Goal: Task Accomplishment & Management: Manage account settings

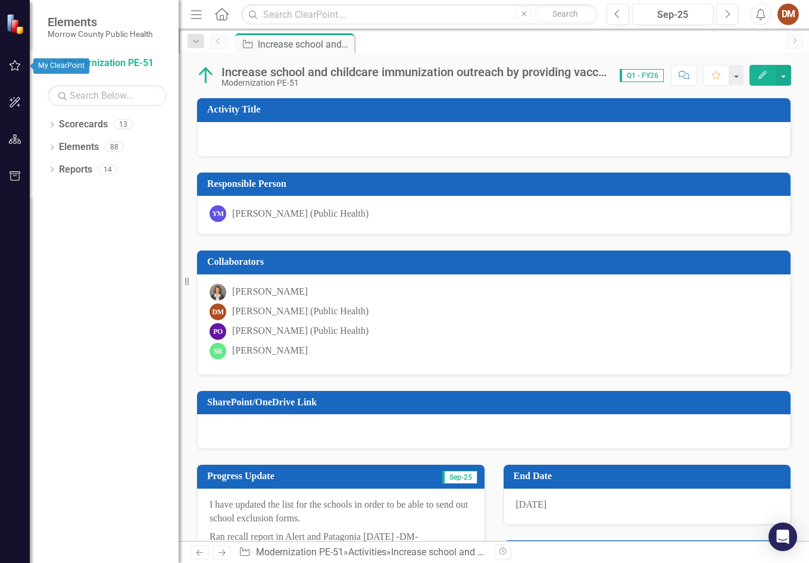
click at [11, 67] on icon "button" at bounding box center [15, 66] width 13 height 10
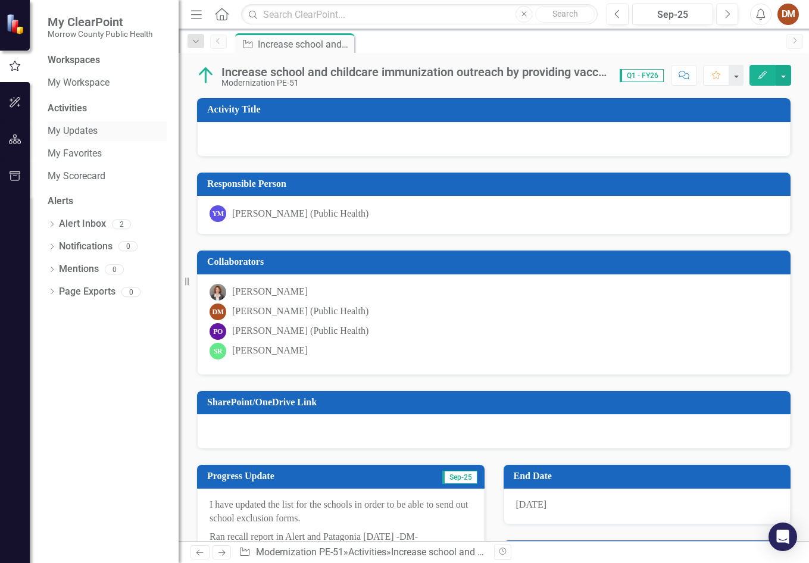
click at [91, 137] on link "My Updates" at bounding box center [107, 131] width 119 height 14
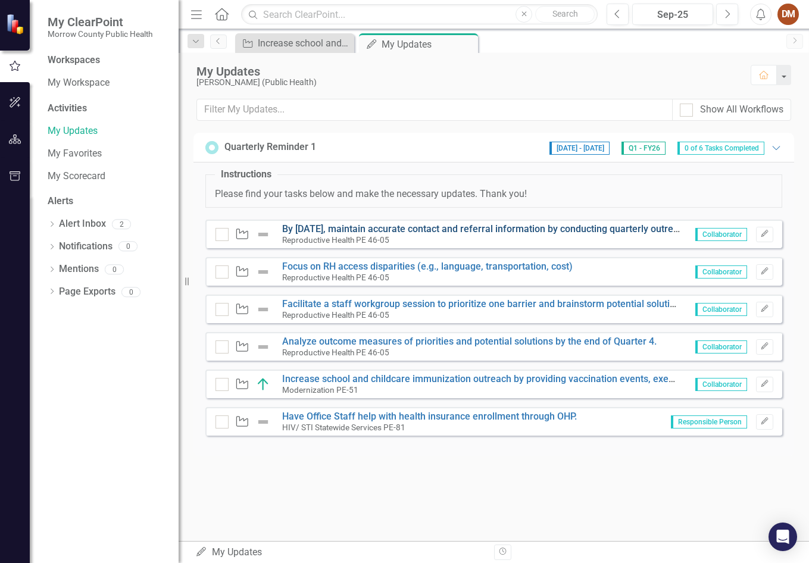
click at [423, 232] on link "By [DATE], maintain accurate contact and referral information by conducting qua…" at bounding box center [560, 228] width 556 height 11
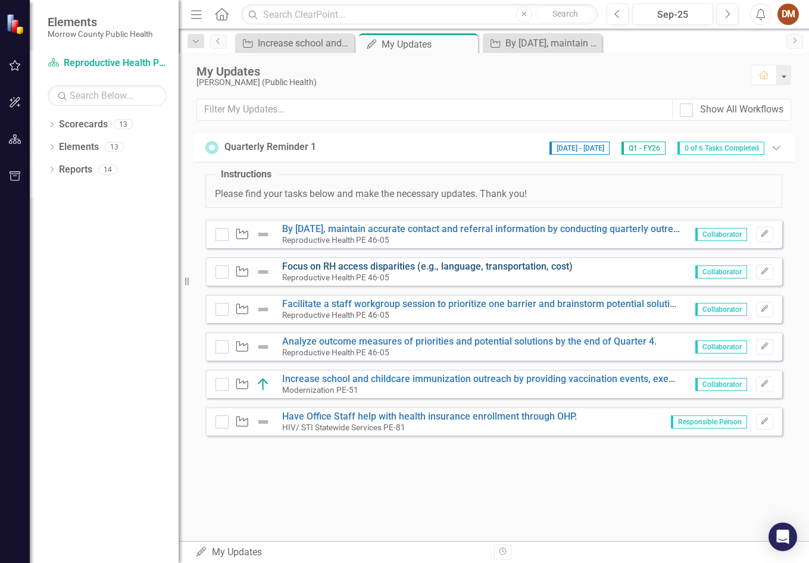
click at [435, 265] on link "Focus on RH access disparities (e.g., language, transportation, cost)" at bounding box center [427, 266] width 291 height 11
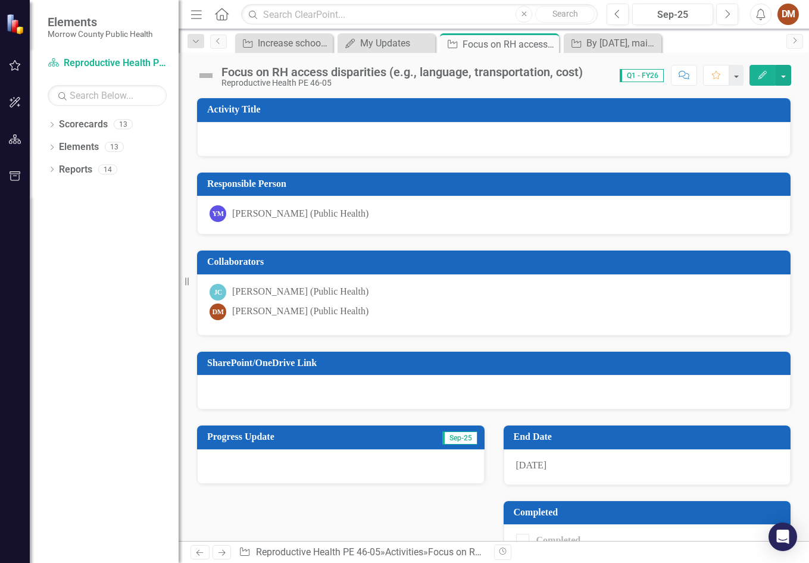
scroll to position [31, 0]
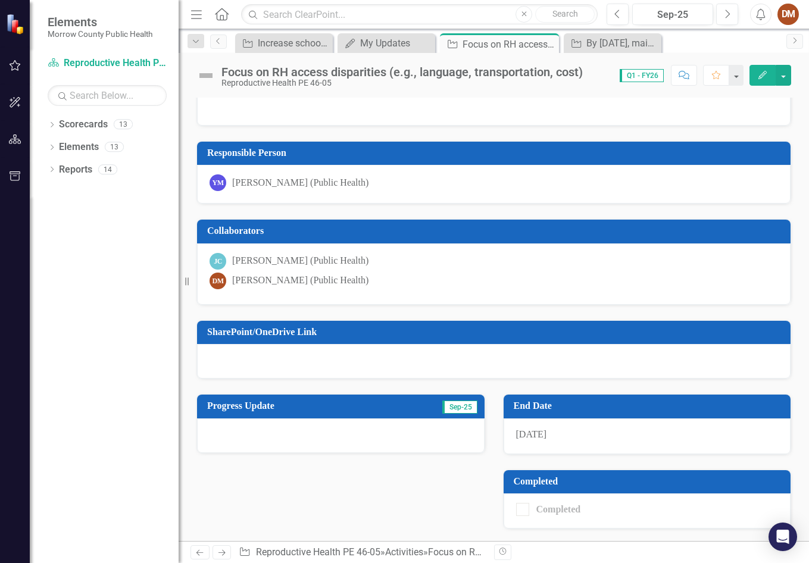
click at [21, 61] on icon "button" at bounding box center [15, 66] width 13 height 10
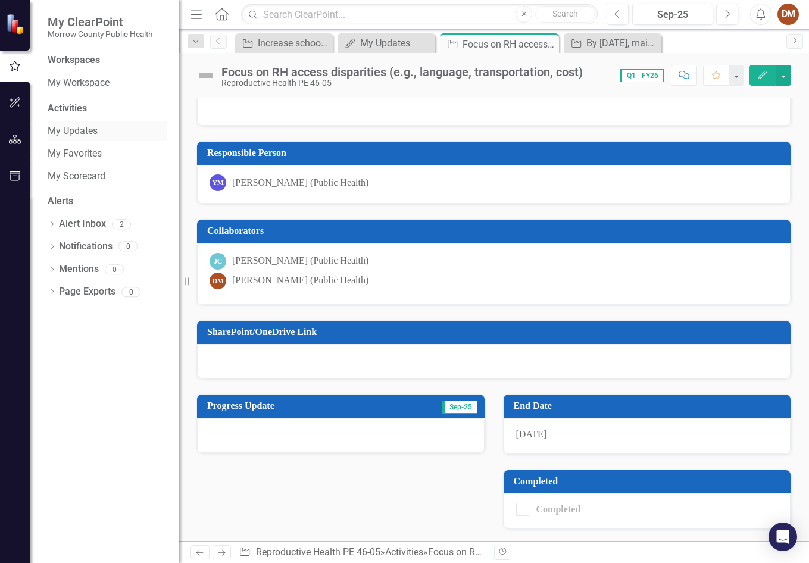
click at [76, 123] on div "My Updates" at bounding box center [107, 131] width 119 height 20
click at [77, 226] on link "Alert Inbox" at bounding box center [82, 224] width 47 height 14
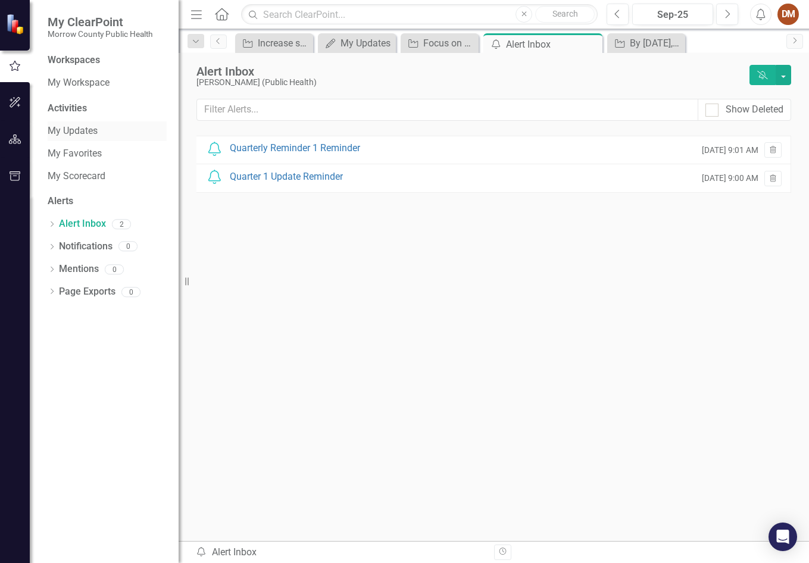
click at [68, 127] on link "My Updates" at bounding box center [107, 131] width 119 height 14
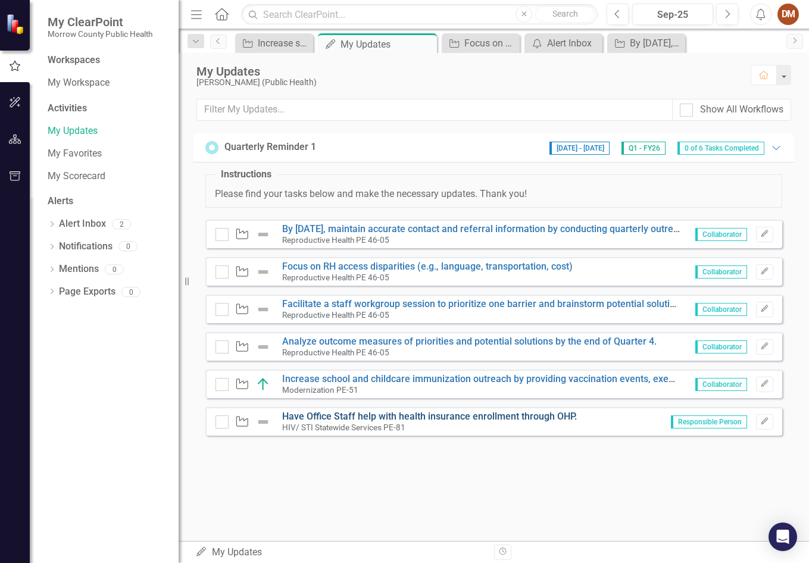
click at [542, 415] on link "Have Office Staff help with health insurance enrollment through OHP." at bounding box center [429, 416] width 295 height 11
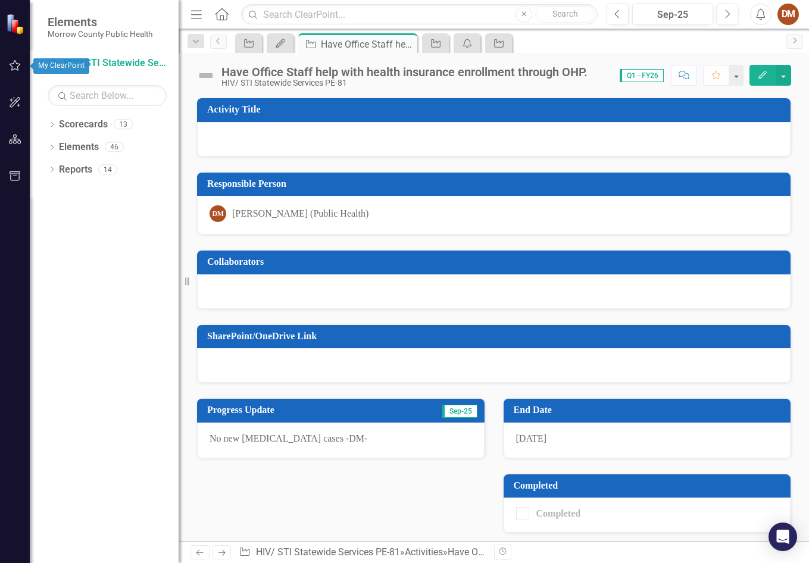
click at [21, 62] on icon "button" at bounding box center [15, 66] width 13 height 10
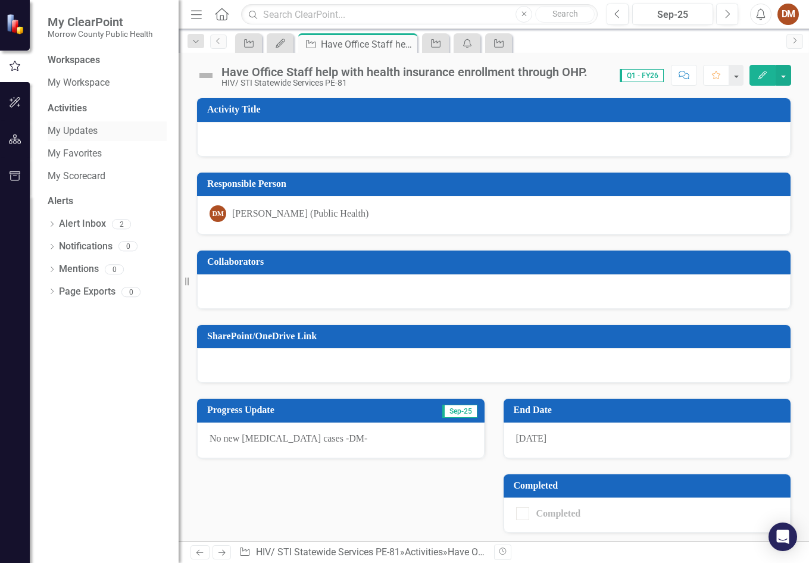
click at [96, 131] on link "My Updates" at bounding box center [107, 131] width 119 height 14
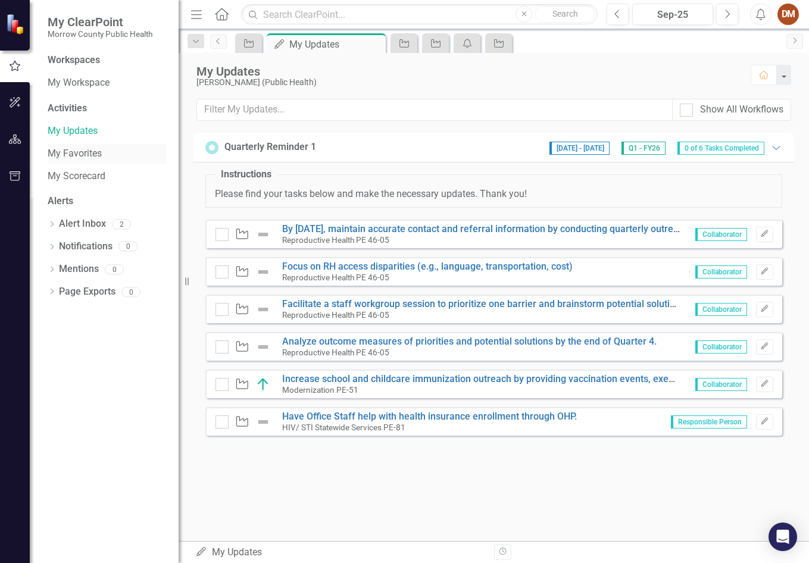
click at [88, 155] on link "My Favorites" at bounding box center [107, 154] width 119 height 14
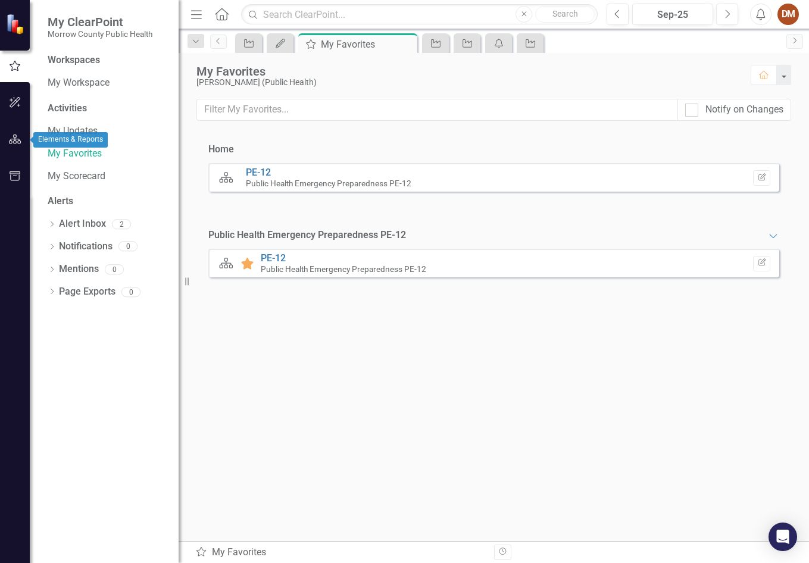
click at [19, 144] on icon "button" at bounding box center [15, 140] width 13 height 10
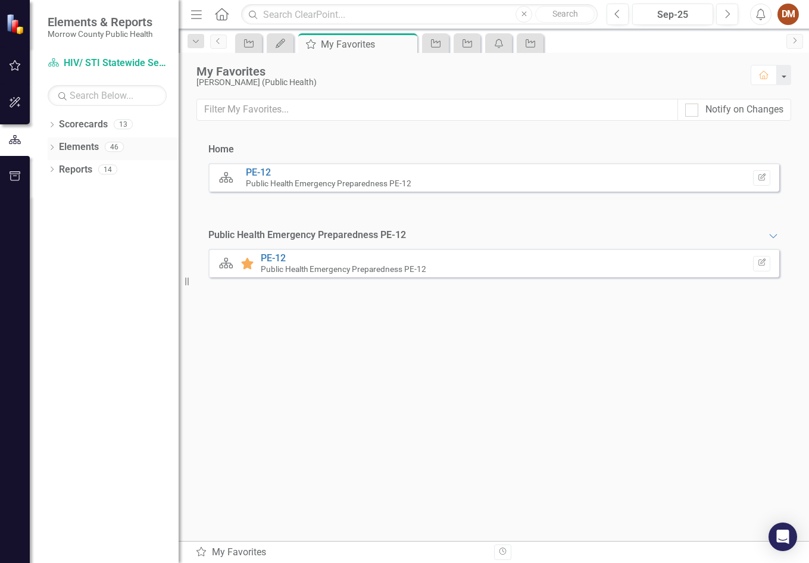
click at [82, 151] on link "Elements" at bounding box center [79, 148] width 40 height 14
click at [63, 168] on link "Reports" at bounding box center [75, 170] width 33 height 14
click at [71, 125] on link "Scorecards" at bounding box center [83, 125] width 49 height 14
click at [20, 180] on icon "button" at bounding box center [15, 176] width 13 height 10
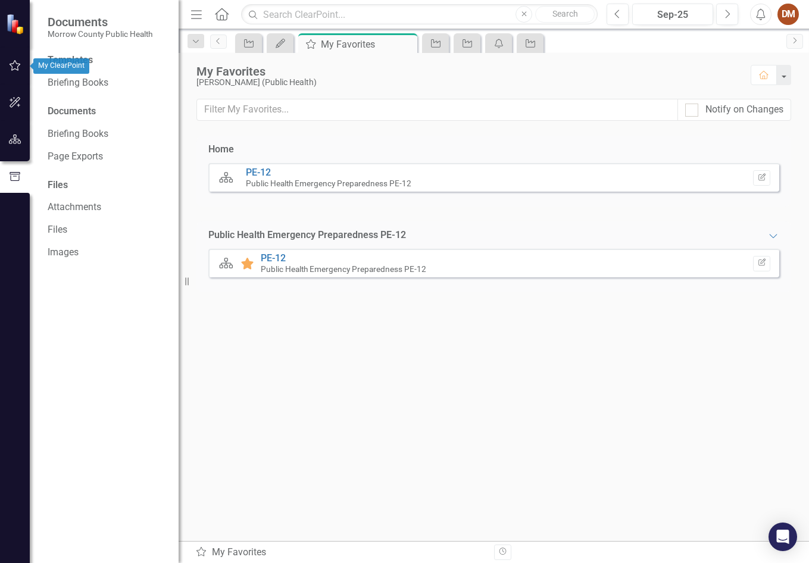
click at [20, 63] on icon "button" at bounding box center [15, 66] width 13 height 10
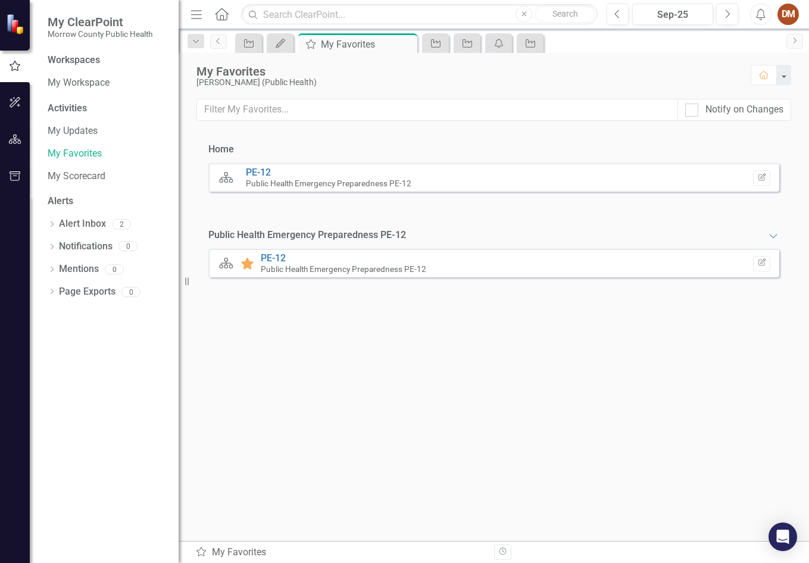
click at [13, 24] on img at bounding box center [16, 24] width 22 height 22
click at [12, 98] on icon "button" at bounding box center [15, 103] width 13 height 10
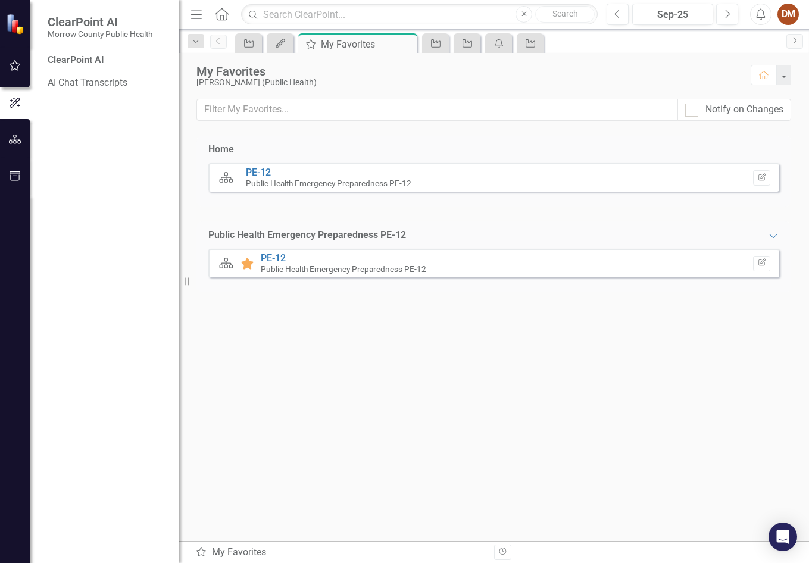
click at [789, 17] on div "DM" at bounding box center [788, 14] width 21 height 21
click at [228, 20] on icon "Home" at bounding box center [221, 14] width 15 height 13
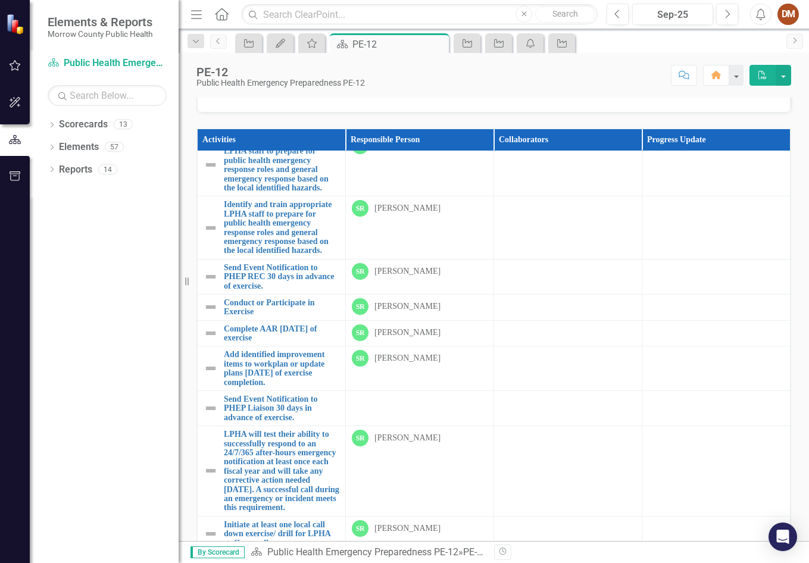
scroll to position [96, 0]
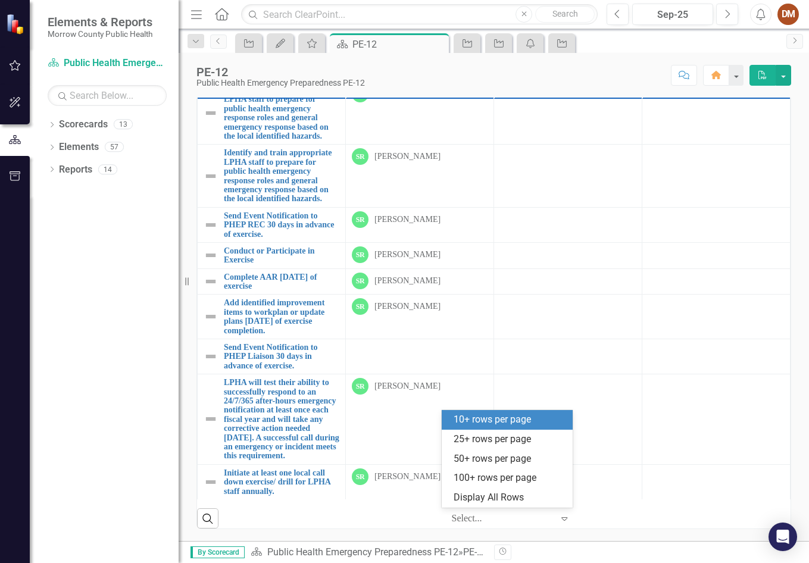
click at [565, 521] on icon "Expand" at bounding box center [564, 519] width 12 height 10
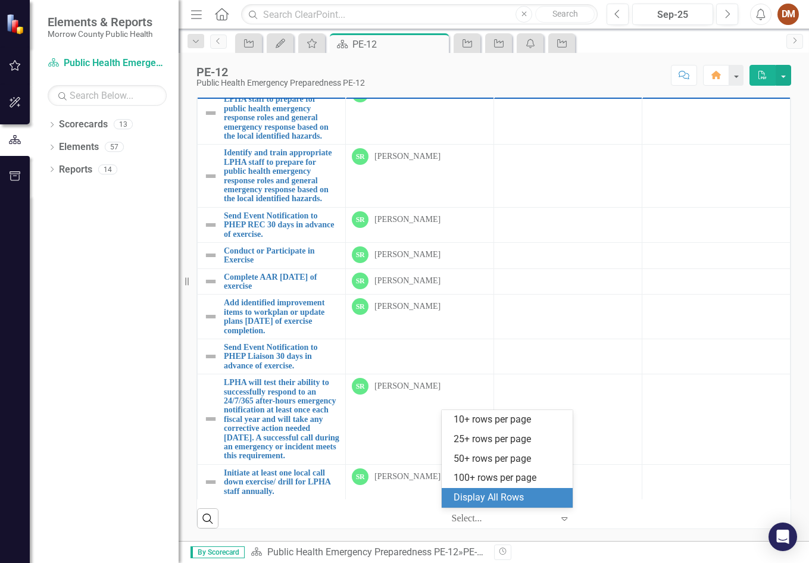
click at [548, 504] on div "Display All Rows" at bounding box center [510, 498] width 112 height 14
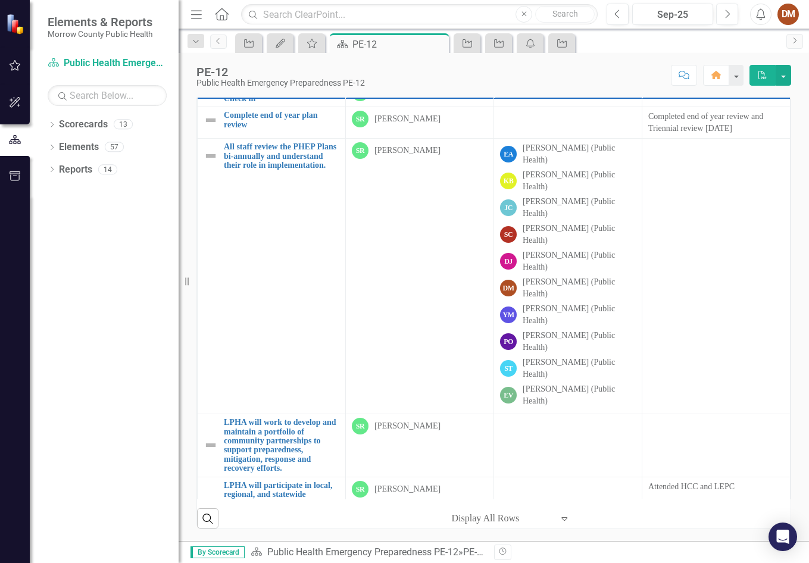
scroll to position [0, 0]
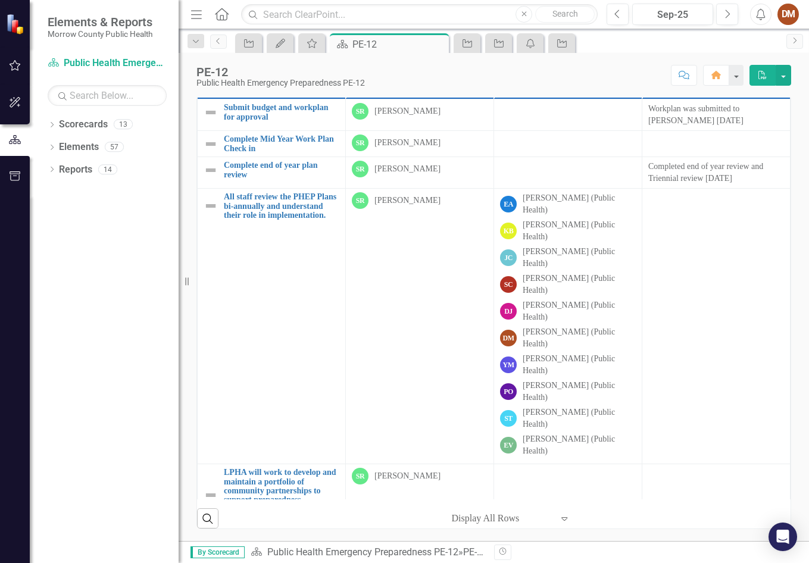
click at [224, 20] on icon "Home" at bounding box center [221, 14] width 15 height 13
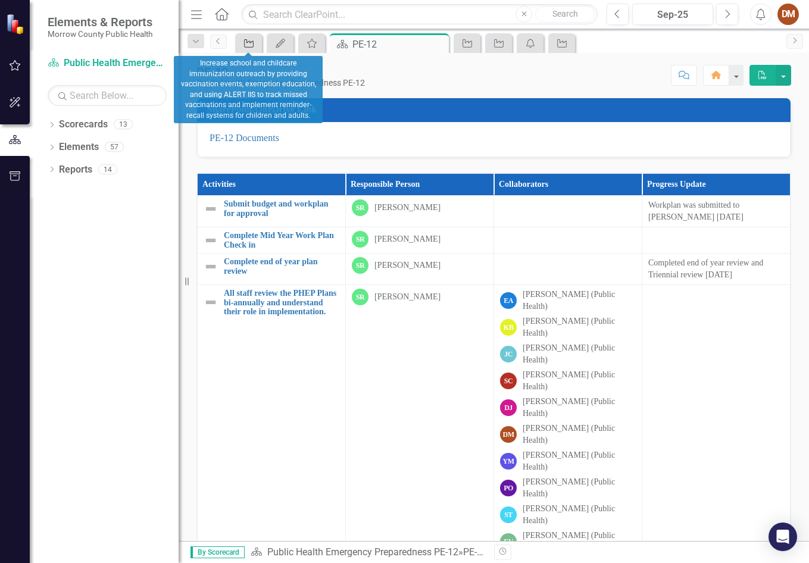
click at [255, 47] on icon "Activity" at bounding box center [249, 44] width 12 height 10
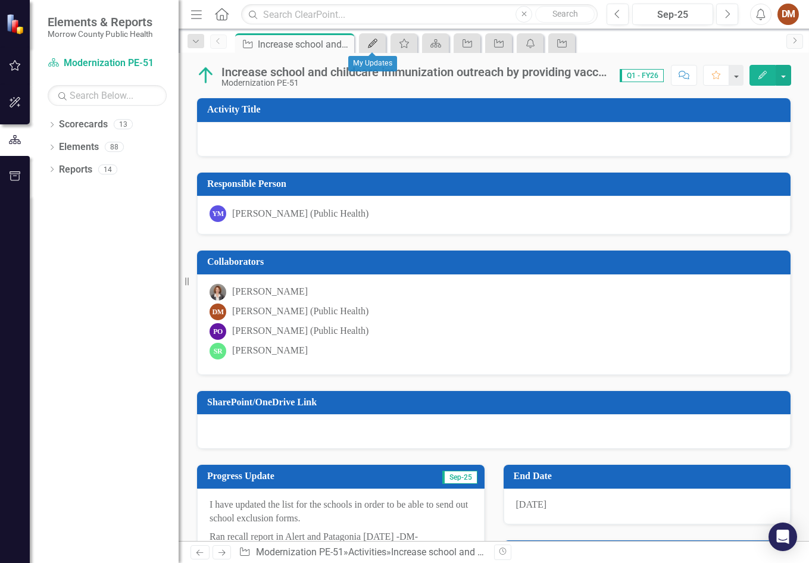
click at [364, 40] on div "My Updates" at bounding box center [370, 43] width 17 height 15
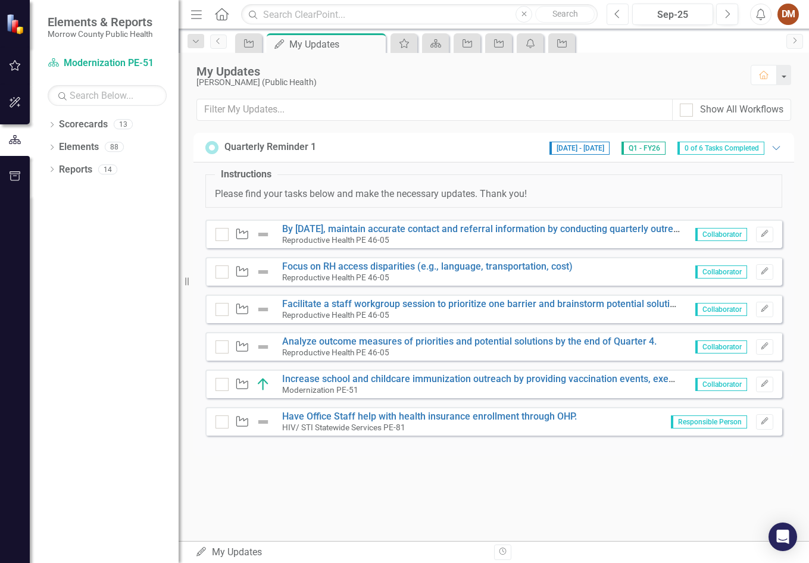
click at [607, 15] on button "Previous" at bounding box center [618, 14] width 22 height 21
click at [730, 15] on icon "Next" at bounding box center [727, 14] width 7 height 11
click at [16, 107] on icon "button" at bounding box center [15, 103] width 13 height 10
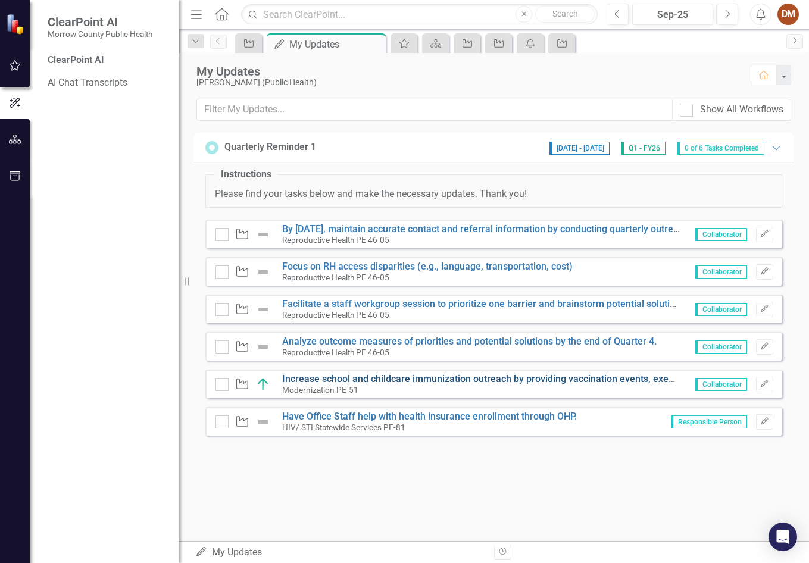
click at [450, 378] on link "Increase school and childcare immunization outreach by providing vaccination ev…" at bounding box center [757, 378] width 951 height 11
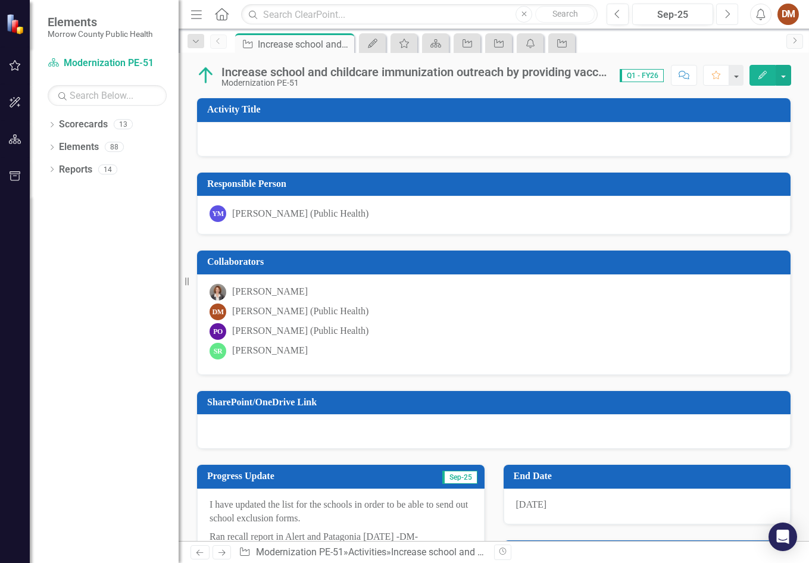
click at [734, 20] on button "Next" at bounding box center [727, 14] width 22 height 21
click at [13, 105] on icon "button" at bounding box center [15, 103] width 13 height 10
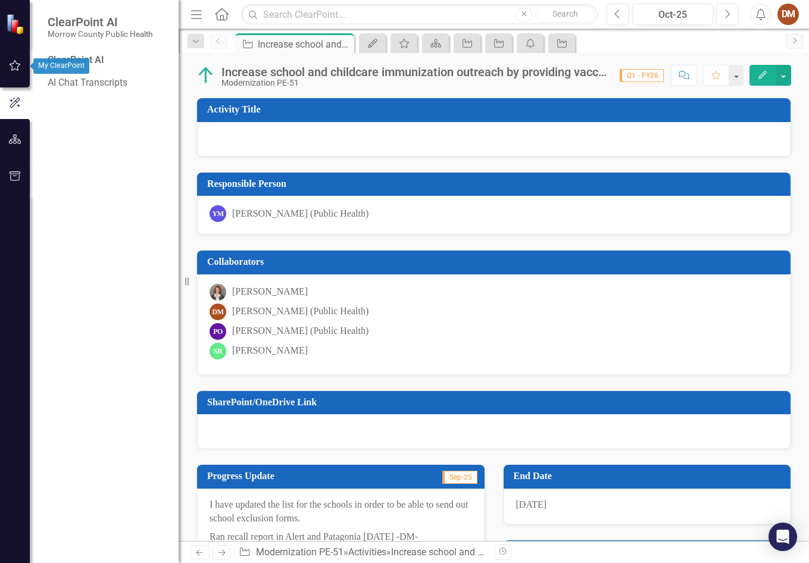
click at [16, 65] on icon "button" at bounding box center [15, 66] width 13 height 10
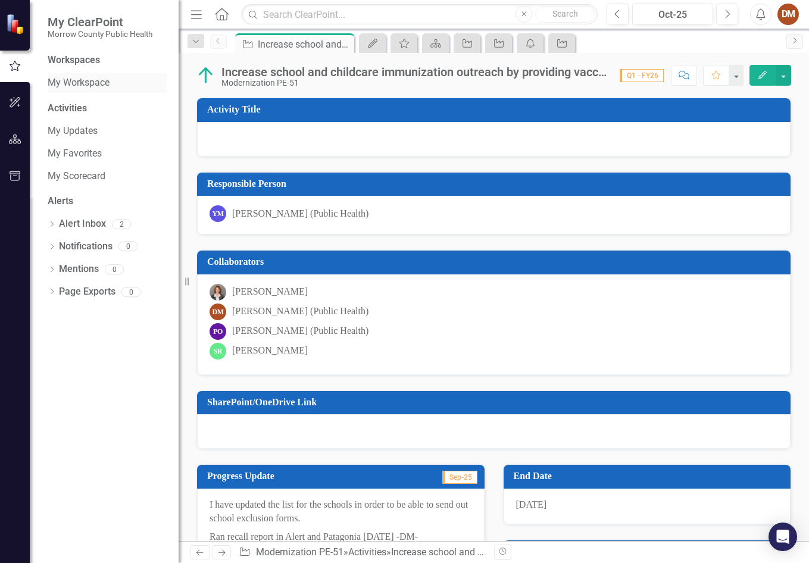
click at [99, 83] on link "My Workspace" at bounding box center [107, 83] width 119 height 14
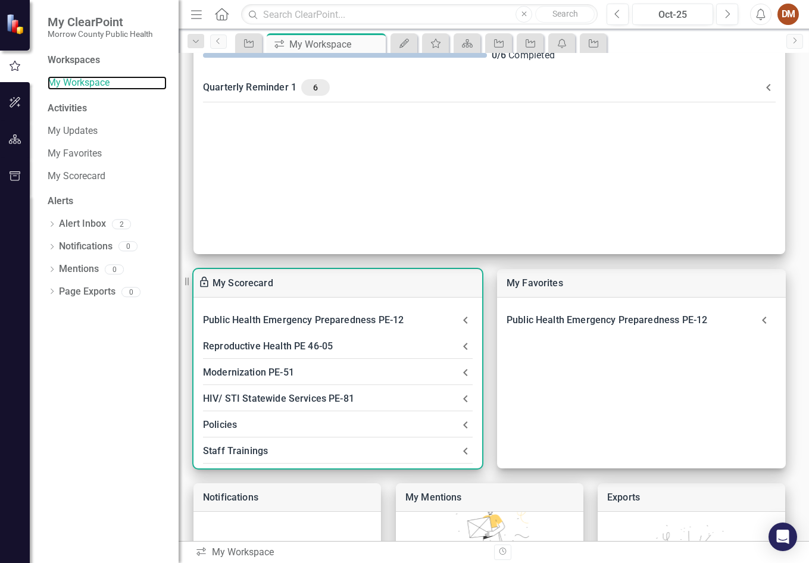
scroll to position [119, 0]
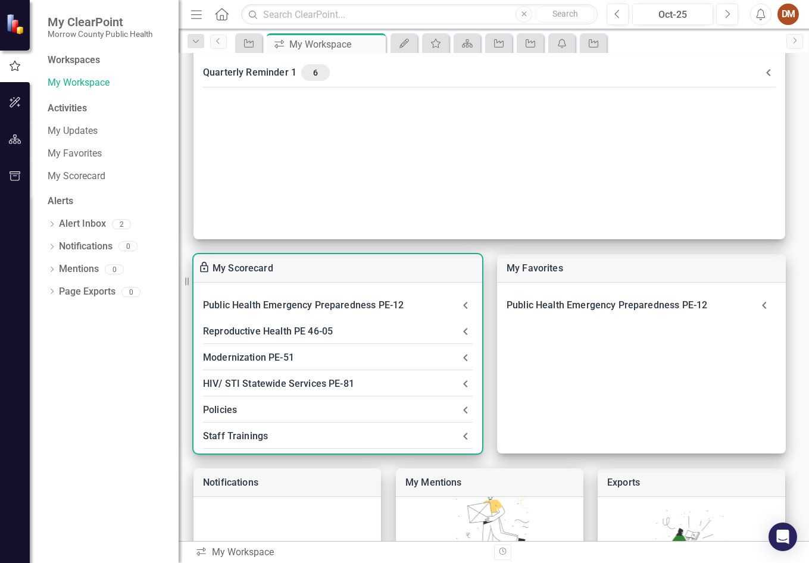
click at [258, 408] on div "Policies" at bounding box center [330, 410] width 255 height 17
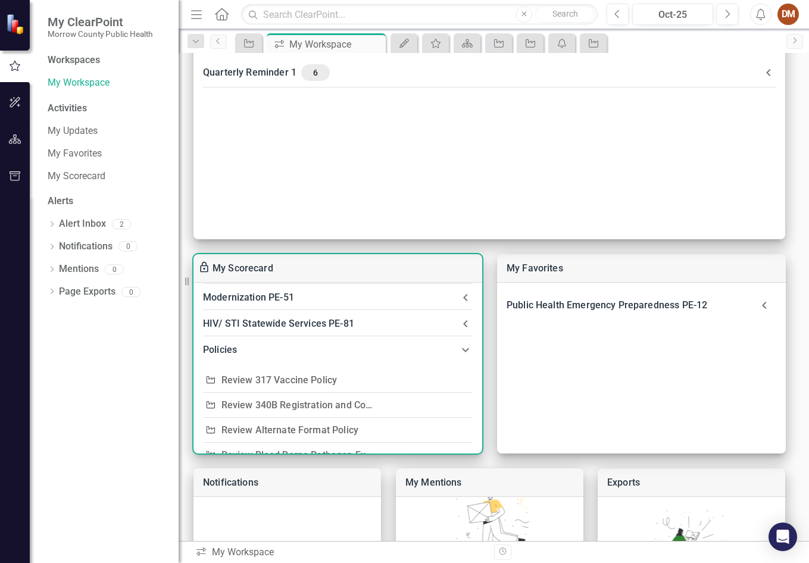
scroll to position [60, 0]
click at [298, 380] on link "Review 317 Vaccine Policy" at bounding box center [279, 380] width 116 height 11
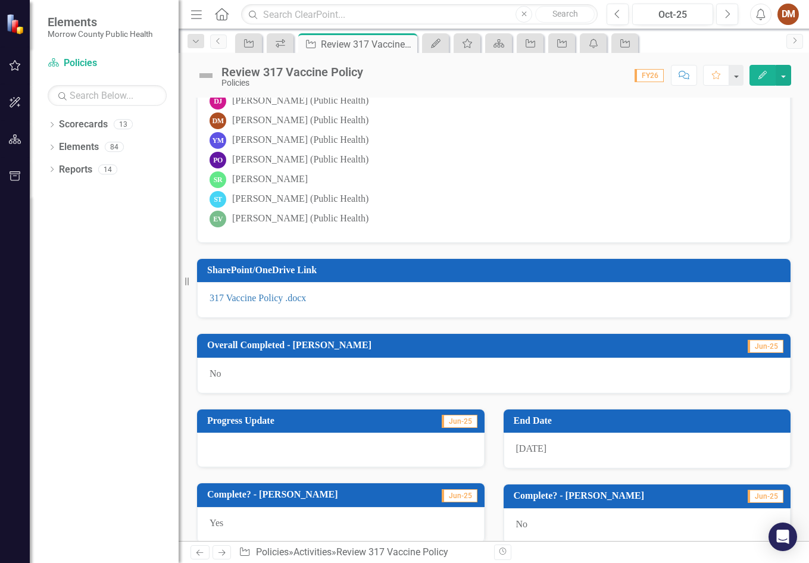
scroll to position [298, 0]
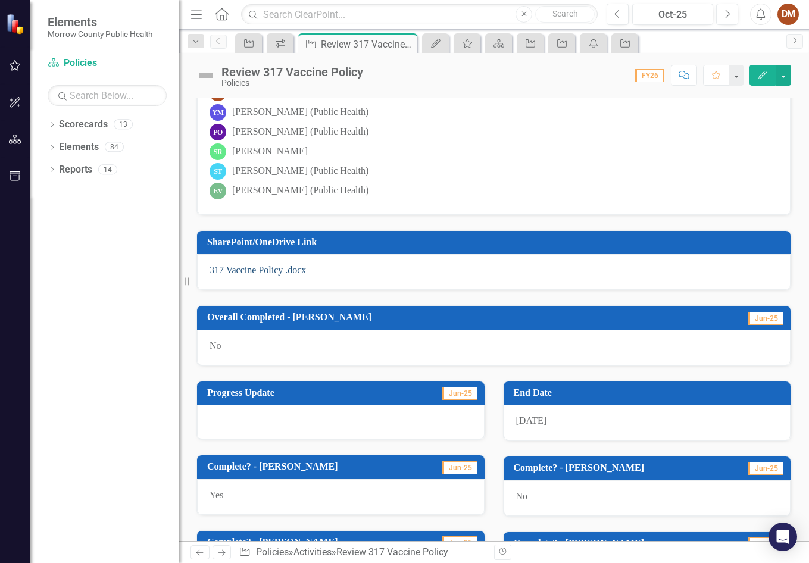
click at [289, 275] on link "317 Vaccine Policy .docx" at bounding box center [258, 270] width 96 height 10
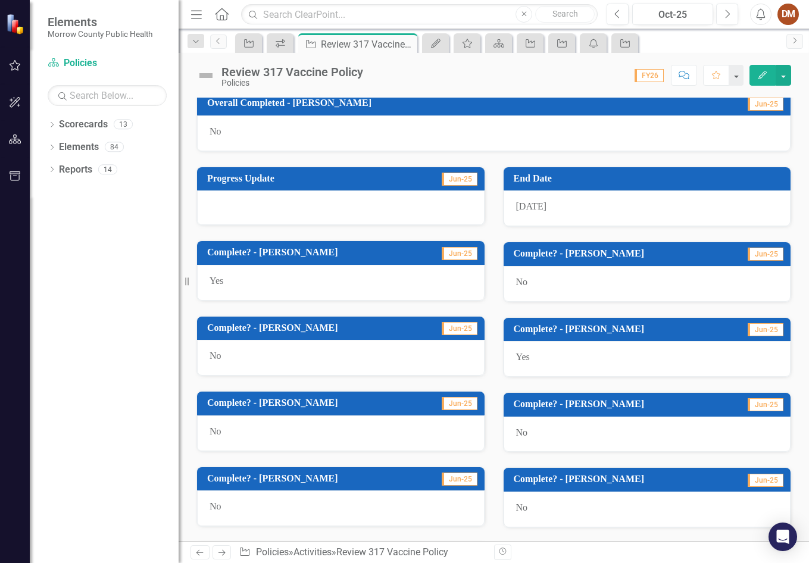
scroll to position [482, 0]
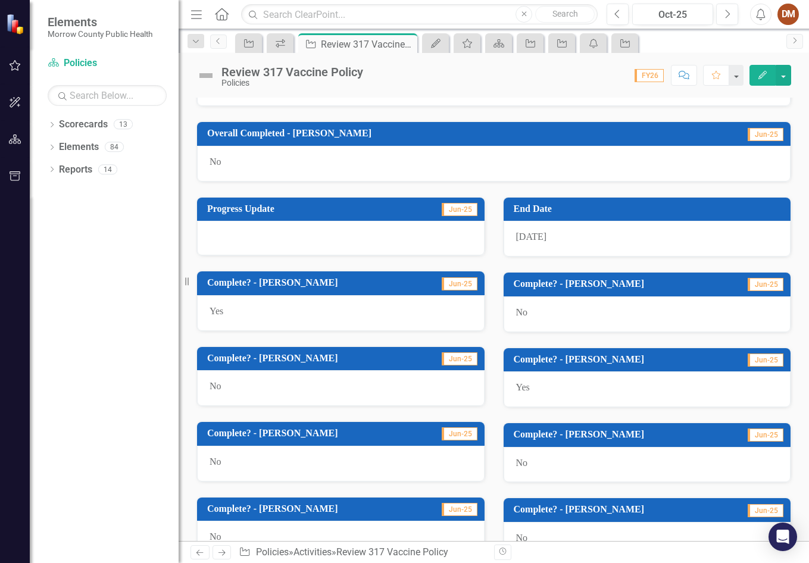
click at [446, 227] on div at bounding box center [341, 238] width 288 height 35
click at [386, 224] on div at bounding box center [341, 238] width 288 height 35
click at [316, 229] on div at bounding box center [341, 238] width 288 height 35
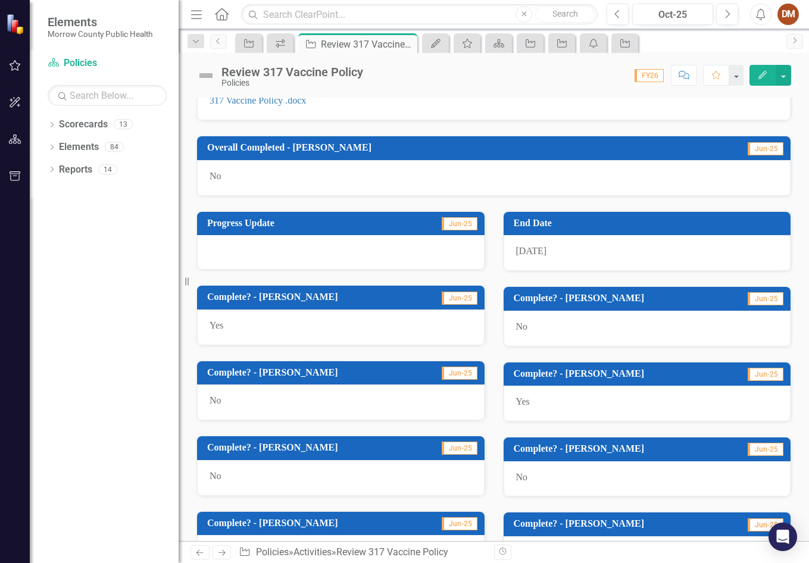
scroll to position [660, 0]
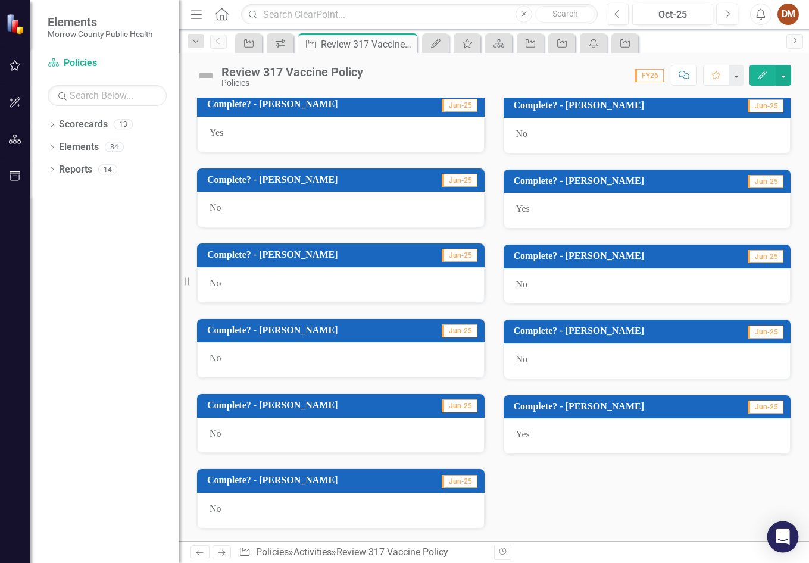
click at [786, 536] on icon "Open Intercom Messenger" at bounding box center [783, 536] width 14 height 15
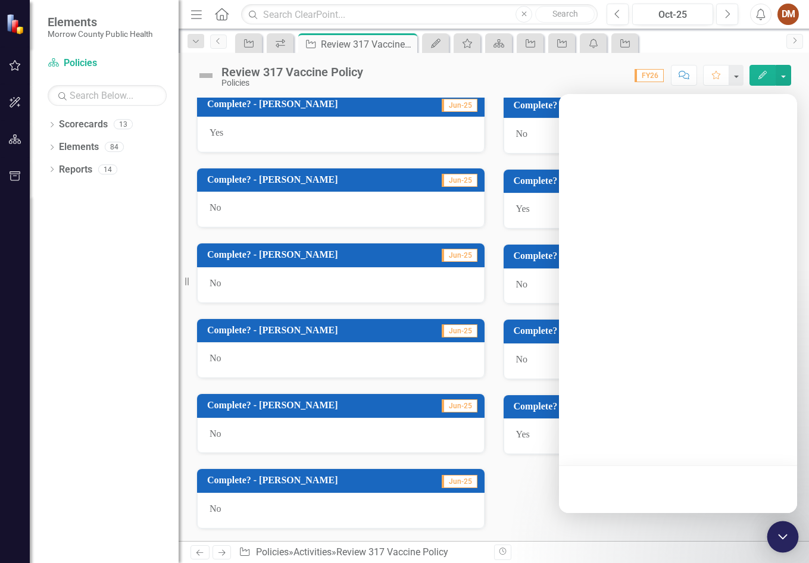
scroll to position [0, 0]
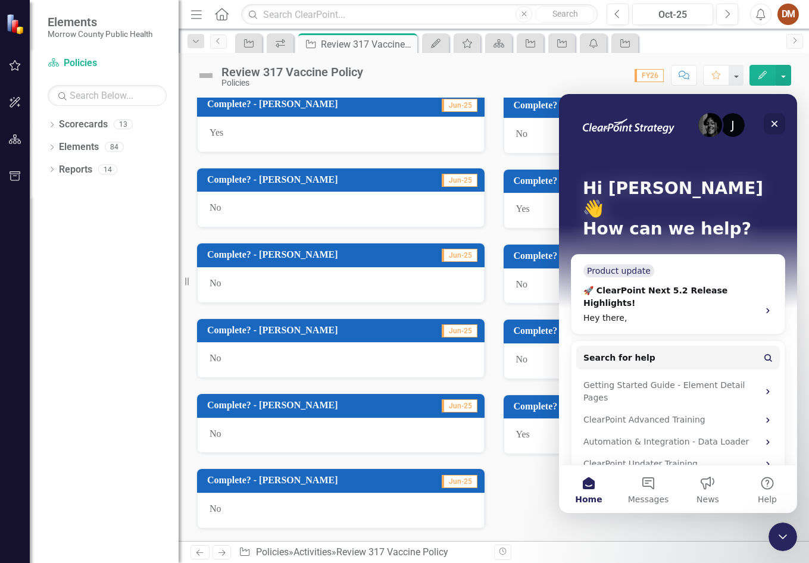
click at [770, 119] on icon "Close" at bounding box center [775, 124] width 10 height 10
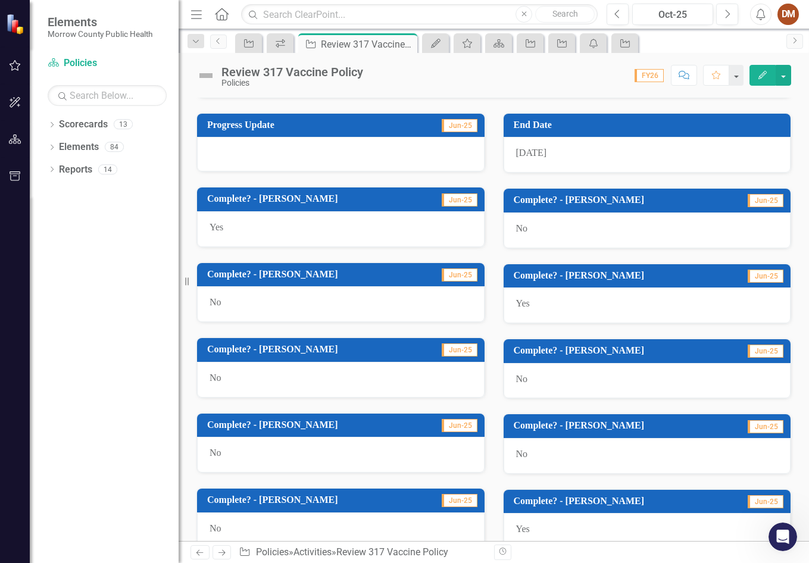
scroll to position [660, 0]
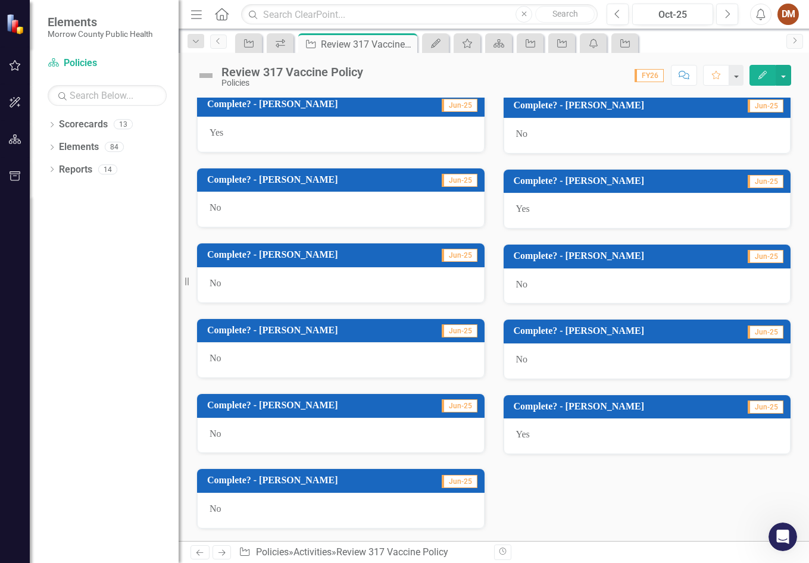
click at [372, 269] on div "No" at bounding box center [341, 285] width 288 height 36
drag, startPoint x: 282, startPoint y: 272, endPoint x: 271, endPoint y: 274, distance: 10.3
click at [280, 273] on div "No" at bounding box center [341, 285] width 288 height 36
click at [220, 276] on div "No" at bounding box center [341, 285] width 288 height 36
click at [216, 284] on span "No" at bounding box center [216, 283] width 12 height 10
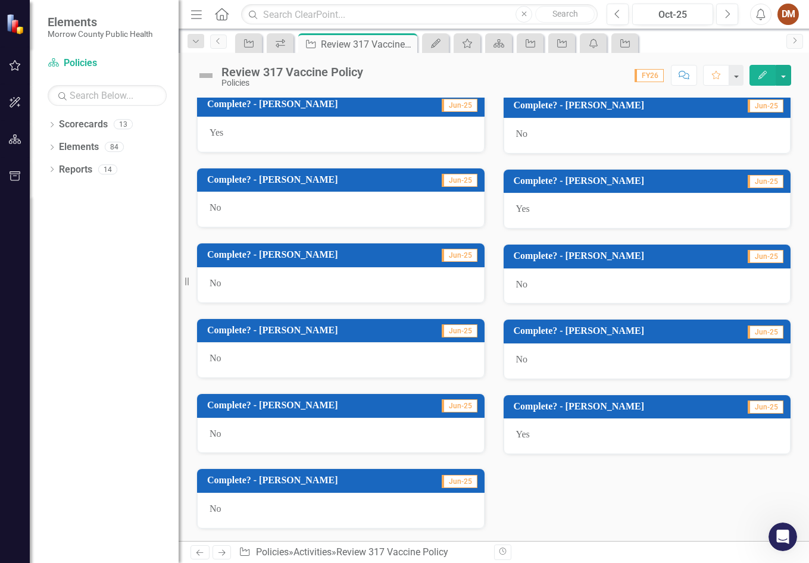
click at [216, 285] on span "No" at bounding box center [216, 283] width 12 height 10
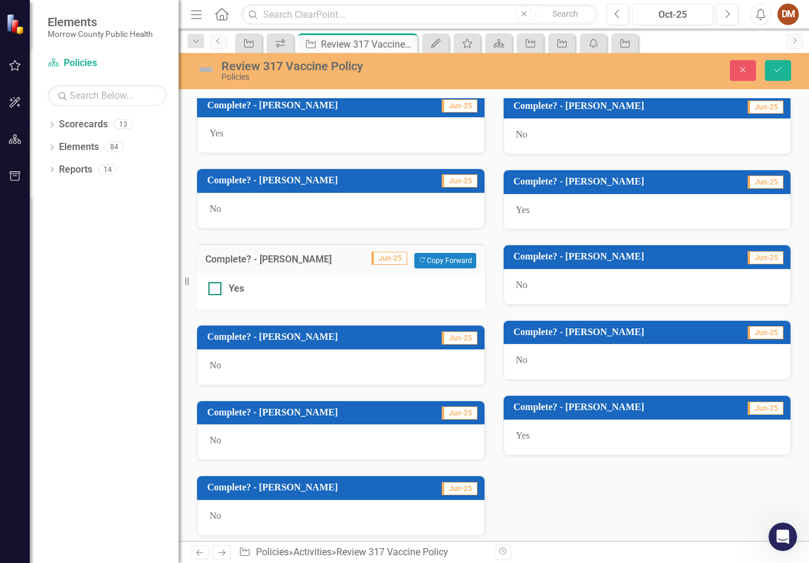
click at [216, 291] on div at bounding box center [214, 288] width 13 height 13
click at [216, 290] on input "Yes" at bounding box center [212, 286] width 8 height 8
checkbox input "true"
click at [782, 71] on icon "Save" at bounding box center [778, 69] width 11 height 8
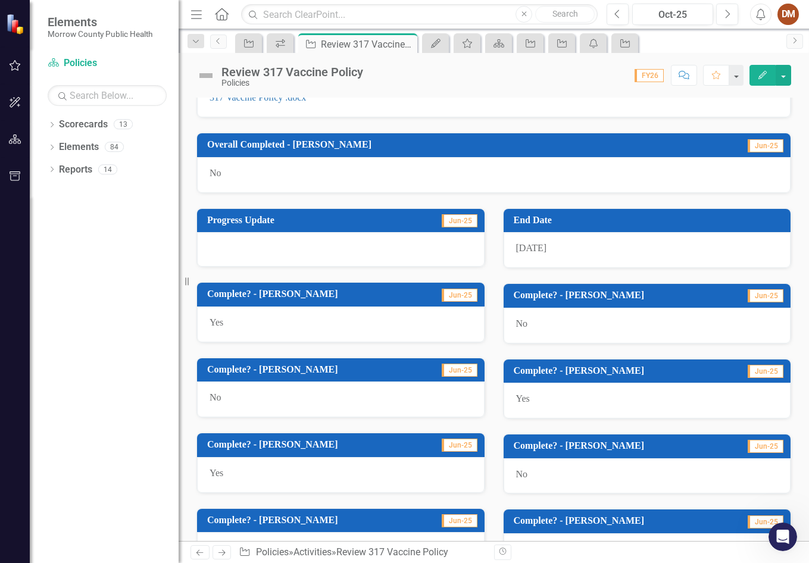
scroll to position [303, 0]
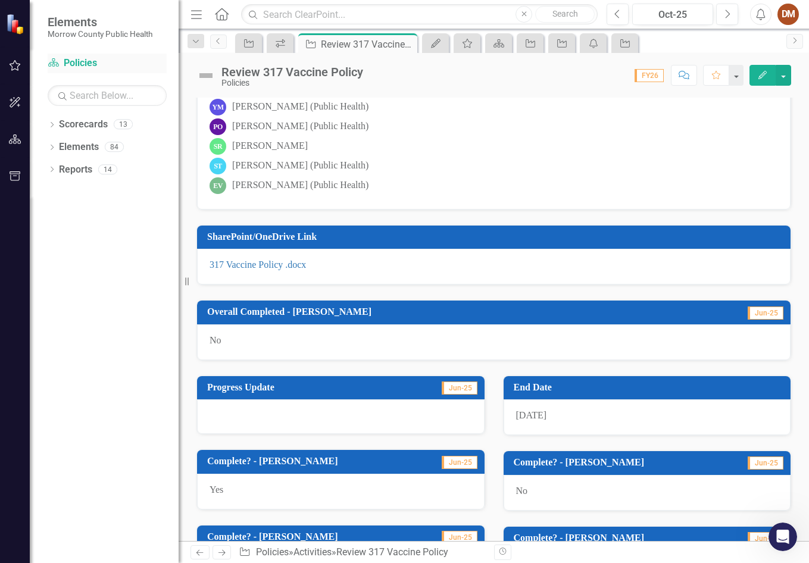
click at [77, 61] on link "Scorecard Policies" at bounding box center [107, 64] width 119 height 14
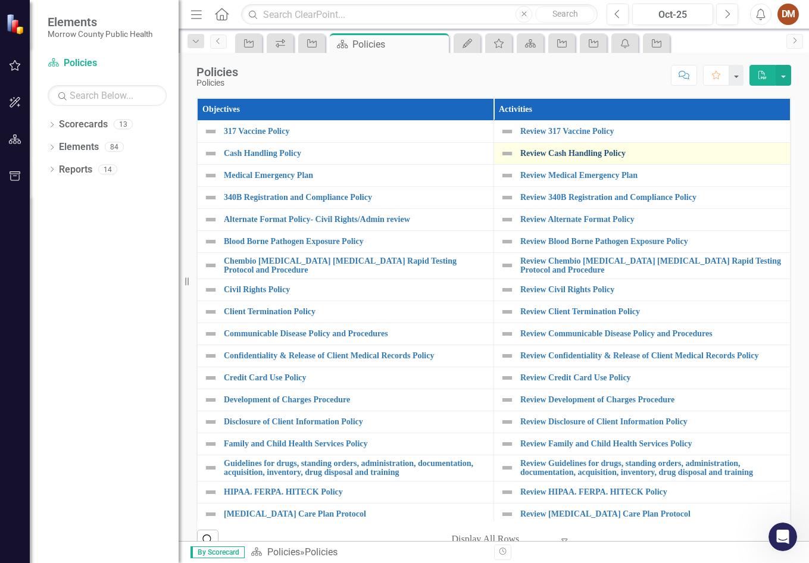
click at [588, 152] on link "Review Cash Handling Policy" at bounding box center [652, 153] width 264 height 9
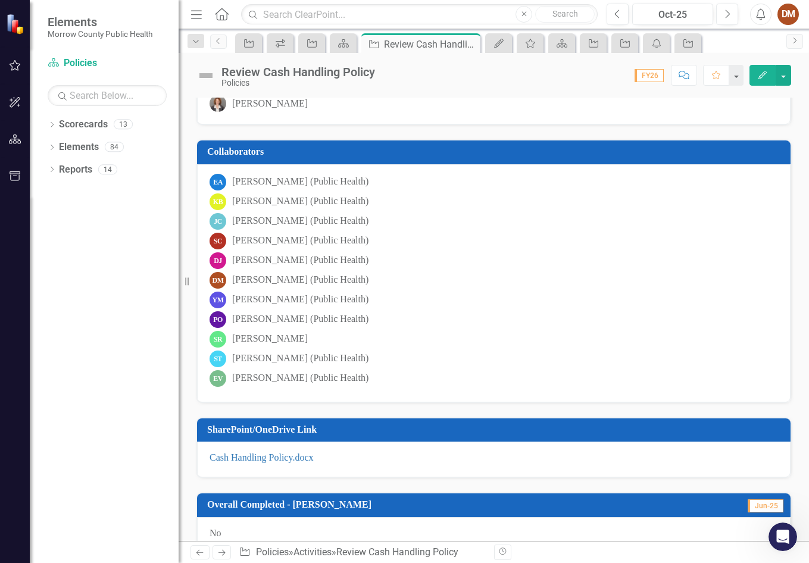
scroll to position [298, 0]
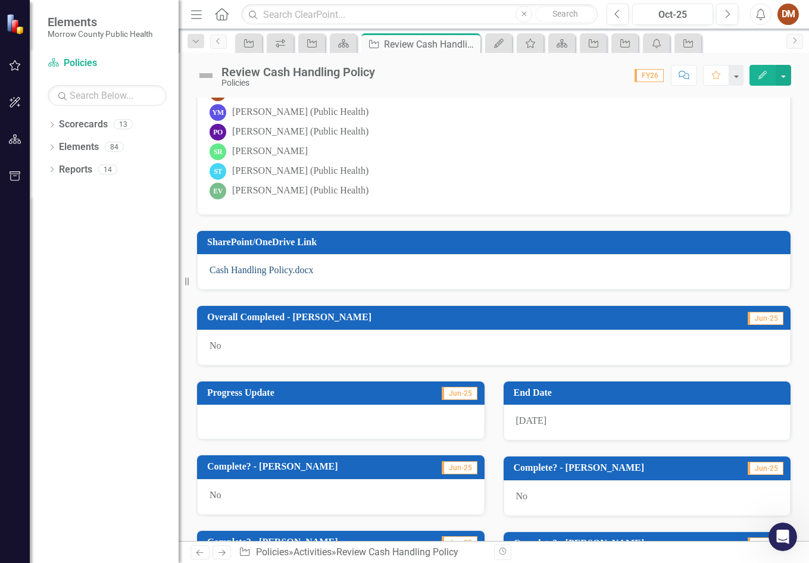
click at [260, 267] on link "Cash Handling Policy.docx" at bounding box center [262, 270] width 104 height 10
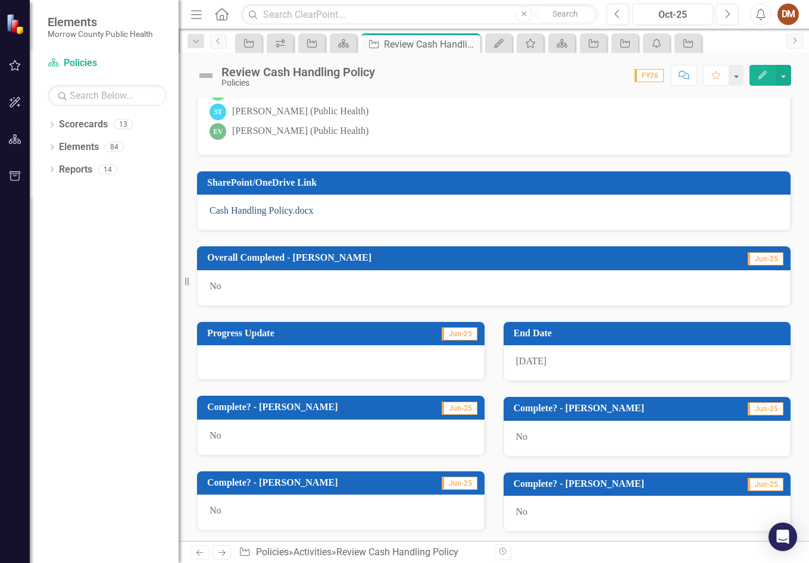
click at [290, 209] on link "Cash Handling Policy.docx" at bounding box center [262, 210] width 104 height 10
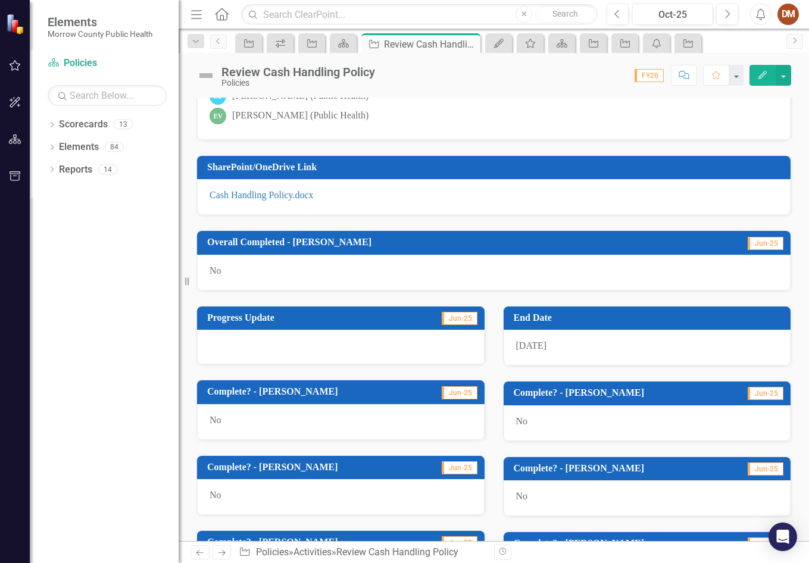
scroll to position [536, 0]
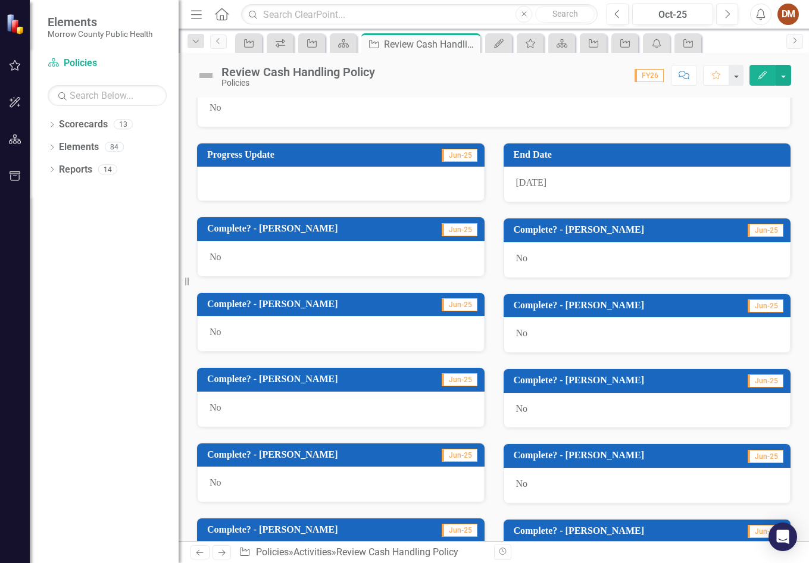
click at [236, 410] on div "No" at bounding box center [341, 410] width 288 height 36
click at [214, 406] on span "No" at bounding box center [216, 407] width 12 height 10
drag, startPoint x: 260, startPoint y: 395, endPoint x: 270, endPoint y: 389, distance: 11.7
click at [261, 395] on div "No" at bounding box center [341, 410] width 288 height 36
click at [283, 375] on h3 "Complete? - [PERSON_NAME]" at bounding box center [312, 379] width 211 height 11
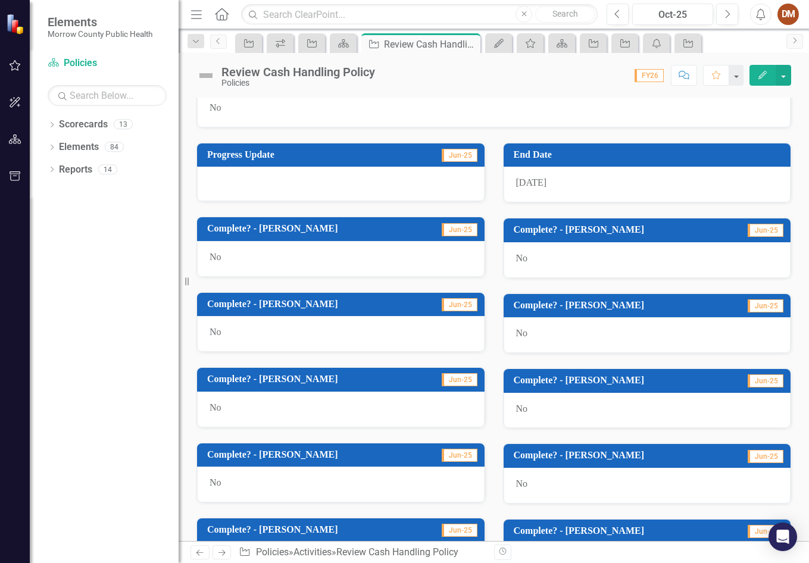
click at [460, 385] on span "Jun-25" at bounding box center [460, 379] width 36 height 13
drag, startPoint x: 274, startPoint y: 406, endPoint x: 249, endPoint y: 407, distance: 25.0
click at [273, 406] on div "No" at bounding box center [341, 410] width 288 height 36
click at [237, 407] on div "No" at bounding box center [341, 410] width 288 height 36
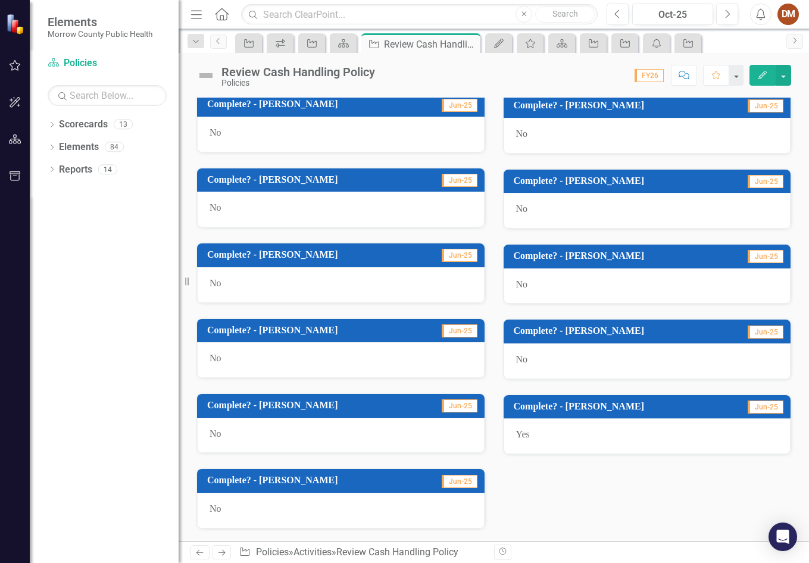
scroll to position [482, 0]
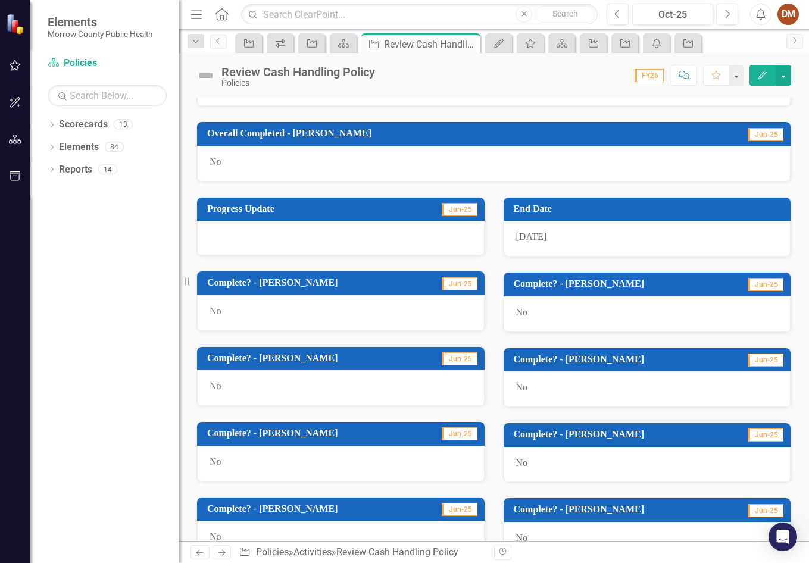
click at [219, 441] on td "Complete? - [PERSON_NAME]" at bounding box center [312, 435] width 211 height 20
click at [219, 448] on div "No" at bounding box center [341, 464] width 288 height 36
drag, startPoint x: 219, startPoint y: 458, endPoint x: 216, endPoint y: 466, distance: 7.7
click at [216, 466] on div "No" at bounding box center [341, 464] width 288 height 36
click at [216, 466] on span "No" at bounding box center [216, 462] width 12 height 10
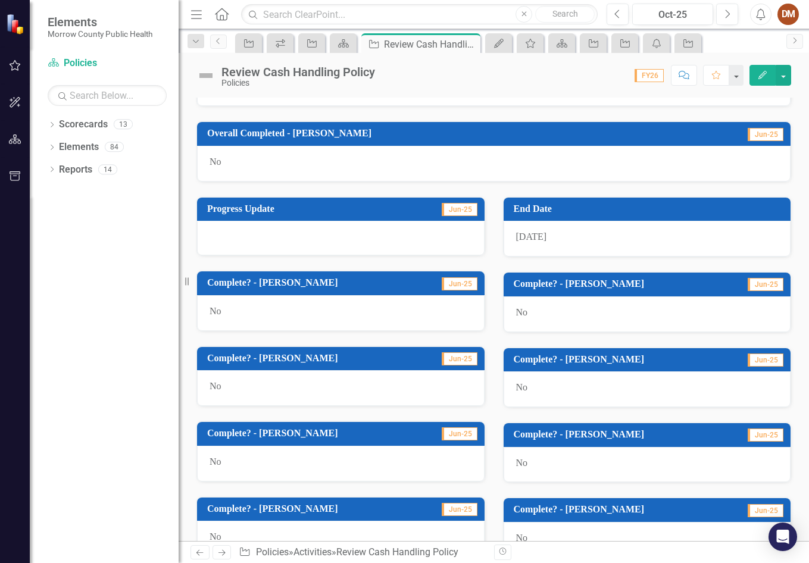
drag, startPoint x: 380, startPoint y: 466, endPoint x: 410, endPoint y: 459, distance: 31.1
click at [408, 466] on div "No" at bounding box center [341, 464] width 288 height 36
drag, startPoint x: 411, startPoint y: 454, endPoint x: 472, endPoint y: 443, distance: 61.2
click at [429, 451] on div "No" at bounding box center [341, 464] width 288 height 36
click at [472, 443] on td "Jun-25" at bounding box center [449, 435] width 60 height 20
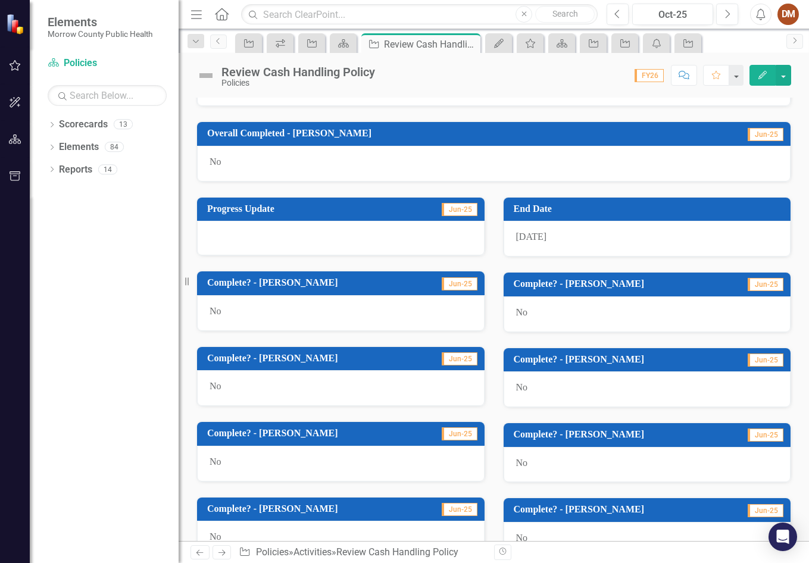
click at [472, 439] on span "Jun-25" at bounding box center [460, 433] width 36 height 13
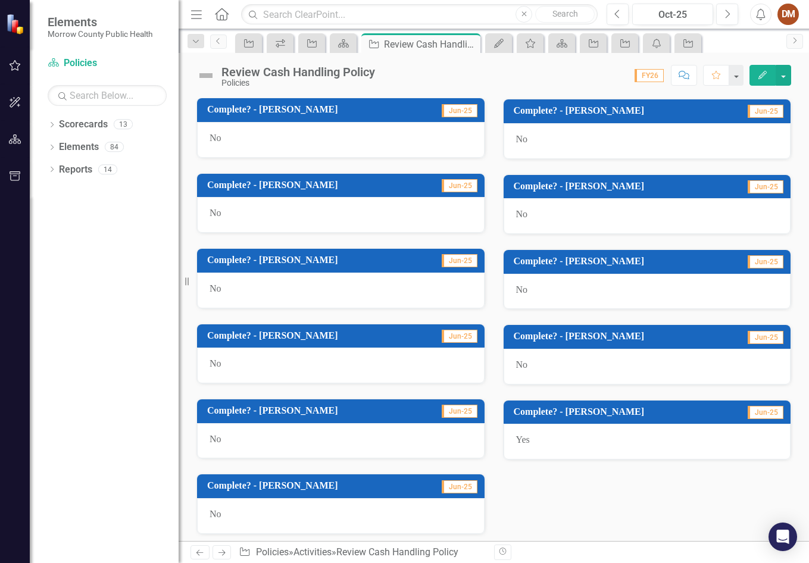
scroll to position [660, 0]
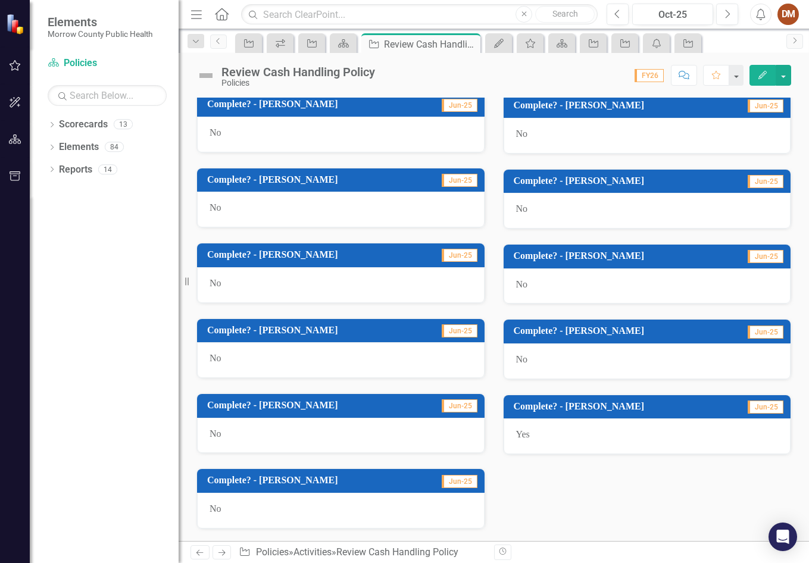
click at [768, 75] on button "Edit" at bounding box center [763, 75] width 26 height 21
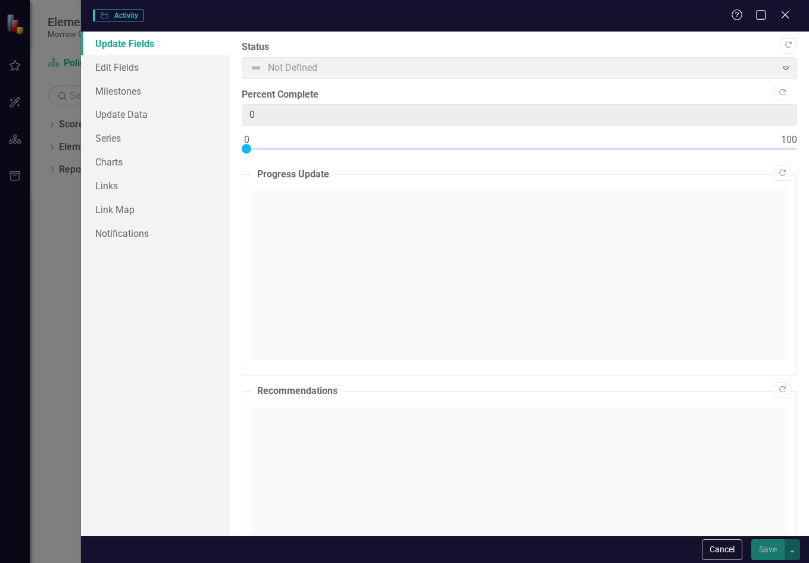
checkbox input "true"
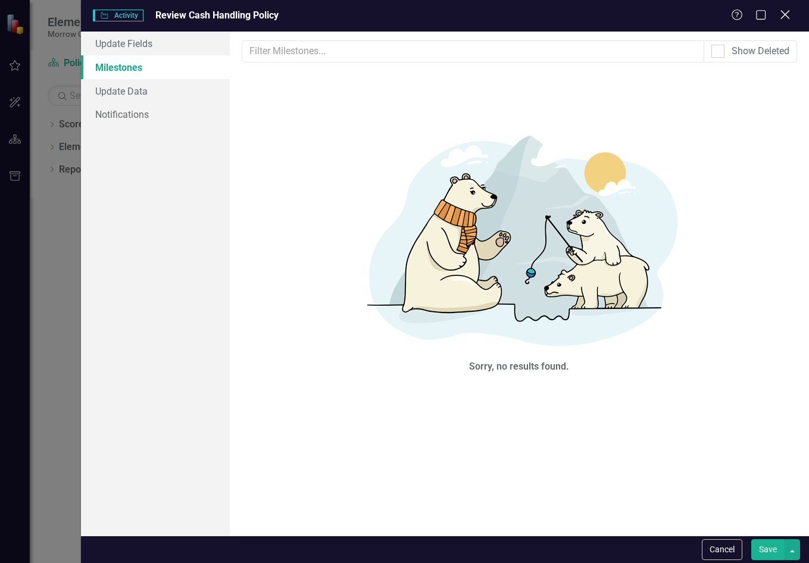
scroll to position [0, 0]
click at [789, 11] on icon at bounding box center [785, 14] width 9 height 9
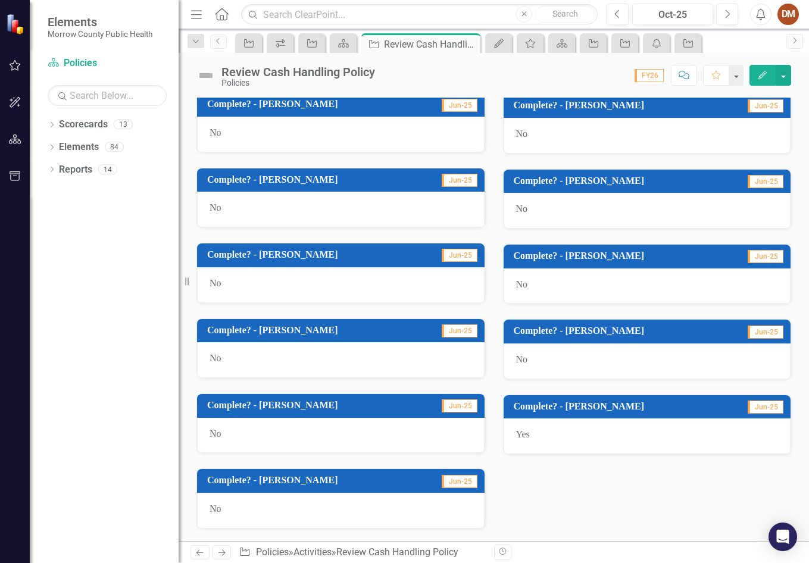
click at [224, 286] on div "No" at bounding box center [341, 285] width 288 height 36
click at [214, 270] on div "No" at bounding box center [341, 285] width 288 height 36
click at [221, 262] on td "Complete? - [PERSON_NAME]" at bounding box center [312, 256] width 211 height 20
drag, startPoint x: 242, startPoint y: 260, endPoint x: 254, endPoint y: 257, distance: 12.3
click at [244, 259] on td "Complete? - [PERSON_NAME]" at bounding box center [312, 256] width 211 height 20
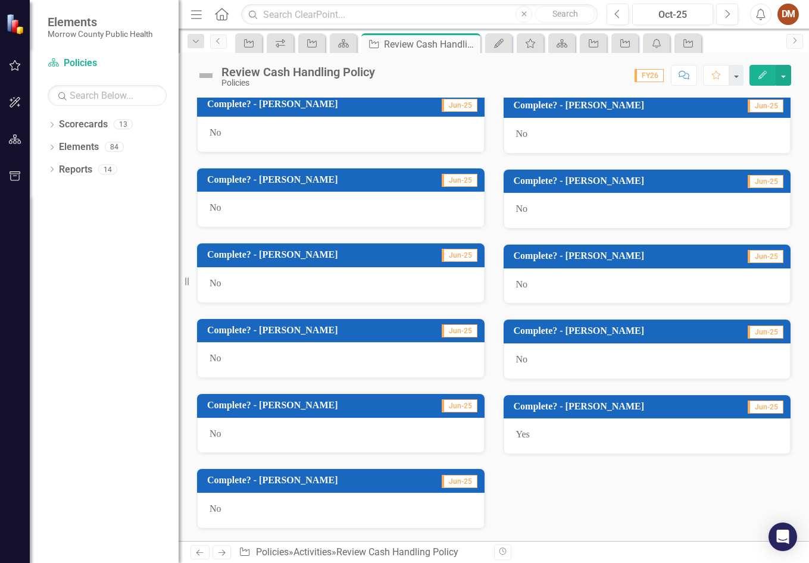
drag, startPoint x: 254, startPoint y: 257, endPoint x: 337, endPoint y: 255, distance: 83.4
click at [271, 256] on h3 "Complete? - [PERSON_NAME]" at bounding box center [312, 254] width 211 height 11
drag, startPoint x: 337, startPoint y: 255, endPoint x: 395, endPoint y: 255, distance: 57.8
click at [342, 255] on h3 "Complete? - [PERSON_NAME]" at bounding box center [312, 254] width 211 height 11
drag, startPoint x: 395, startPoint y: 255, endPoint x: 472, endPoint y: 254, distance: 76.8
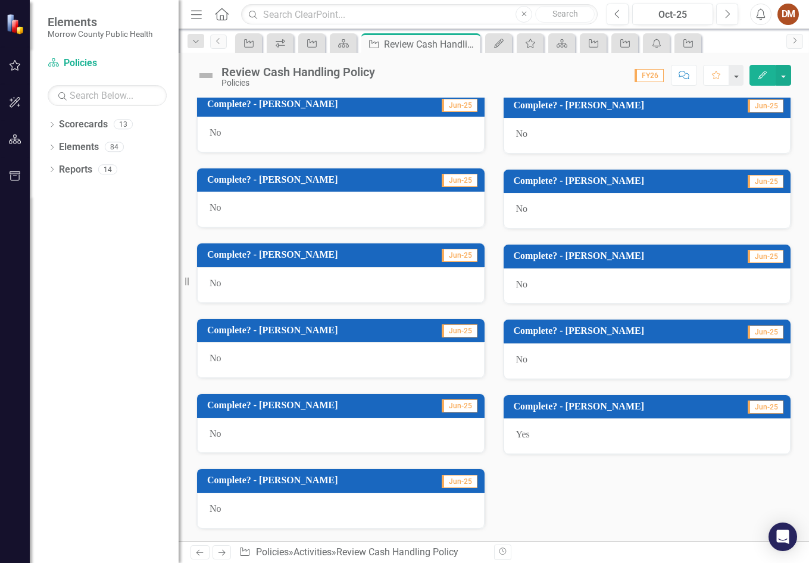
click at [472, 254] on tr "Complete? - Diana McElroy Jun-25" at bounding box center [342, 256] width 271 height 20
click at [472, 254] on span "Jun-25" at bounding box center [460, 255] width 36 height 13
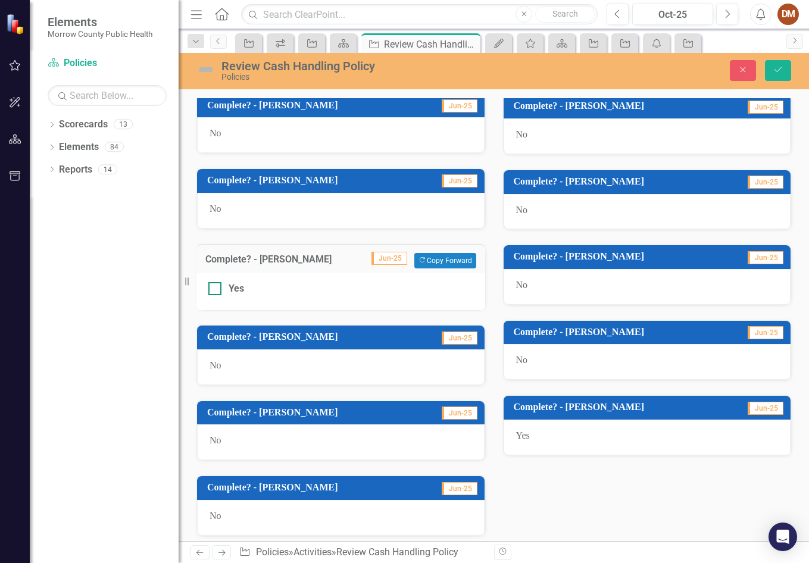
click at [219, 288] on div at bounding box center [214, 288] width 13 height 13
click at [216, 288] on input "Yes" at bounding box center [212, 286] width 8 height 8
checkbox input "true"
click at [785, 67] on button "Save" at bounding box center [778, 70] width 26 height 21
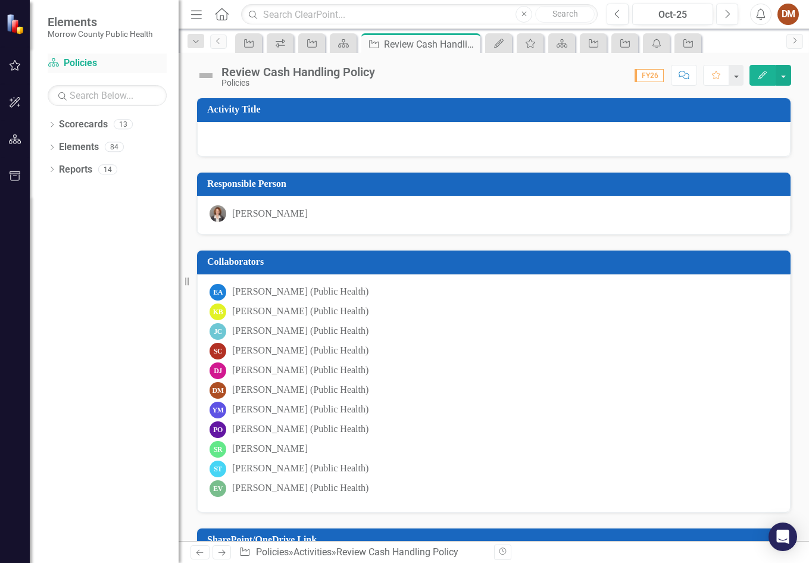
click at [90, 58] on link "Scorecard Policies" at bounding box center [107, 64] width 119 height 14
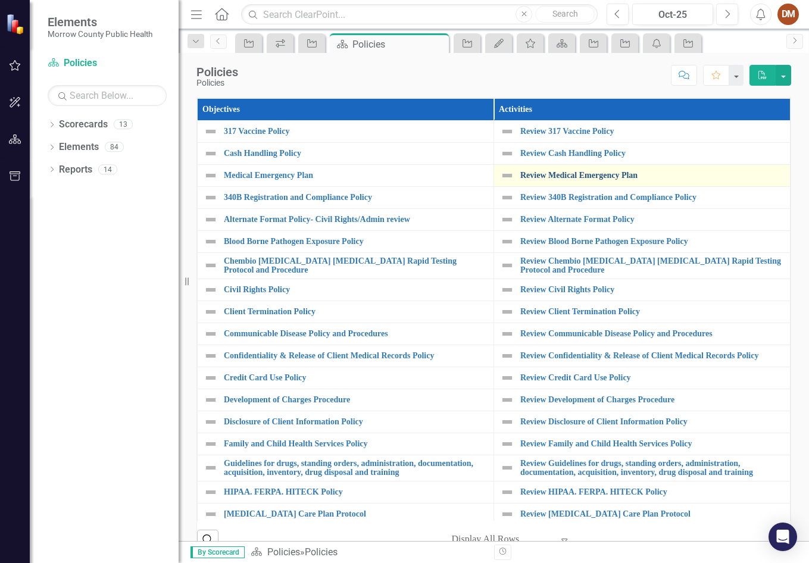
click at [570, 176] on link "Review Medical Emergency Plan" at bounding box center [652, 175] width 264 height 9
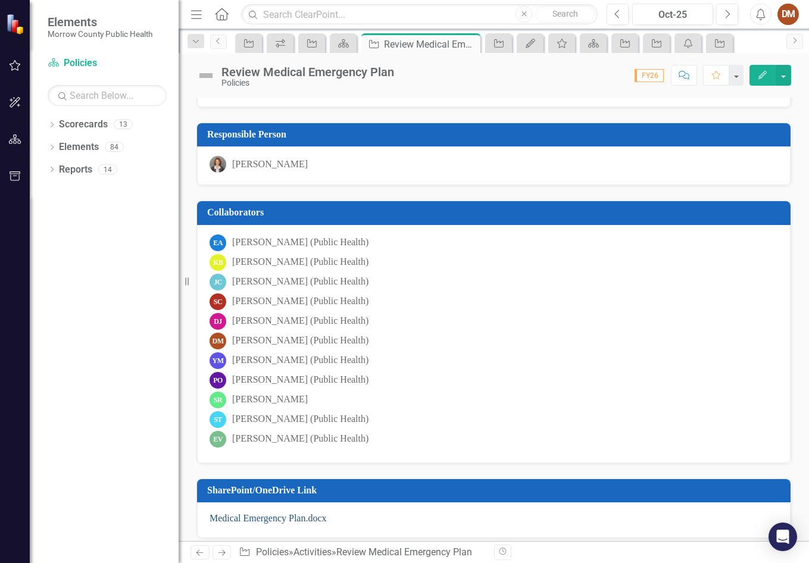
scroll to position [124, 0]
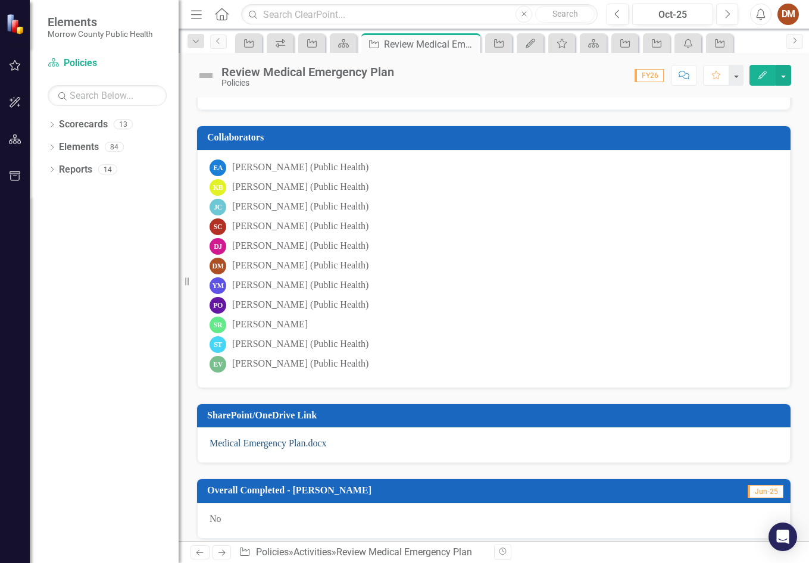
click at [258, 443] on link "Medical Emergency Plan.docx" at bounding box center [268, 443] width 117 height 10
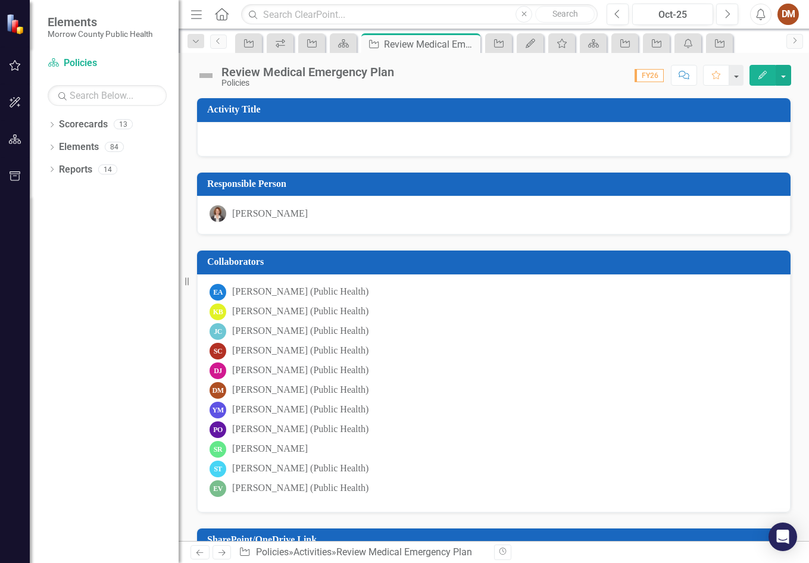
click at [767, 82] on button "Edit" at bounding box center [763, 75] width 26 height 21
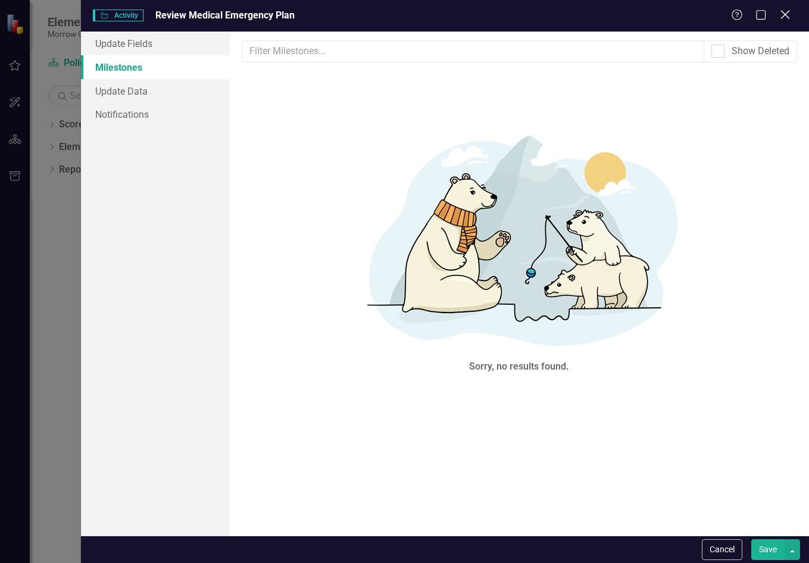
click at [788, 13] on icon at bounding box center [785, 14] width 9 height 9
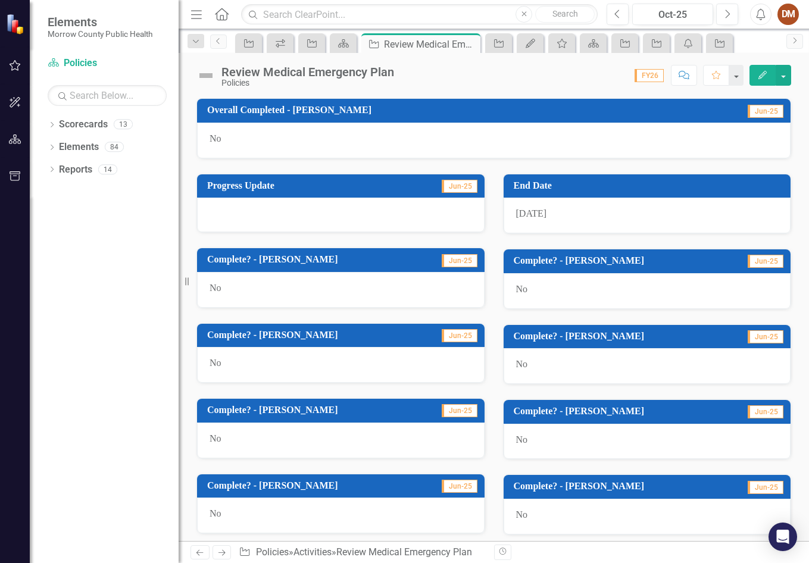
scroll to position [536, 0]
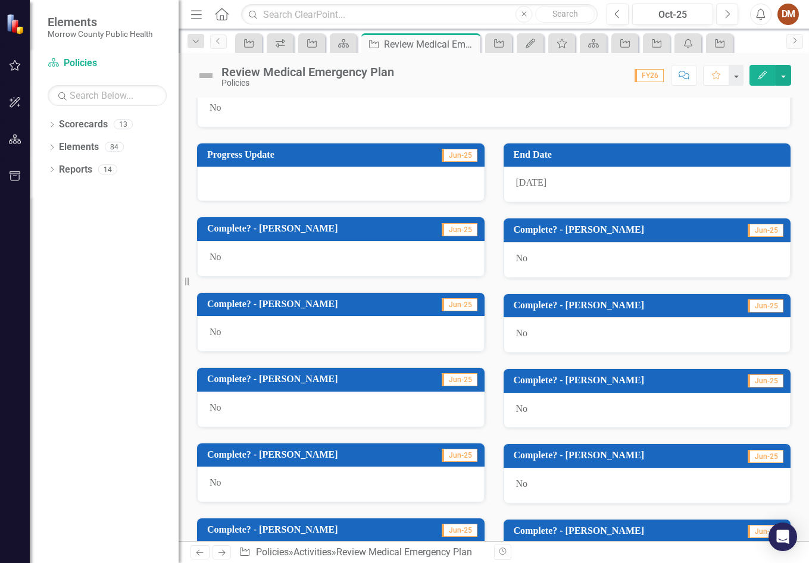
click at [456, 379] on span "Jun-25" at bounding box center [460, 379] width 36 height 13
click at [455, 379] on span "Jun-25" at bounding box center [460, 379] width 36 height 13
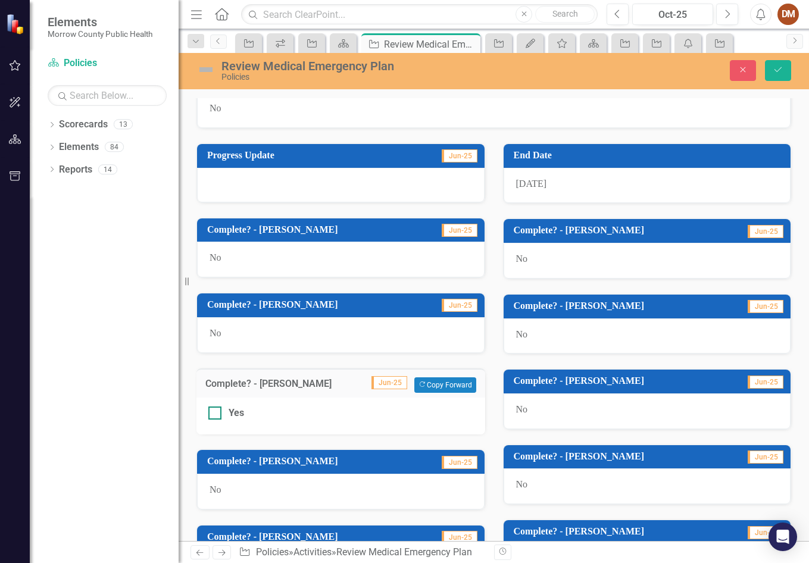
click at [216, 417] on div at bounding box center [214, 413] width 13 height 13
click at [216, 414] on input "Yes" at bounding box center [212, 411] width 8 height 8
checkbox input "true"
click at [784, 73] on button "Save" at bounding box center [778, 70] width 26 height 21
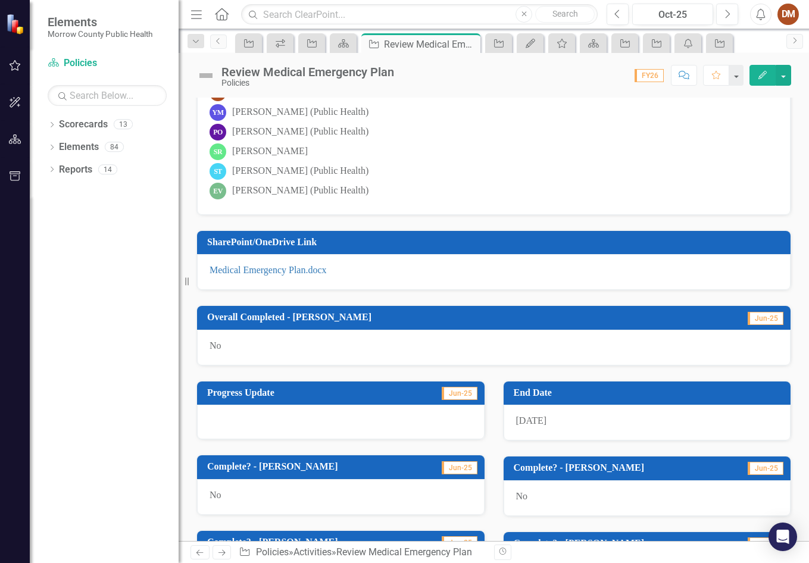
scroll to position [0, 0]
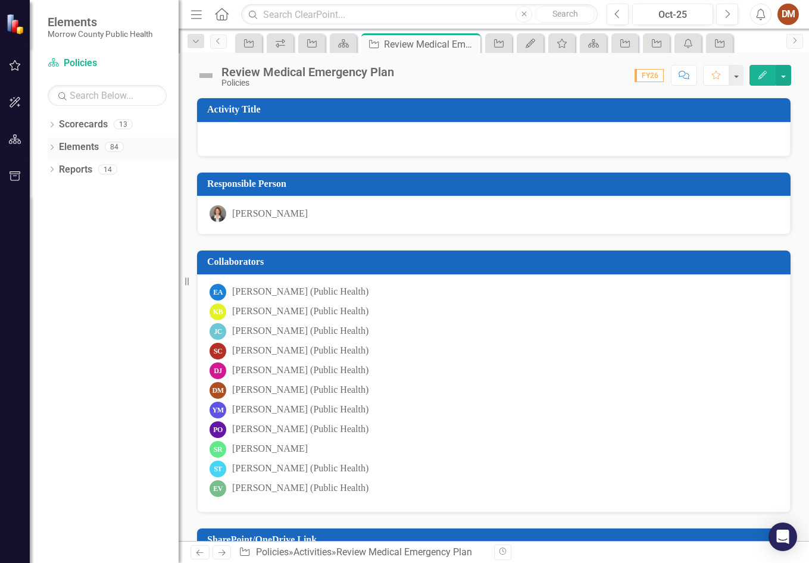
click at [96, 145] on link "Elements" at bounding box center [79, 148] width 40 height 14
click at [78, 59] on link "Scorecard Policies" at bounding box center [107, 64] width 119 height 14
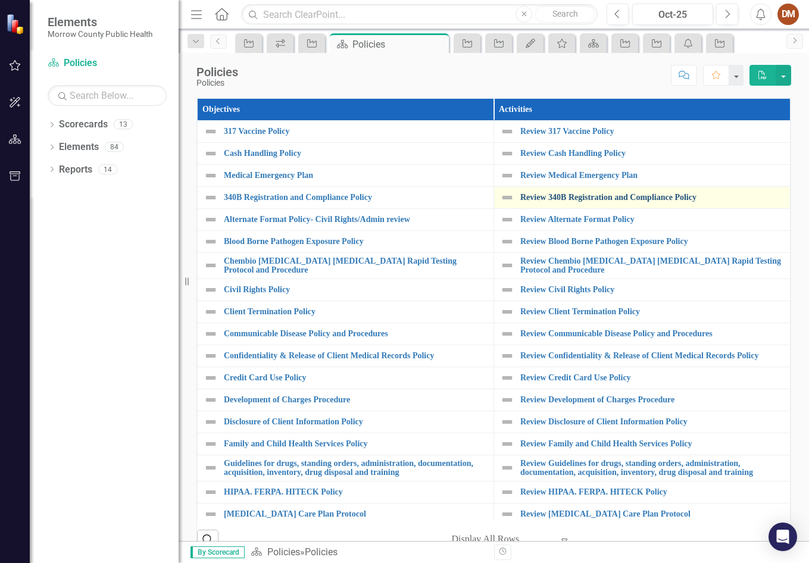
click at [528, 193] on link "Review 340B Registration and Compliance Policy" at bounding box center [652, 197] width 264 height 9
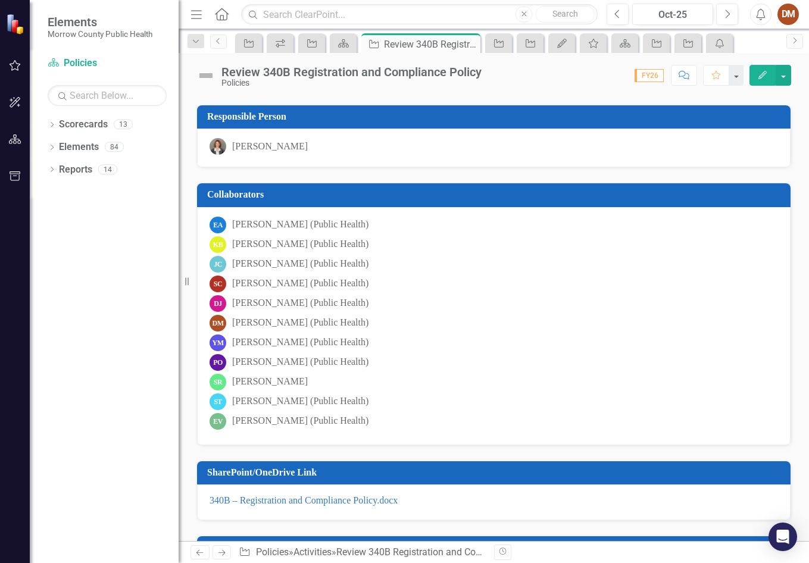
scroll to position [238, 0]
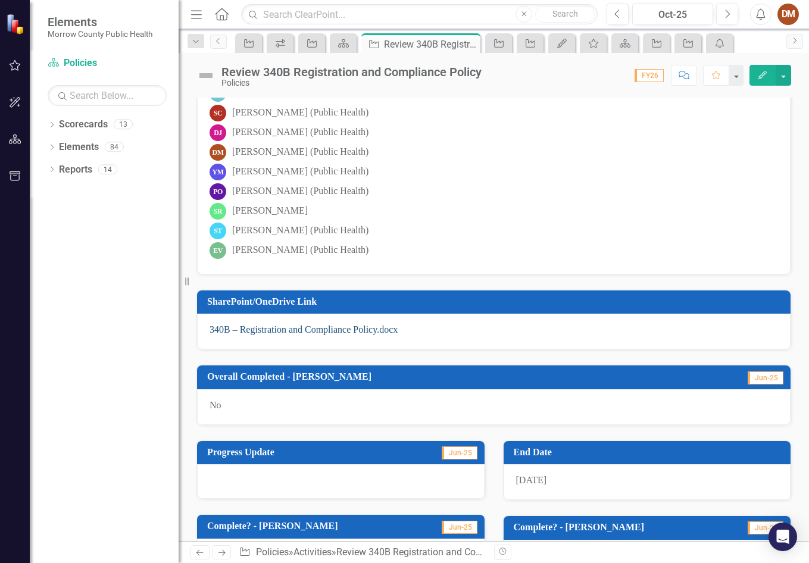
click at [378, 327] on link "340B – Registration and Compliance Policy.docx" at bounding box center [304, 329] width 188 height 10
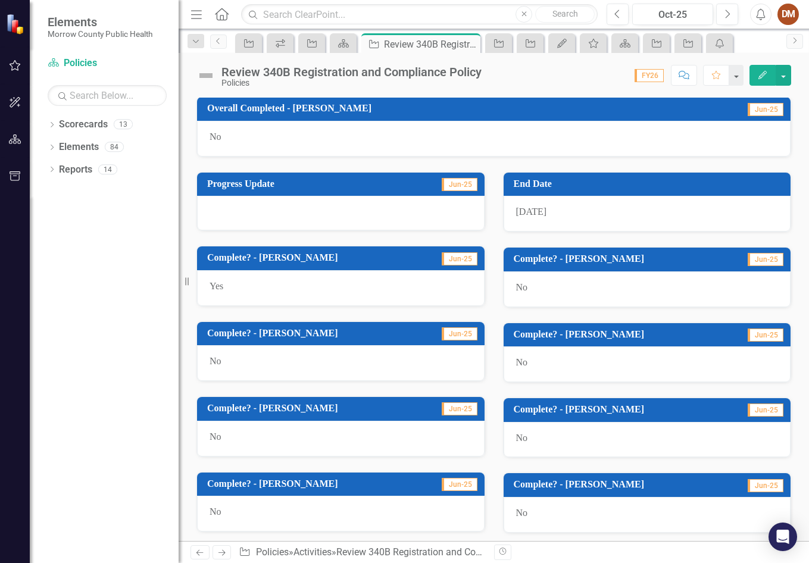
scroll to position [536, 0]
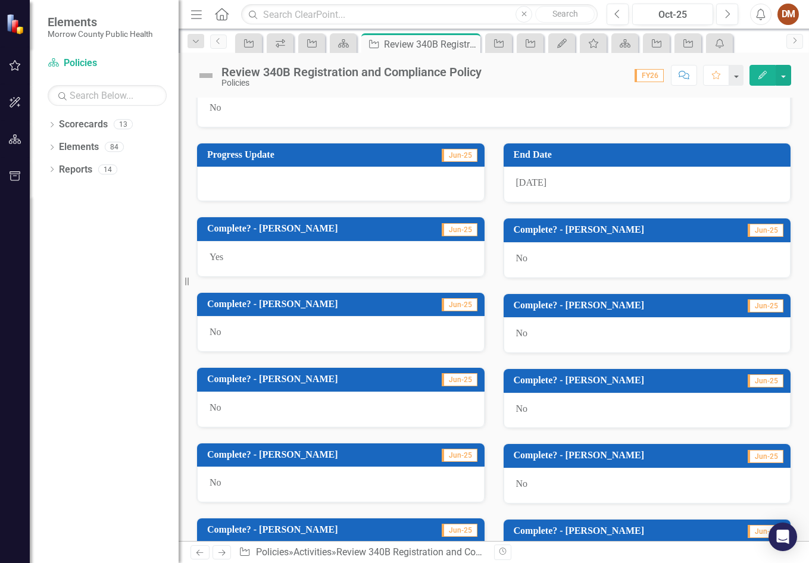
click at [450, 378] on span "Jun-25" at bounding box center [460, 379] width 36 height 13
click at [242, 388] on td "Complete? - [PERSON_NAME]" at bounding box center [312, 381] width 211 height 20
drag, startPoint x: 242, startPoint y: 388, endPoint x: 361, endPoint y: 385, distance: 118.5
click at [246, 388] on td "Complete? - [PERSON_NAME]" at bounding box center [312, 381] width 211 height 20
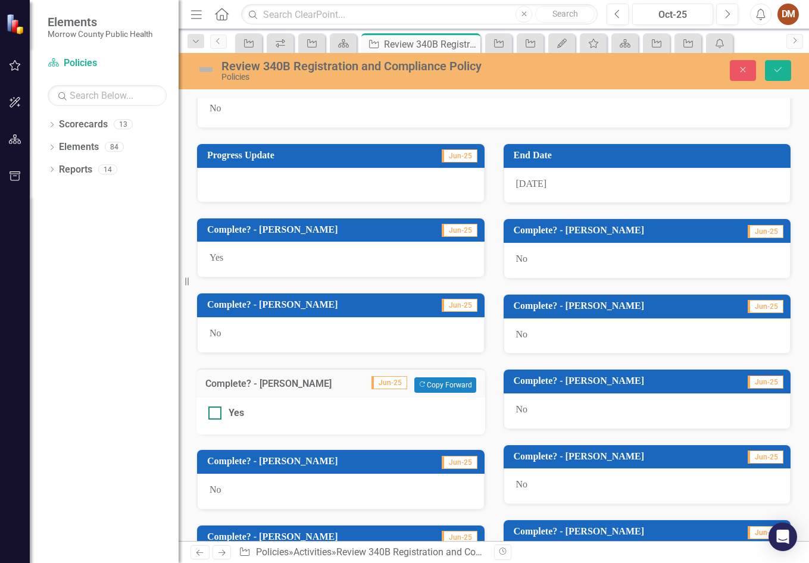
click at [216, 411] on input "Yes" at bounding box center [212, 411] width 8 height 8
checkbox input "true"
click at [776, 72] on icon "Save" at bounding box center [778, 69] width 11 height 8
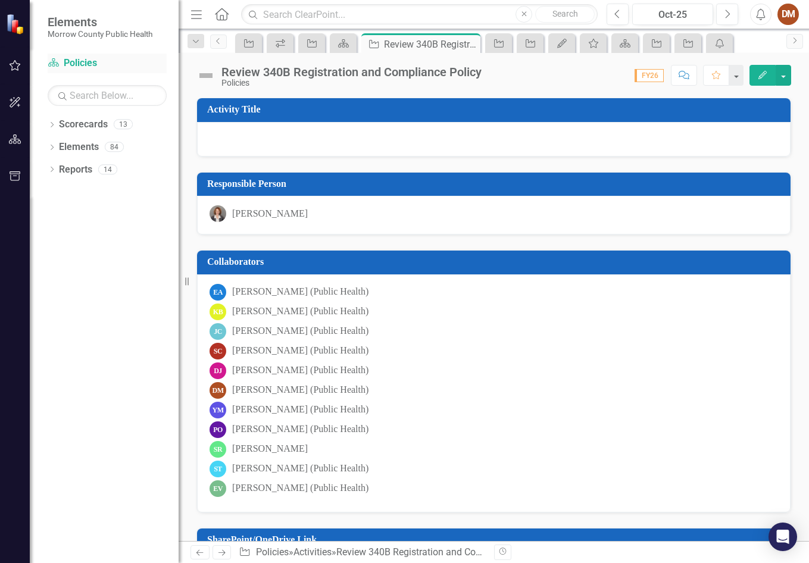
click at [107, 63] on link "Scorecard Policies" at bounding box center [107, 64] width 119 height 14
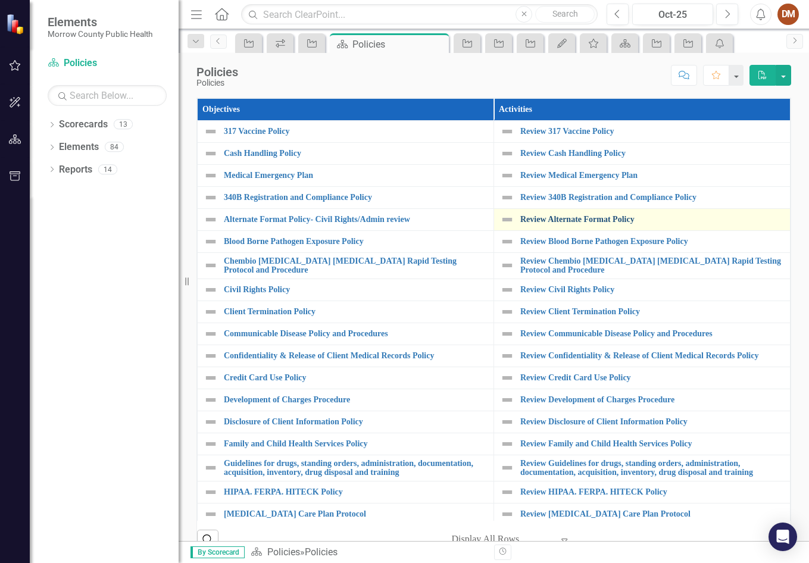
click at [583, 220] on link "Review Alternate Format Policy" at bounding box center [652, 219] width 264 height 9
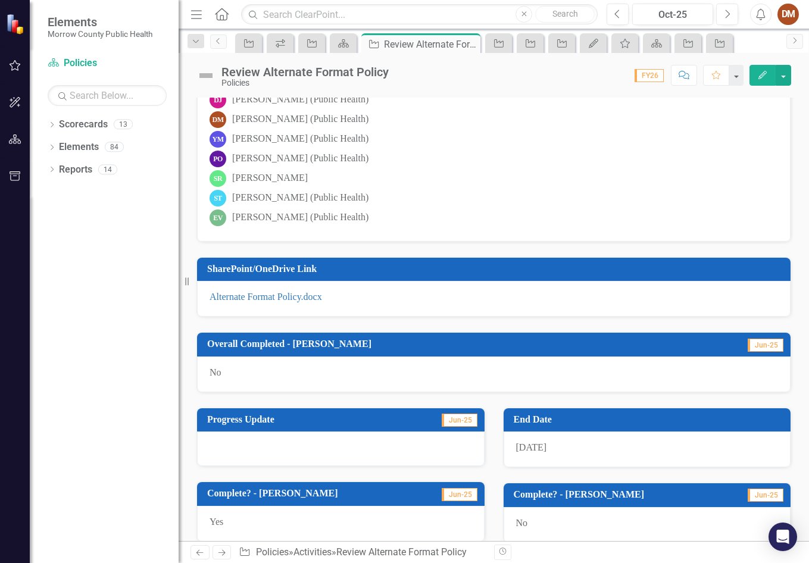
scroll to position [298, 0]
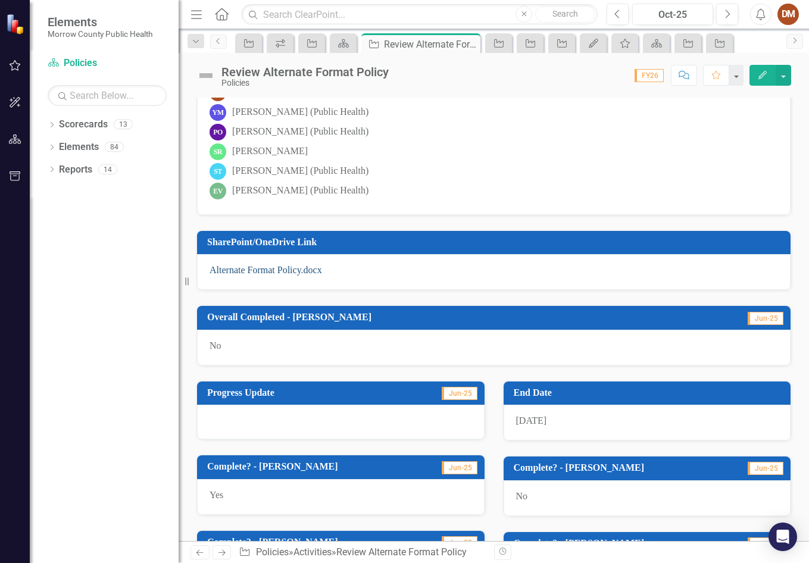
click at [230, 269] on link "Alternate Format Policy.docx" at bounding box center [266, 270] width 113 height 10
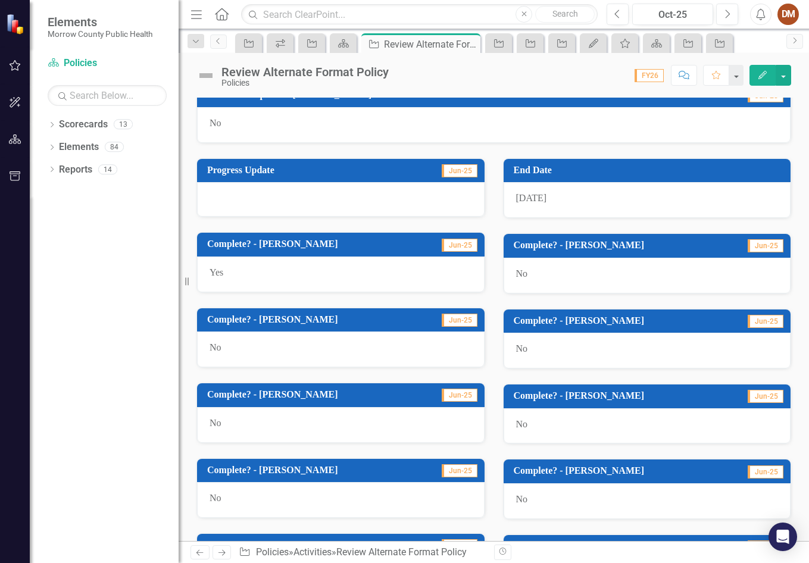
scroll to position [536, 0]
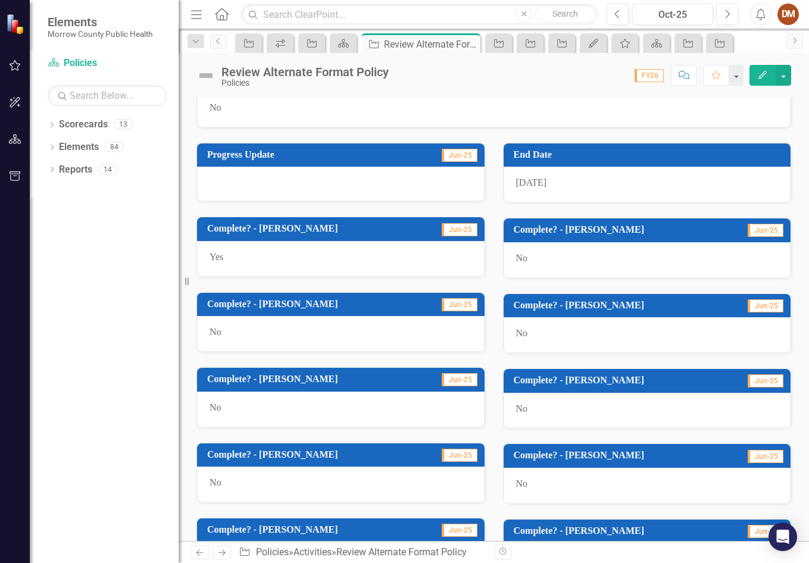
click at [452, 380] on span "Jun-25" at bounding box center [460, 379] width 36 height 13
click at [442, 382] on span "Jun-25" at bounding box center [460, 379] width 36 height 13
click at [433, 383] on td "Jun-25" at bounding box center [449, 381] width 60 height 20
click at [450, 381] on span "Jun-25" at bounding box center [460, 379] width 36 height 13
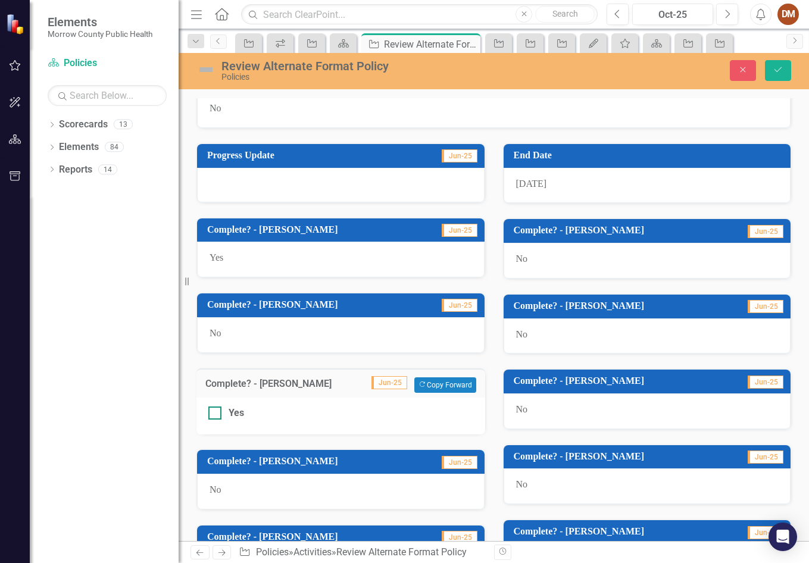
click at [215, 418] on div at bounding box center [214, 413] width 13 height 13
click at [215, 414] on input "Yes" at bounding box center [212, 411] width 8 height 8
checkbox input "true"
click at [778, 67] on icon "Save" at bounding box center [778, 69] width 11 height 8
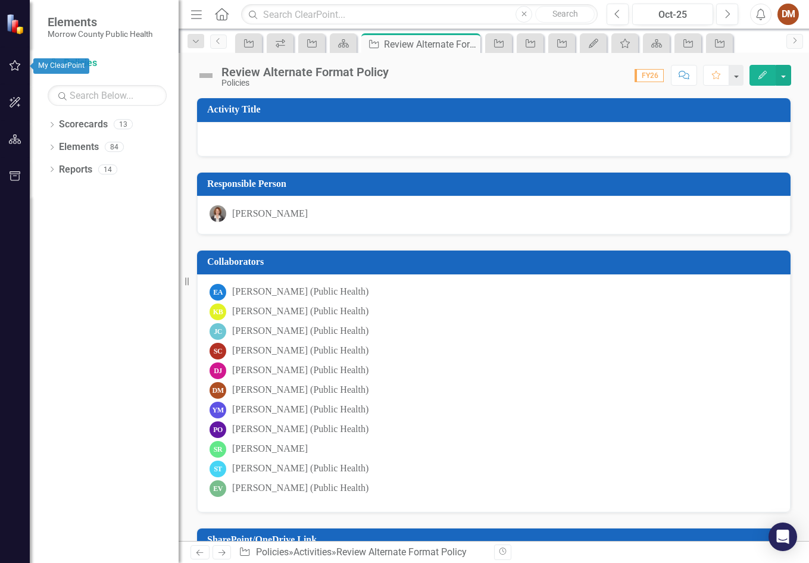
click at [15, 63] on icon "button" at bounding box center [15, 66] width 13 height 10
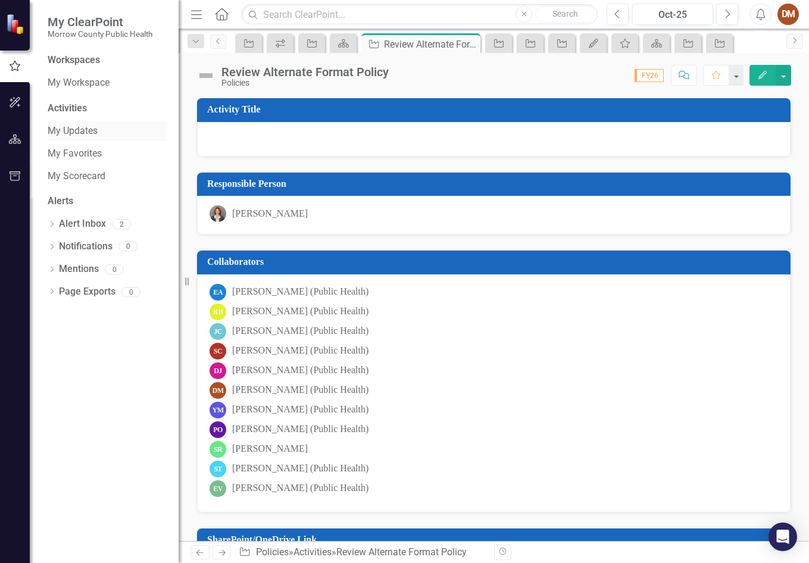
click at [92, 123] on div "My Updates" at bounding box center [107, 131] width 119 height 20
click at [60, 133] on link "My Updates" at bounding box center [107, 131] width 119 height 14
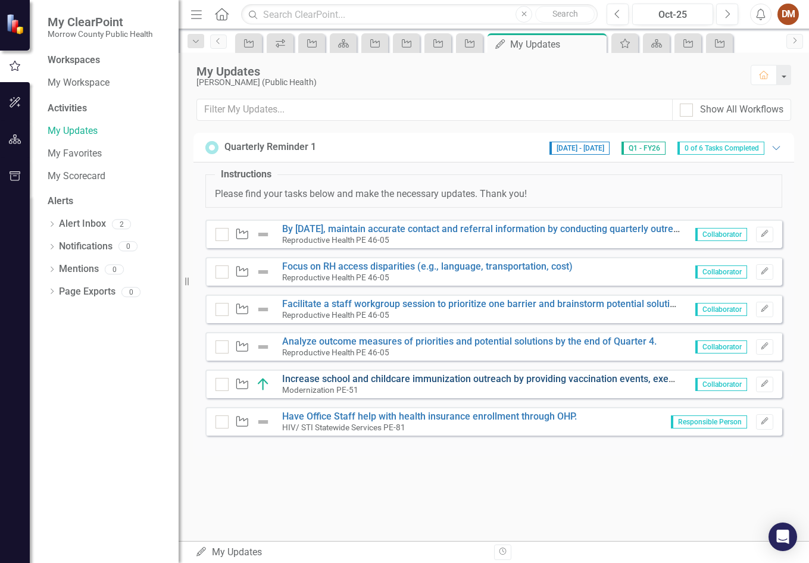
click at [448, 382] on link "Increase school and childcare immunization outreach by providing vaccination ev…" at bounding box center [757, 378] width 951 height 11
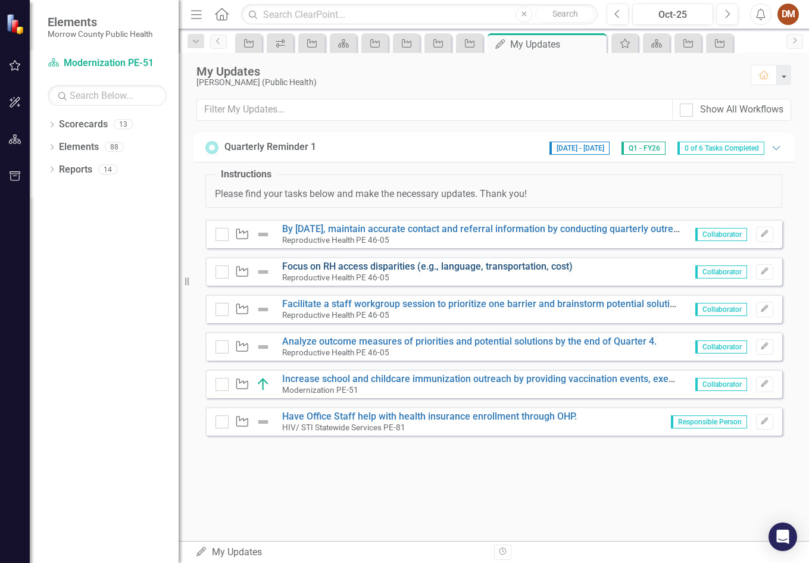
click at [411, 269] on link "Focus on RH access disparities (e.g., language, transportation, cost)" at bounding box center [427, 266] width 291 height 11
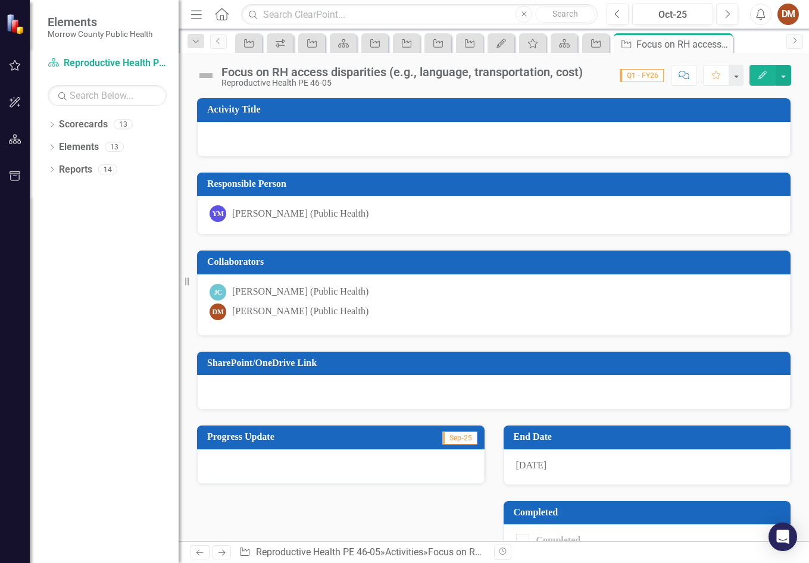
click at [395, 467] on div at bounding box center [341, 467] width 288 height 35
click at [456, 444] on span "Sep-25" at bounding box center [459, 438] width 35 height 13
drag, startPoint x: 455, startPoint y: 442, endPoint x: 390, endPoint y: 432, distance: 66.3
click at [454, 442] on span "Sep-25" at bounding box center [459, 438] width 35 height 13
click at [284, 436] on h3 "Progress Update" at bounding box center [295, 437] width 176 height 11
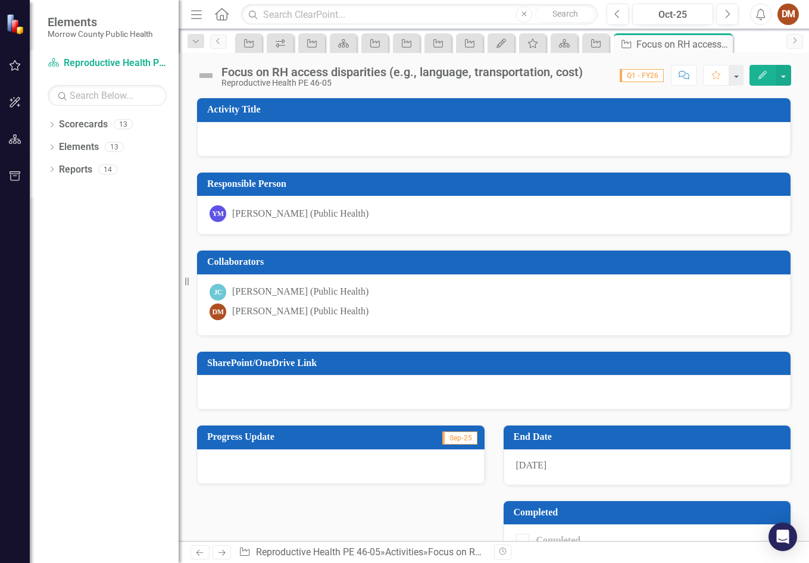
drag, startPoint x: 283, startPoint y: 438, endPoint x: 263, endPoint y: 434, distance: 20.0
click at [273, 438] on h3 "Progress Update" at bounding box center [295, 437] width 176 height 11
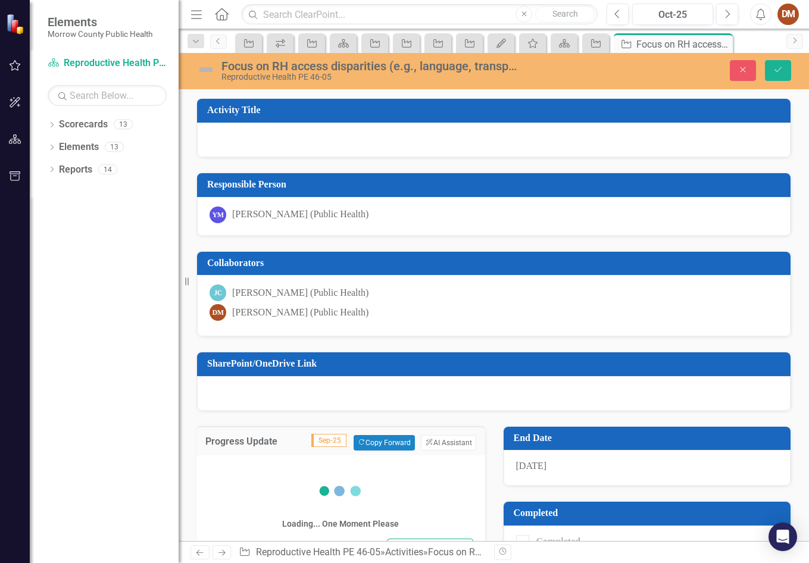
click at [238, 429] on div "Progress Update Sep-25 Copy Forward Copy Forward ClearPoint AI AI Assistant" at bounding box center [340, 440] width 289 height 29
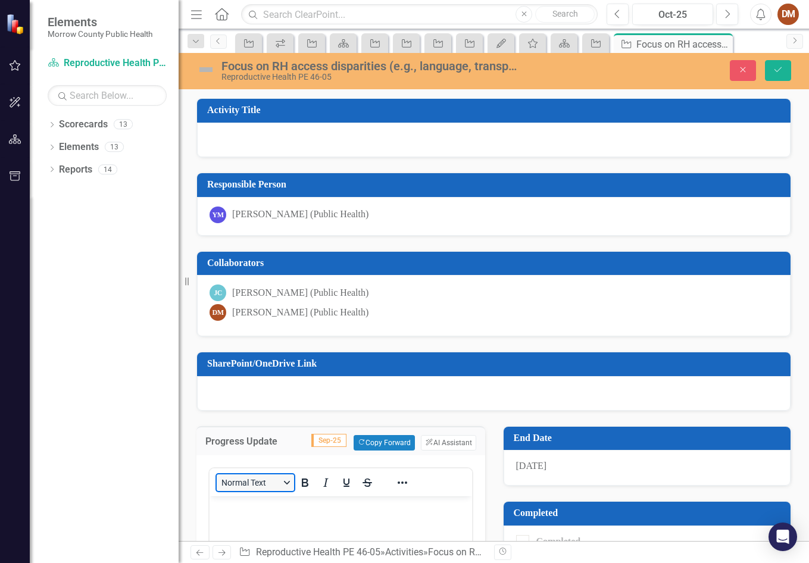
click at [276, 487] on button "Normal Text" at bounding box center [255, 483] width 77 height 17
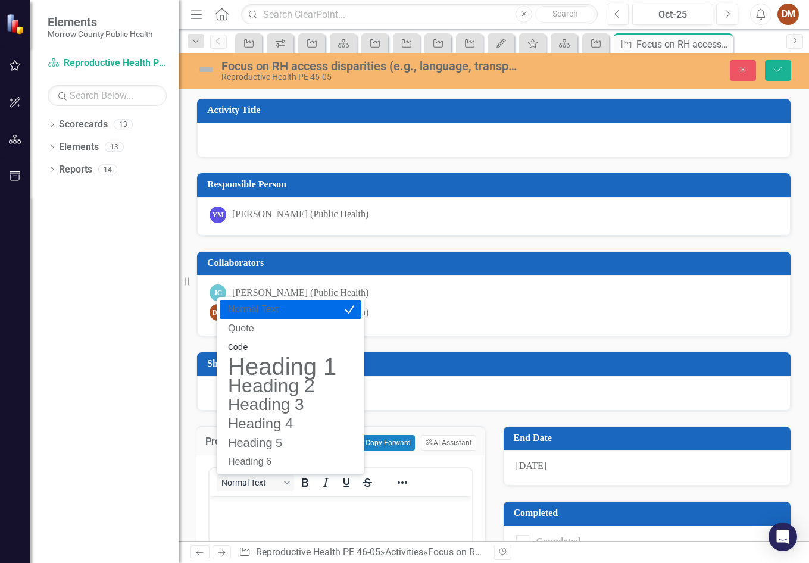
click at [494, 386] on div at bounding box center [494, 393] width 594 height 35
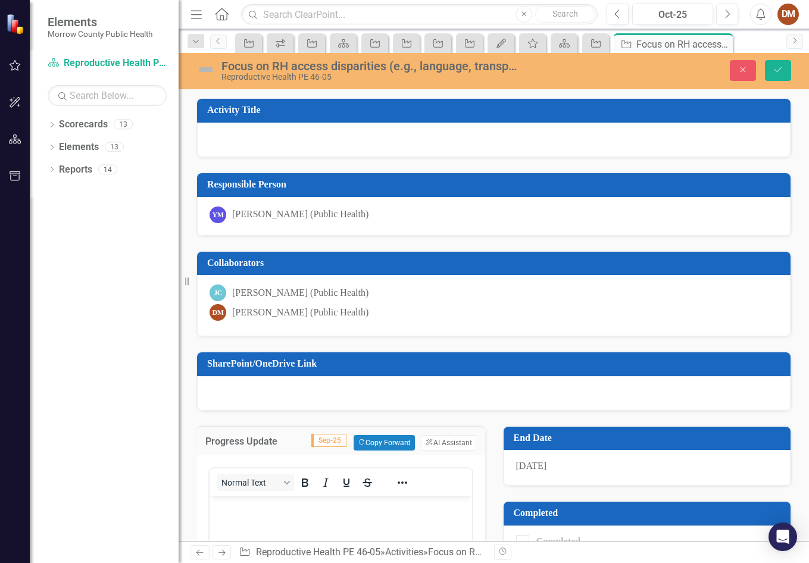
click at [17, 143] on icon "button" at bounding box center [15, 140] width 13 height 10
click at [17, 139] on icon "button" at bounding box center [14, 140] width 13 height 11
click at [17, 140] on icon "button" at bounding box center [15, 139] width 12 height 9
click at [16, 63] on icon "button" at bounding box center [15, 65] width 11 height 11
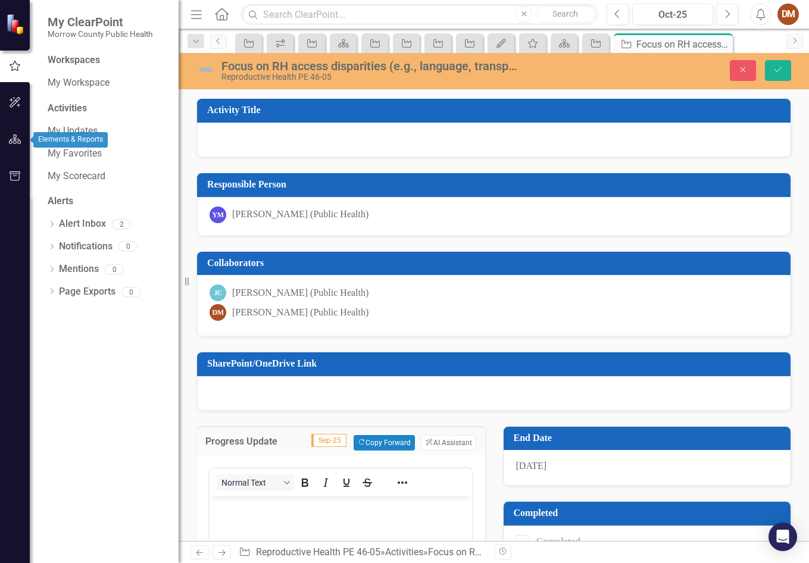
click at [13, 148] on button "button" at bounding box center [15, 139] width 27 height 25
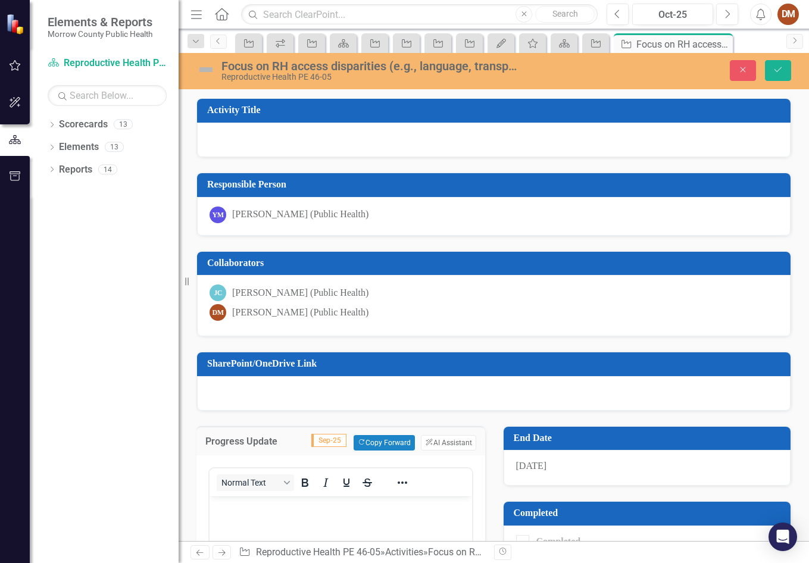
click at [13, 148] on button "button" at bounding box center [15, 140] width 30 height 20
click at [13, 147] on button "button" at bounding box center [15, 140] width 30 height 20
click at [732, 67] on button "Close" at bounding box center [743, 70] width 26 height 21
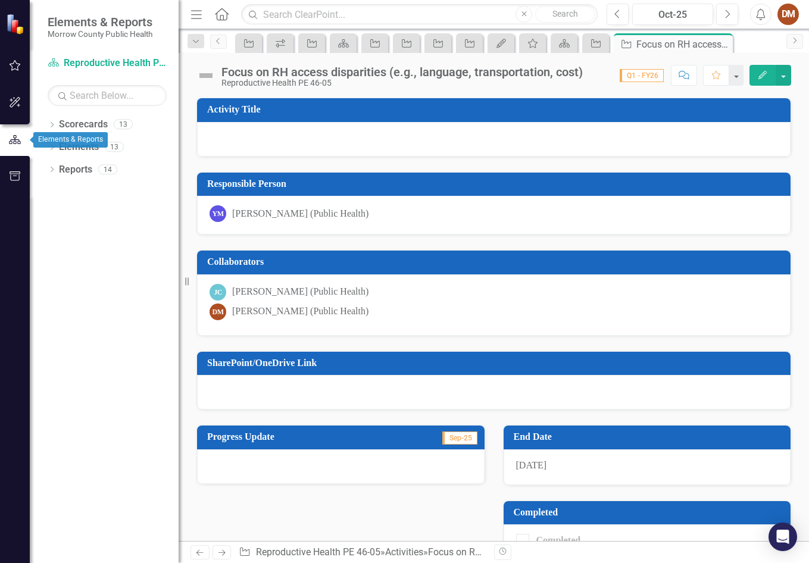
click at [18, 140] on icon "button" at bounding box center [14, 140] width 13 height 11
click at [18, 140] on icon "button" at bounding box center [15, 139] width 12 height 9
click at [15, 111] on button "button" at bounding box center [15, 102] width 27 height 25
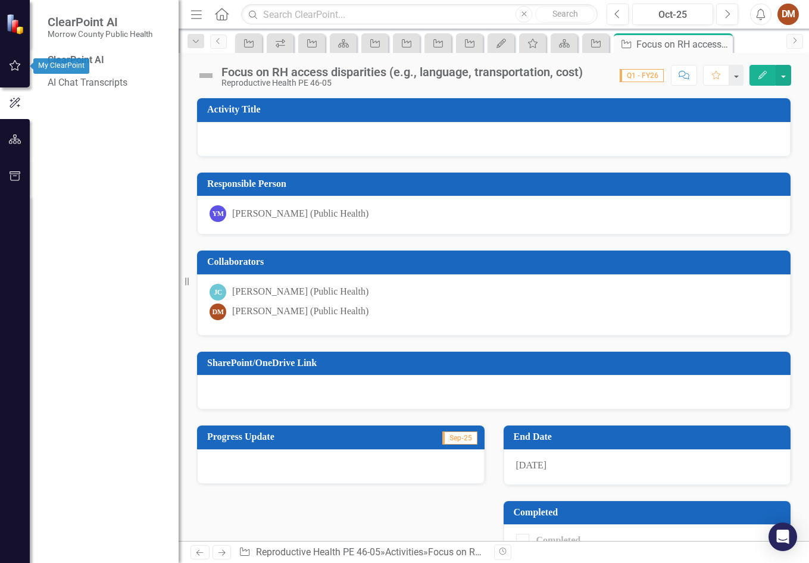
click at [18, 71] on button "button" at bounding box center [15, 66] width 27 height 25
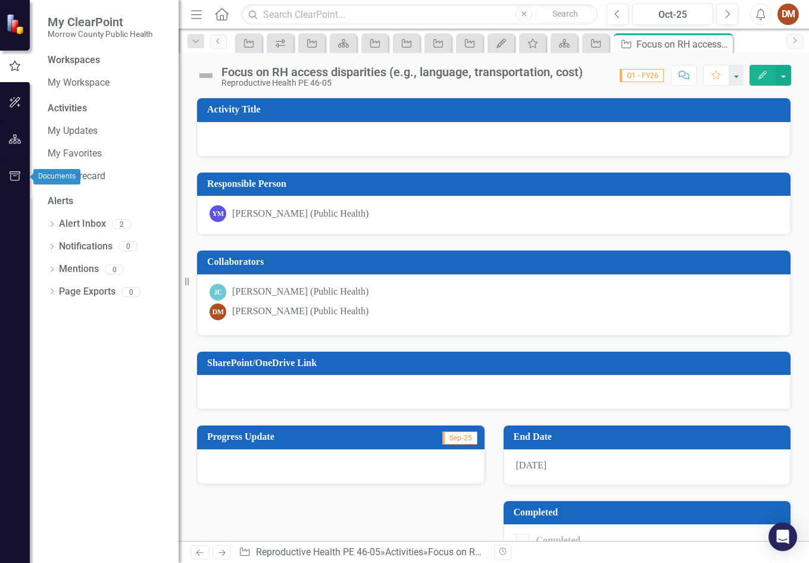
click at [14, 172] on icon "button" at bounding box center [15, 176] width 11 height 10
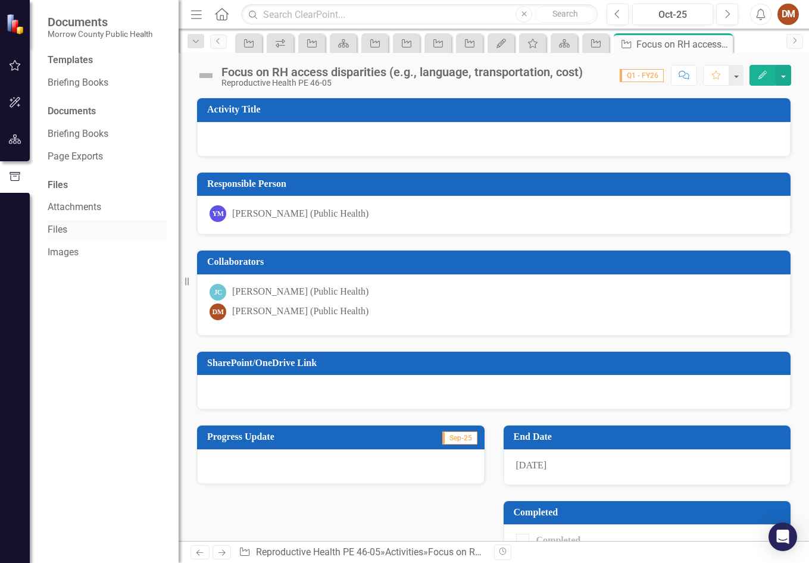
click at [60, 230] on link "Files" at bounding box center [107, 230] width 119 height 14
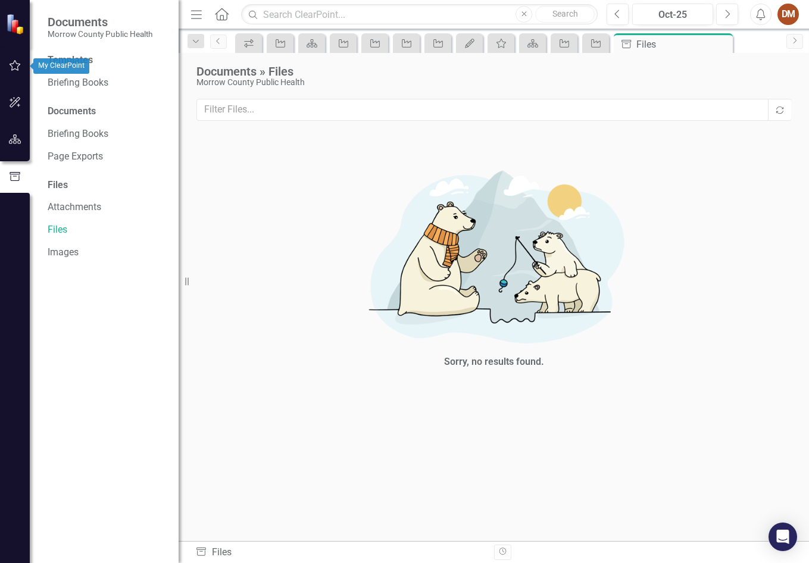
click at [17, 67] on icon "button" at bounding box center [15, 66] width 13 height 10
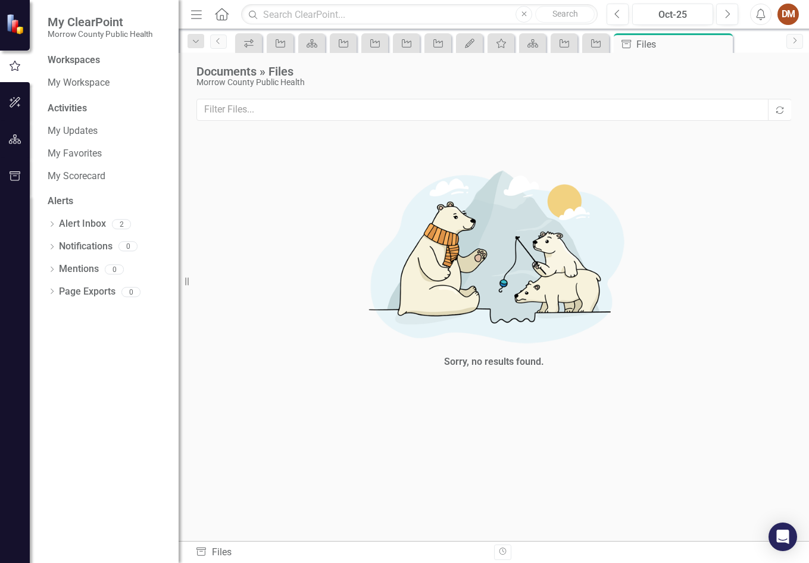
click at [88, 108] on div "Activities" at bounding box center [107, 109] width 119 height 14
click at [71, 108] on div "Activities" at bounding box center [107, 109] width 119 height 14
drag, startPoint x: 71, startPoint y: 108, endPoint x: 70, endPoint y: 127, distance: 19.1
click at [70, 127] on link "My Updates" at bounding box center [107, 131] width 119 height 14
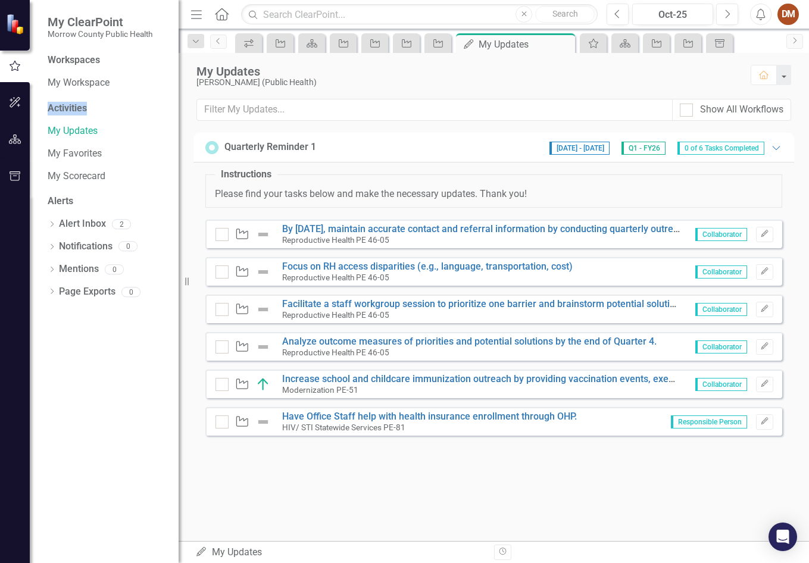
click at [72, 108] on div "Activities" at bounding box center [107, 109] width 119 height 14
click at [303, 44] on div "Scorecard" at bounding box center [309, 43] width 17 height 15
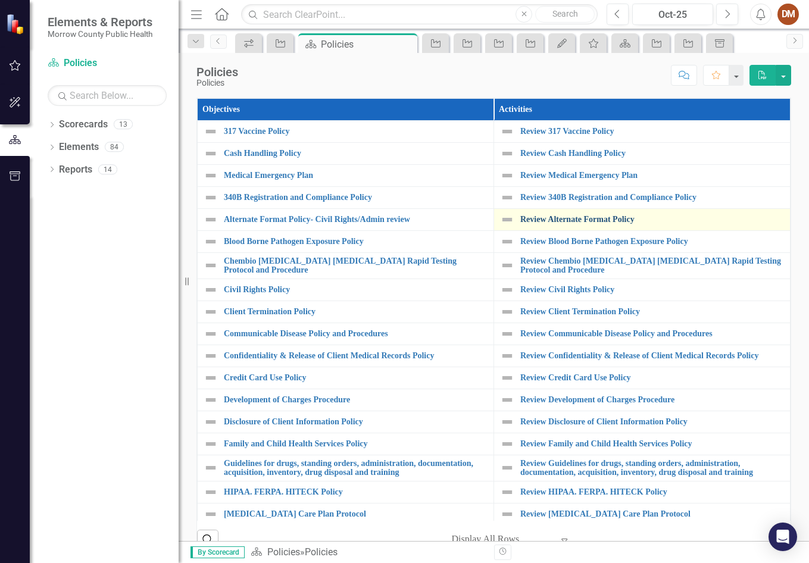
click at [592, 217] on link "Review Alternate Format Policy" at bounding box center [652, 219] width 264 height 9
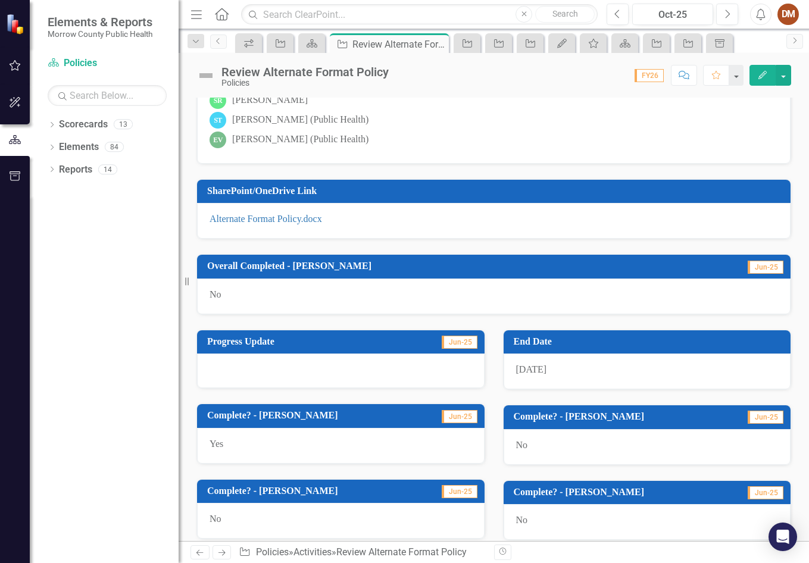
scroll to position [119, 0]
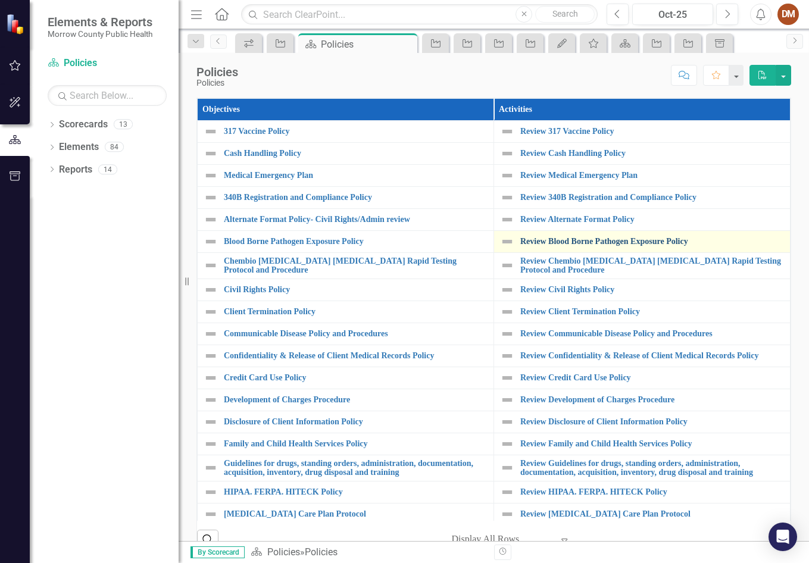
click at [547, 246] on link "Review Blood Borne Pathogen Exposure Policy" at bounding box center [652, 241] width 264 height 9
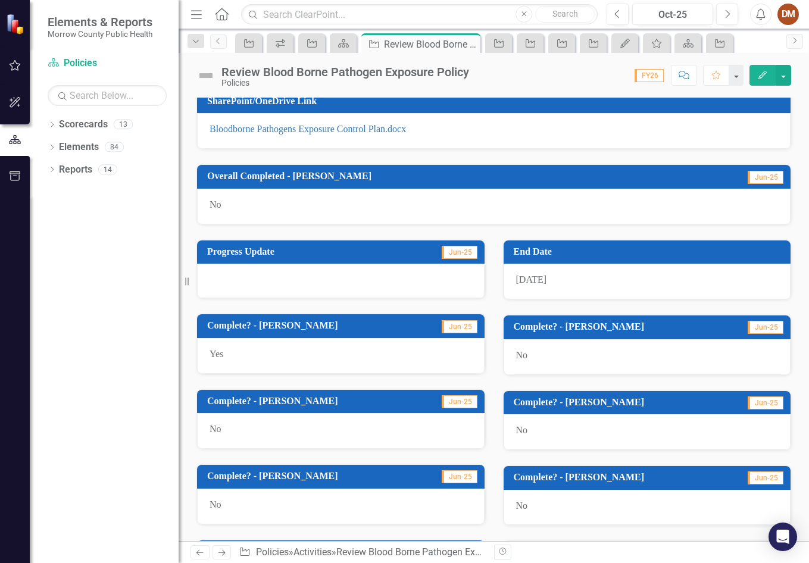
scroll to position [417, 0]
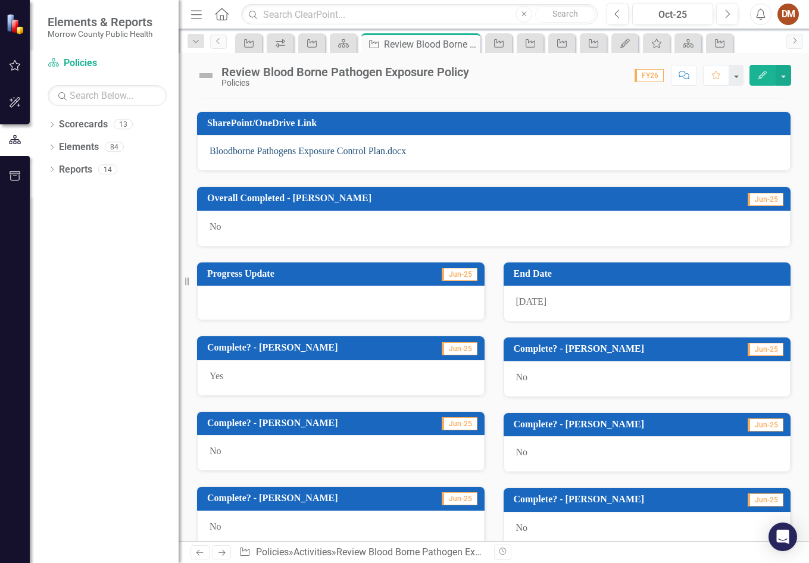
click at [307, 152] on link "Bloodborne Pathogens Exposure Control Plan.docx" at bounding box center [308, 151] width 196 height 10
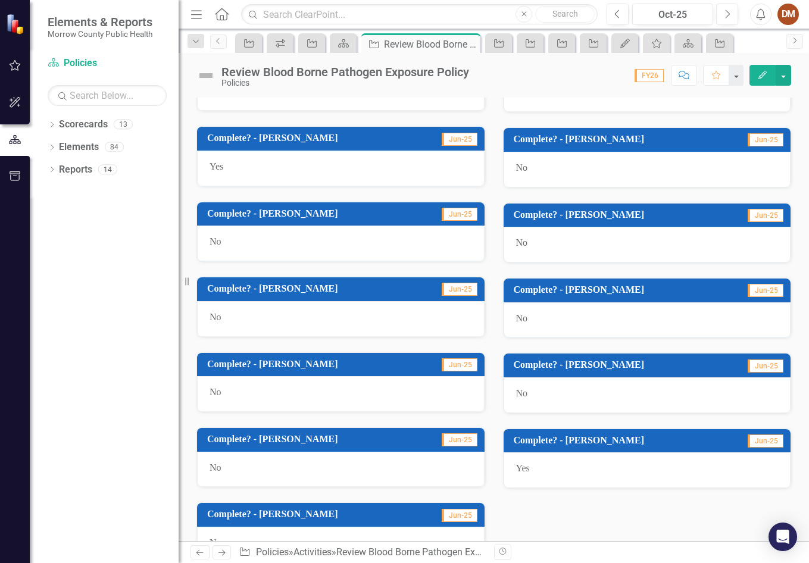
scroll to position [655, 0]
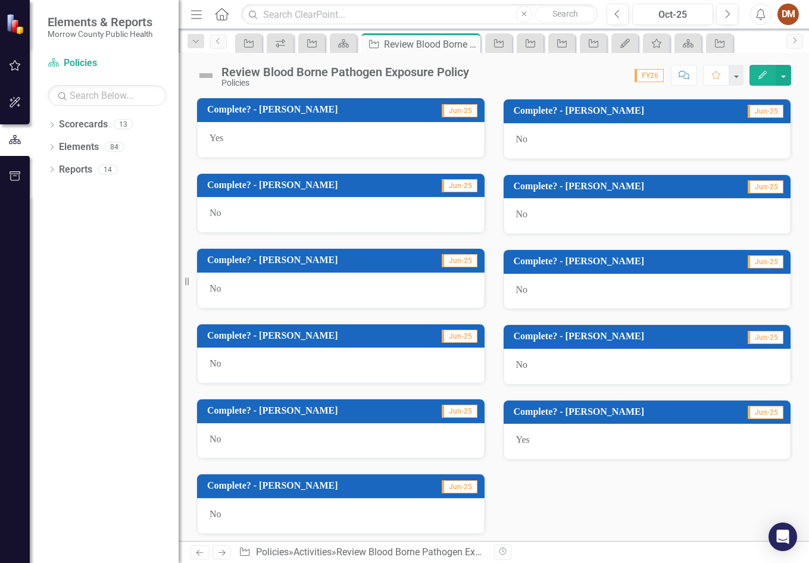
click at [459, 261] on span "Jun-25" at bounding box center [460, 260] width 36 height 13
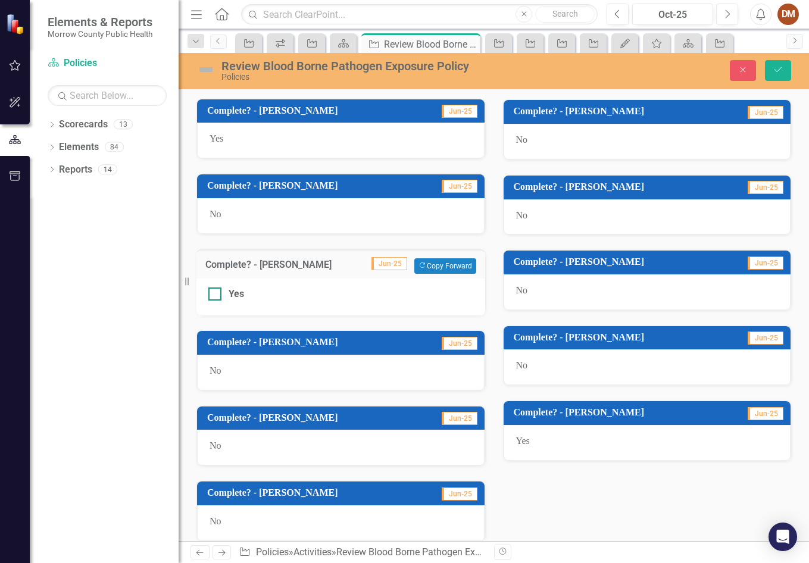
click at [224, 297] on div "Yes" at bounding box center [340, 295] width 265 height 14
click at [216, 295] on input "Yes" at bounding box center [212, 292] width 8 height 8
checkbox input "true"
click at [785, 77] on button "Save" at bounding box center [778, 70] width 26 height 21
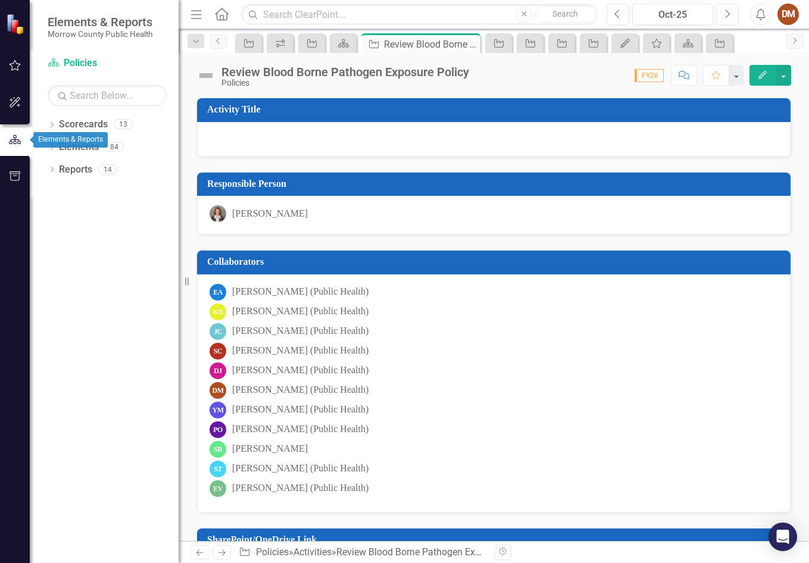
click at [16, 141] on icon "button" at bounding box center [14, 140] width 13 height 11
click at [15, 136] on icon "button" at bounding box center [15, 139] width 12 height 9
click at [83, 60] on link "Scorecard Policies" at bounding box center [107, 64] width 119 height 14
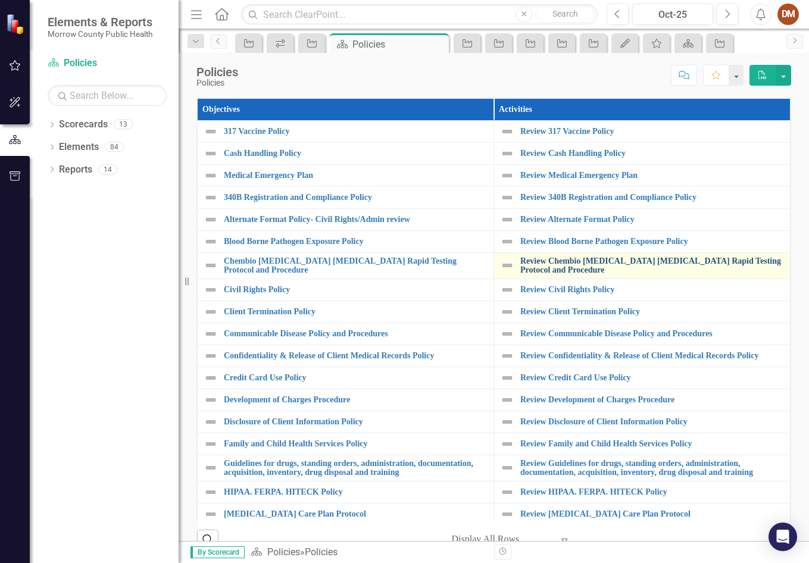
click at [533, 274] on link "Review Chembio [MEDICAL_DATA] [MEDICAL_DATA] Rapid Testing Protocol and Procedu…" at bounding box center [652, 266] width 264 height 18
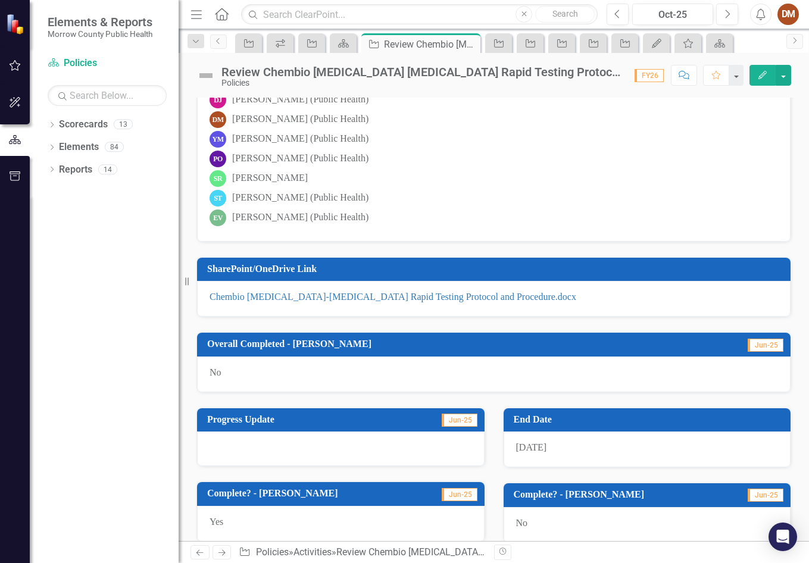
scroll to position [298, 0]
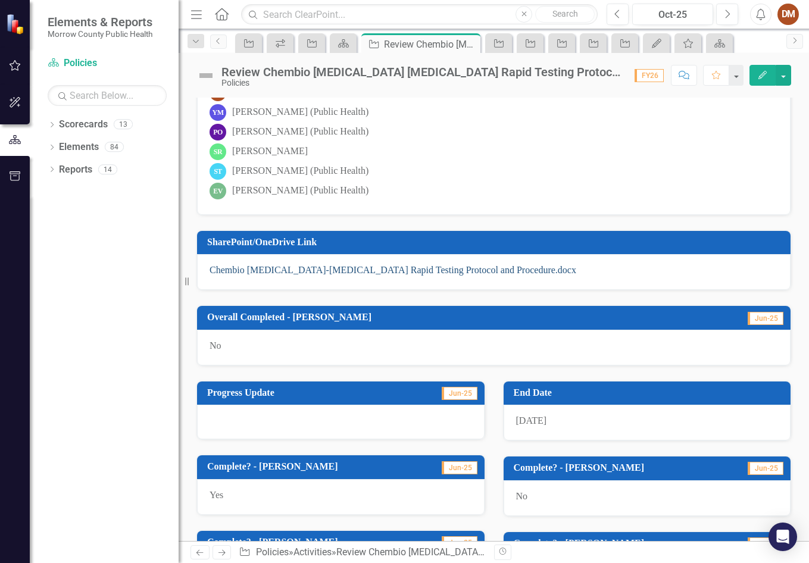
click at [420, 269] on link "Chembio [MEDICAL_DATA]-[MEDICAL_DATA] Rapid Testing Protocol and Procedure.docx" at bounding box center [393, 270] width 367 height 10
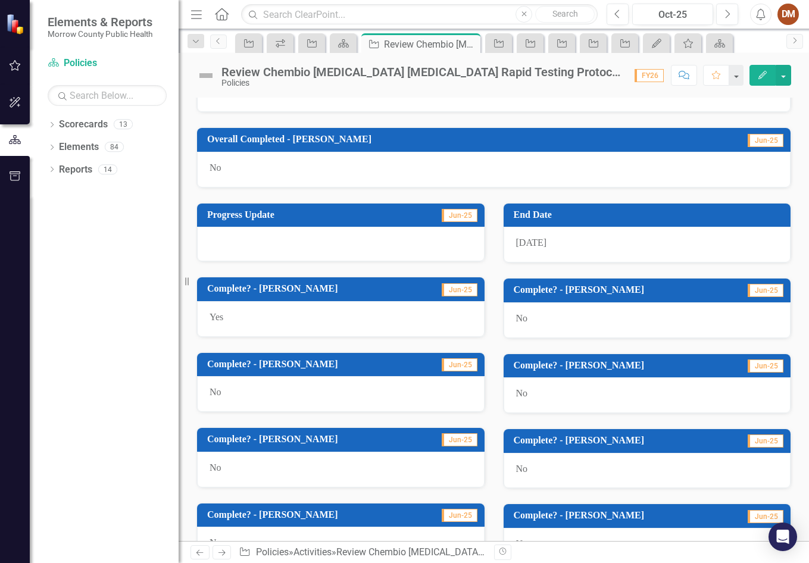
scroll to position [476, 0]
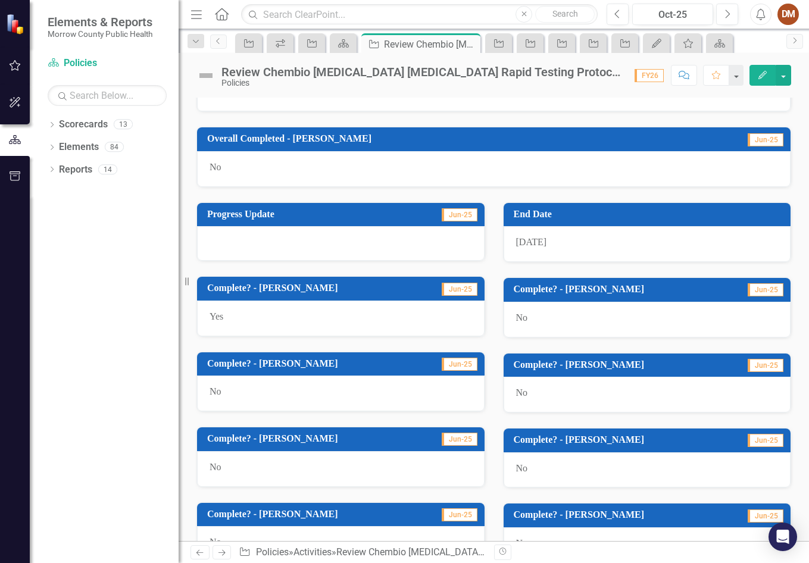
click at [458, 447] on td "Jun-25" at bounding box center [449, 440] width 60 height 20
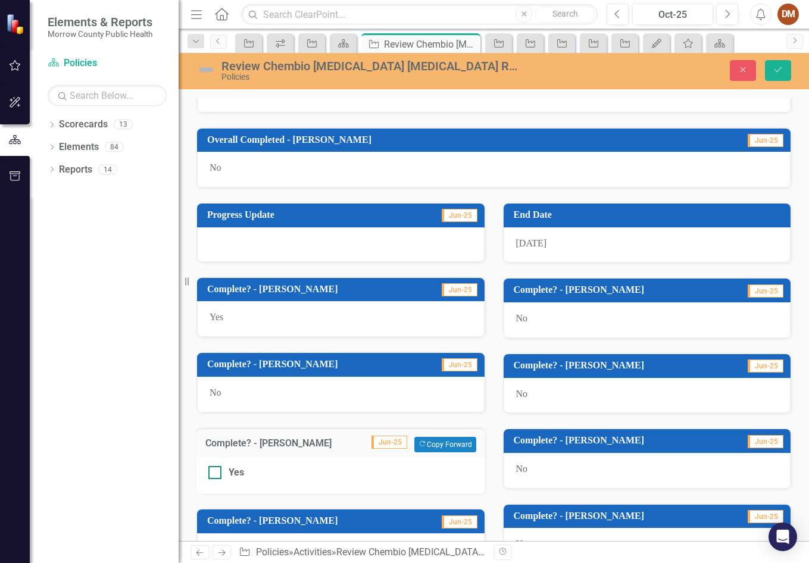
click at [214, 477] on div at bounding box center [214, 472] width 13 height 13
click at [214, 474] on input "Yes" at bounding box center [212, 470] width 8 height 8
checkbox input "true"
click at [774, 77] on button "Save" at bounding box center [778, 70] width 26 height 21
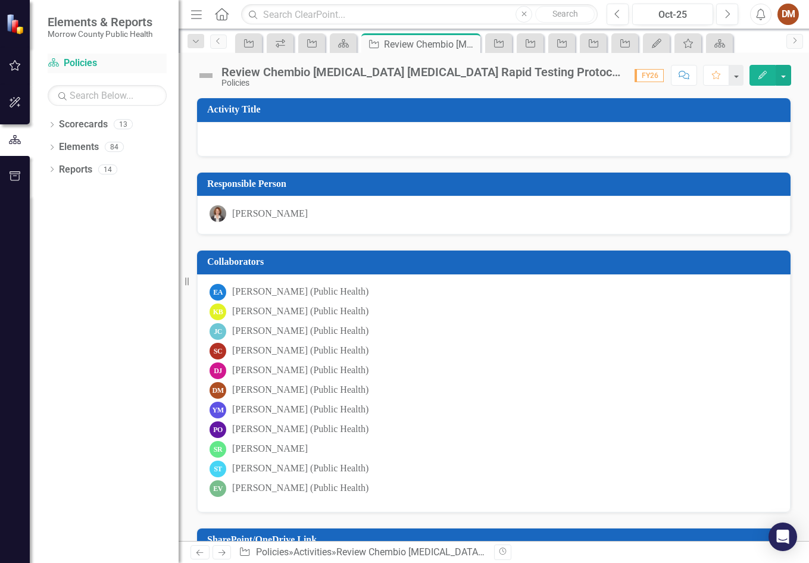
click at [90, 63] on link "Scorecard Policies" at bounding box center [107, 64] width 119 height 14
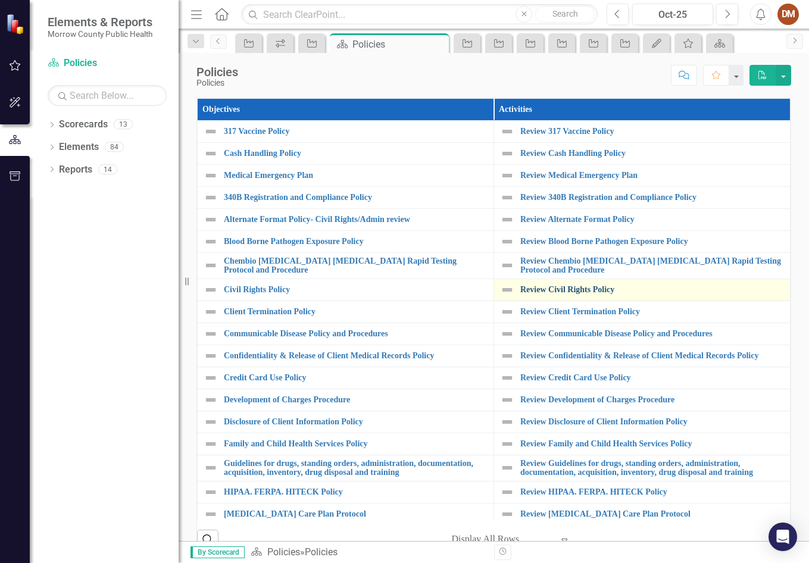
click at [557, 291] on link "Review Civil Rights Policy" at bounding box center [652, 289] width 264 height 9
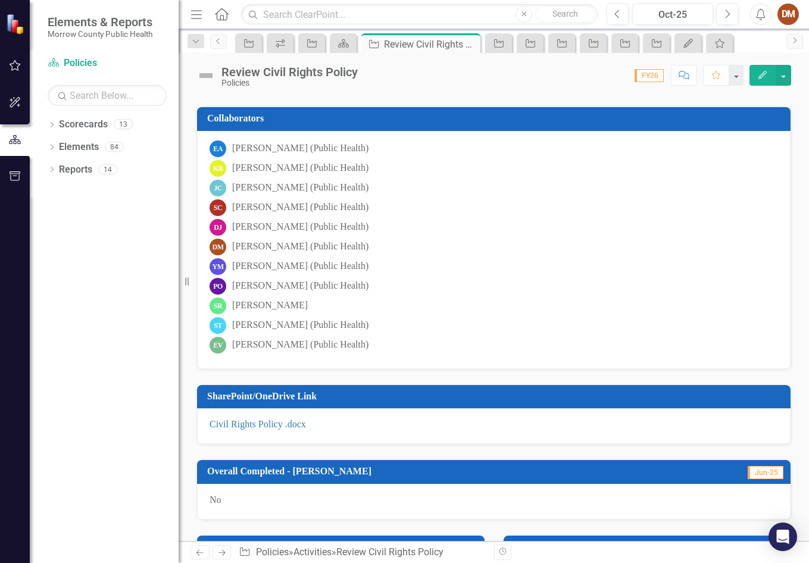
scroll to position [119, 0]
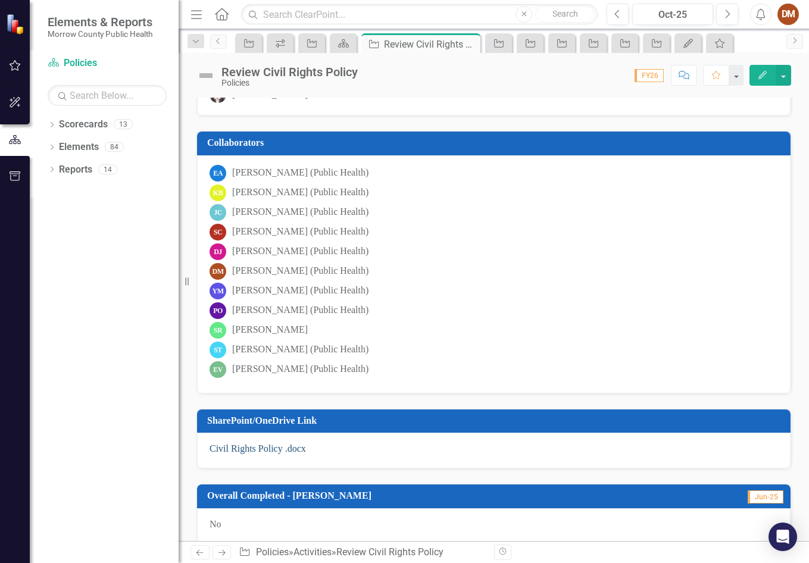
click at [242, 450] on link "Civil Rights Policy .docx" at bounding box center [258, 449] width 96 height 10
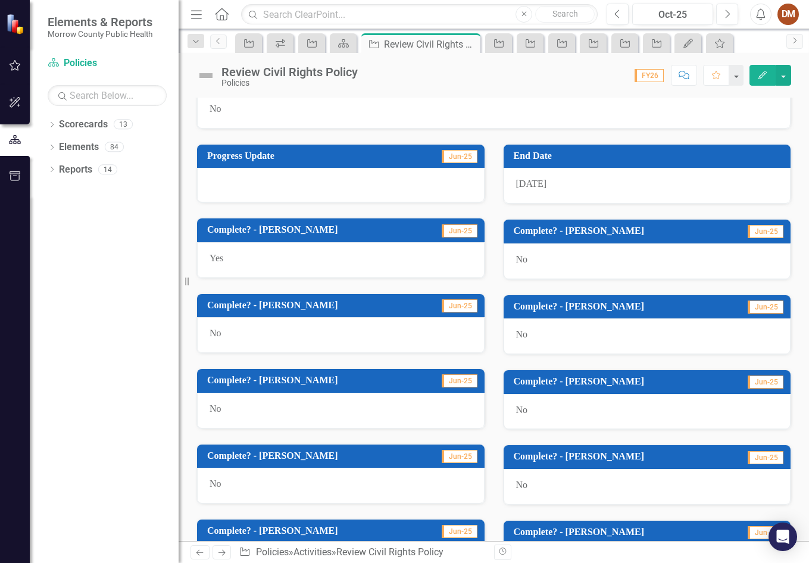
scroll to position [536, 0]
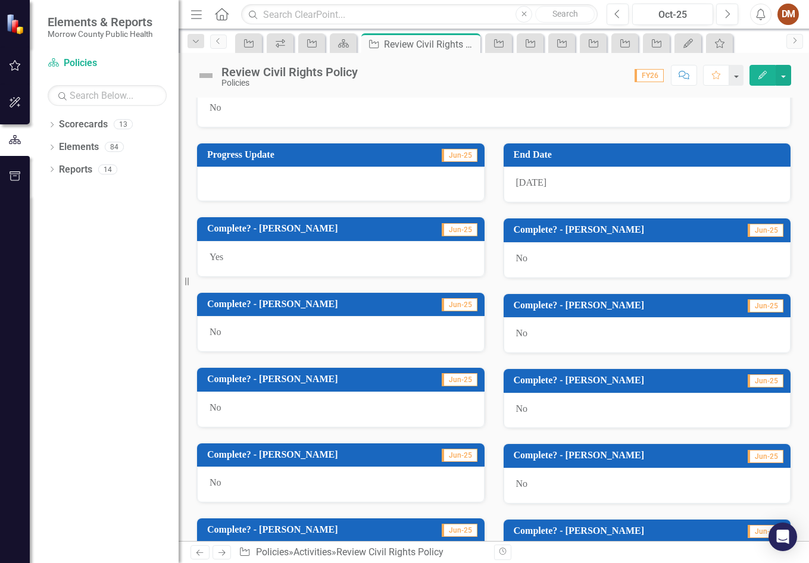
click at [261, 388] on td "Complete? - [PERSON_NAME]" at bounding box center [312, 381] width 211 height 20
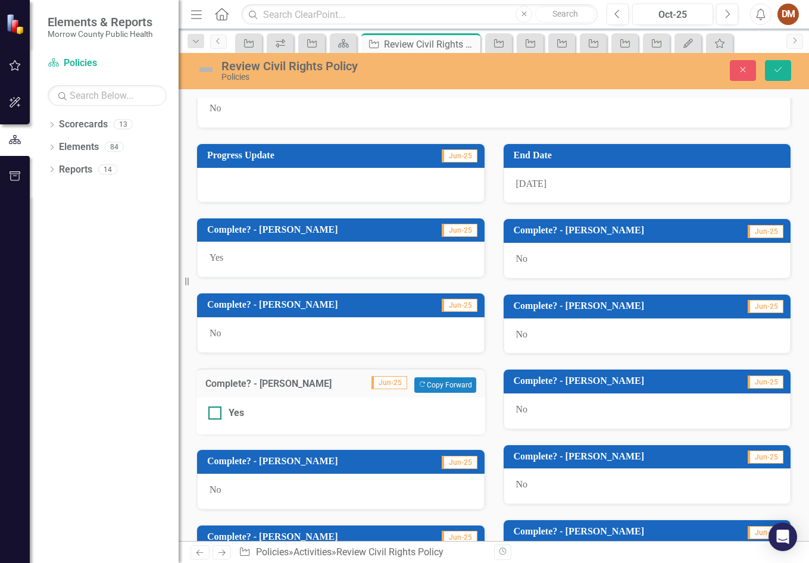
click at [219, 410] on div at bounding box center [214, 413] width 13 height 13
click at [216, 410] on input "Yes" at bounding box center [212, 411] width 8 height 8
checkbox input "true"
click at [781, 80] on button "Save" at bounding box center [778, 70] width 26 height 21
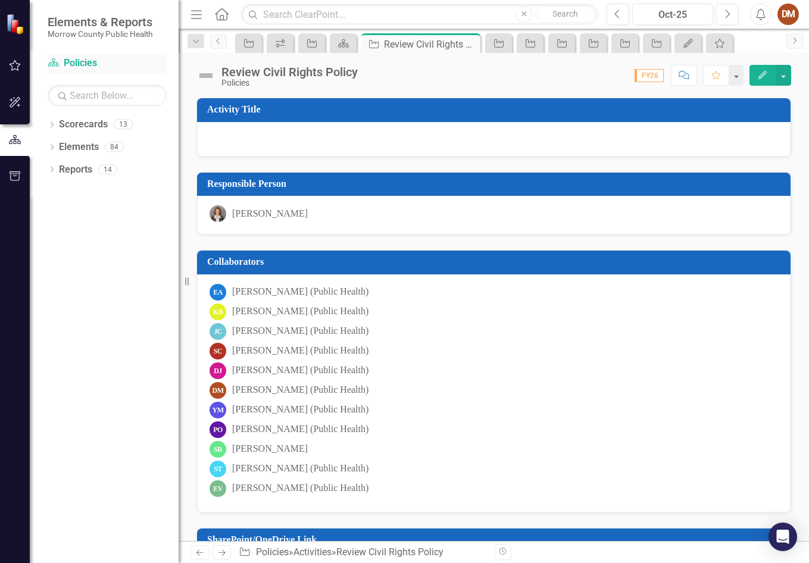
click at [85, 62] on link "Scorecard Policies" at bounding box center [107, 64] width 119 height 14
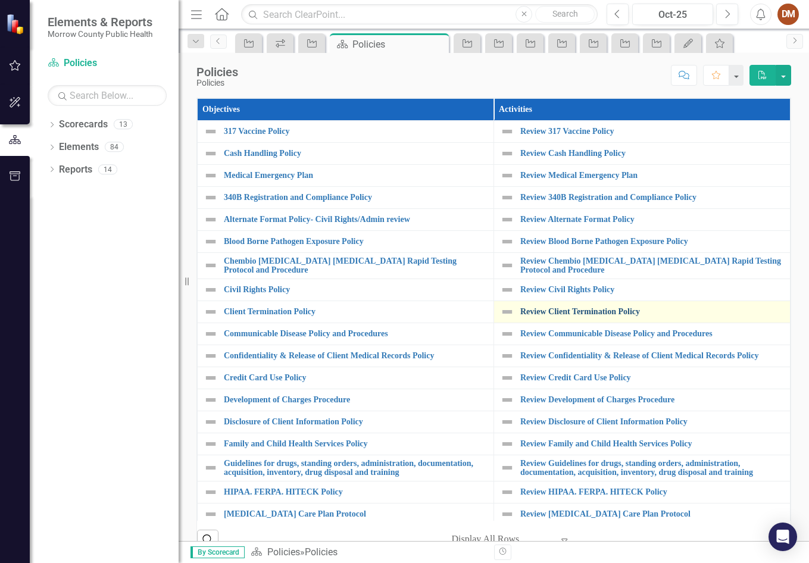
click at [537, 307] on link "Review Client Termination Policy" at bounding box center [652, 311] width 264 height 9
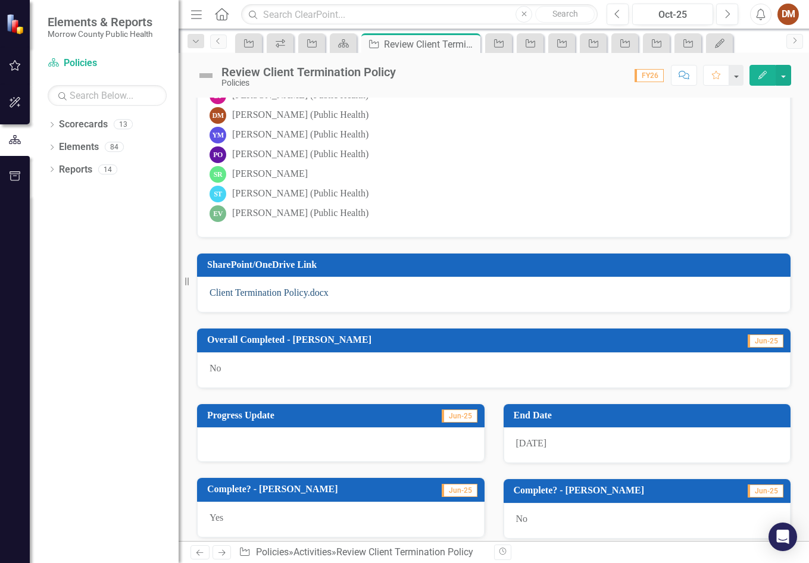
scroll to position [298, 0]
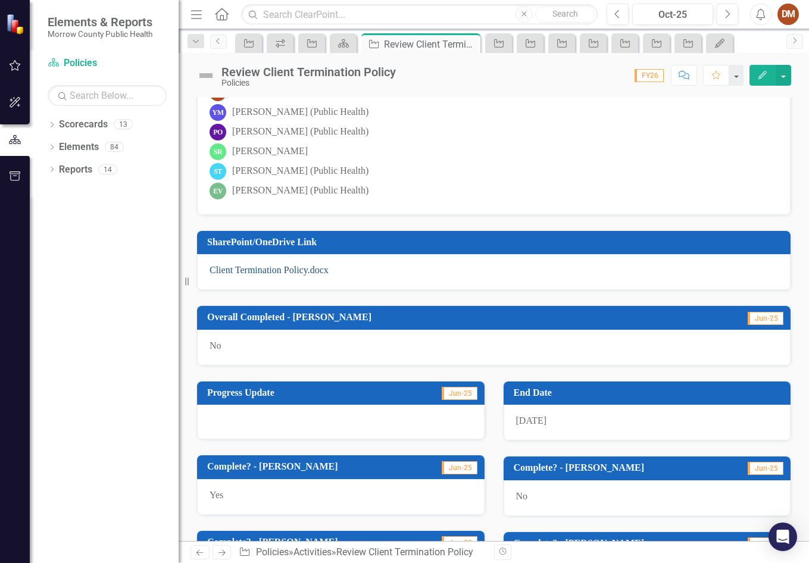
click at [280, 269] on link "Client Termination Policy.docx" at bounding box center [269, 270] width 119 height 10
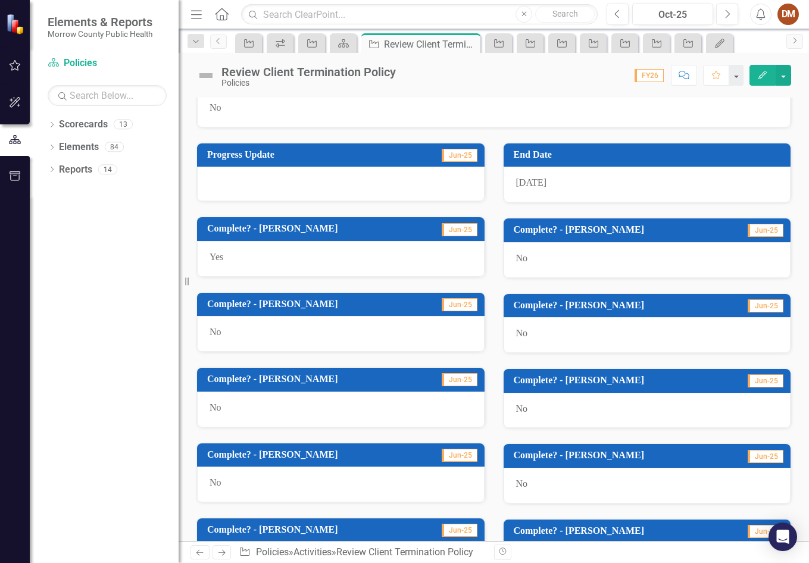
click at [447, 384] on span "Jun-25" at bounding box center [460, 379] width 36 height 13
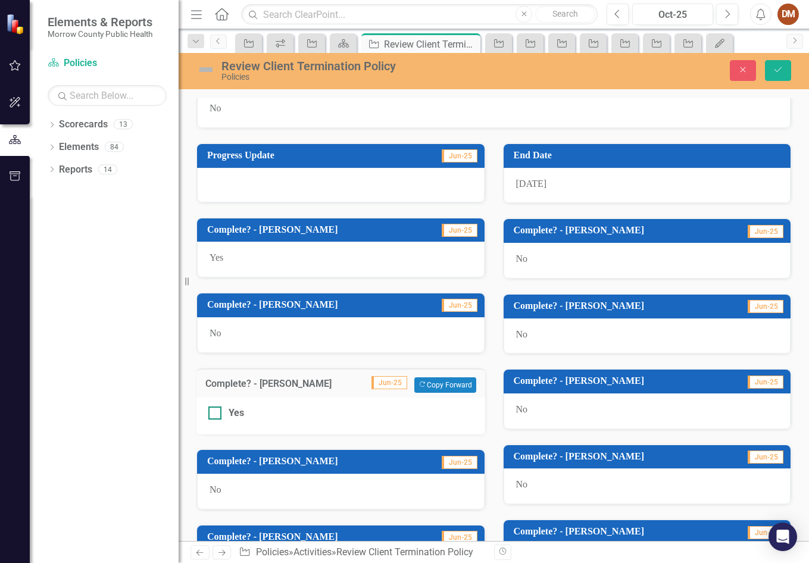
click at [213, 409] on input "Yes" at bounding box center [212, 411] width 8 height 8
checkbox input "true"
click at [786, 70] on button "Save" at bounding box center [778, 70] width 26 height 21
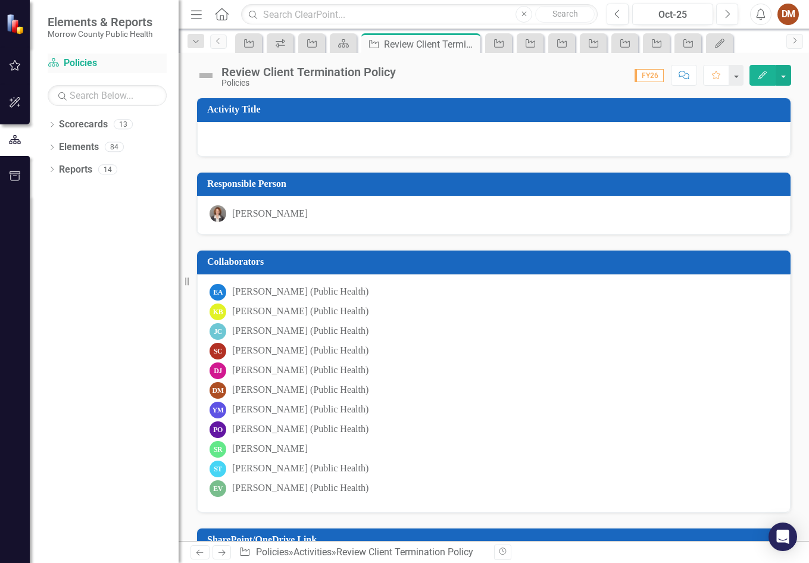
click at [73, 63] on link "Scorecard Policies" at bounding box center [107, 64] width 119 height 14
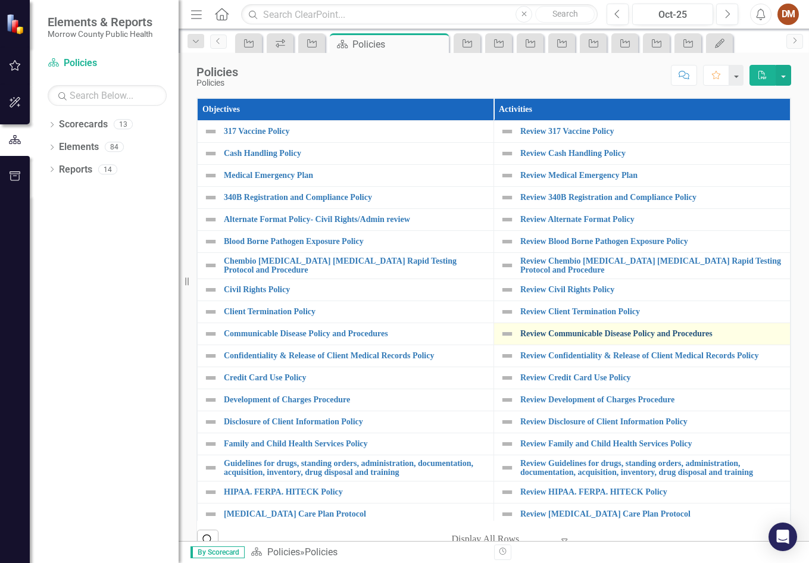
click at [557, 332] on link "Review Communicable Disease Policy and Procedures" at bounding box center [652, 333] width 264 height 9
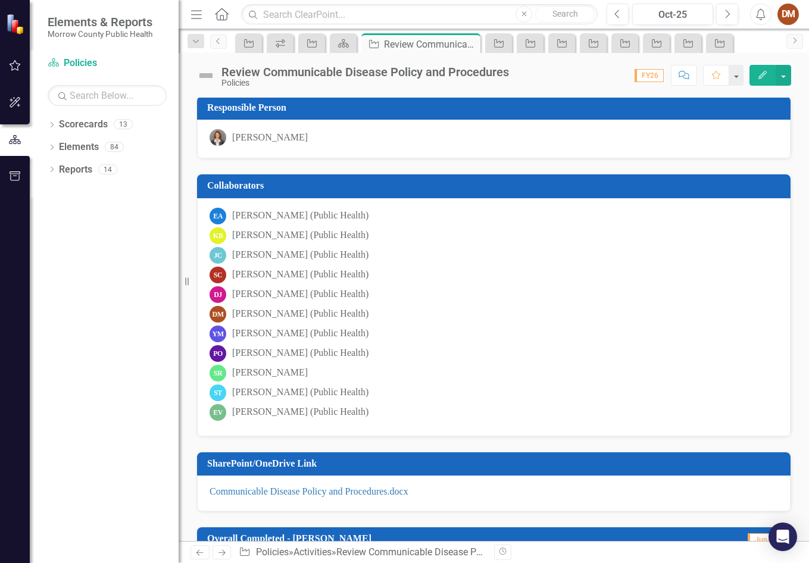
scroll to position [298, 0]
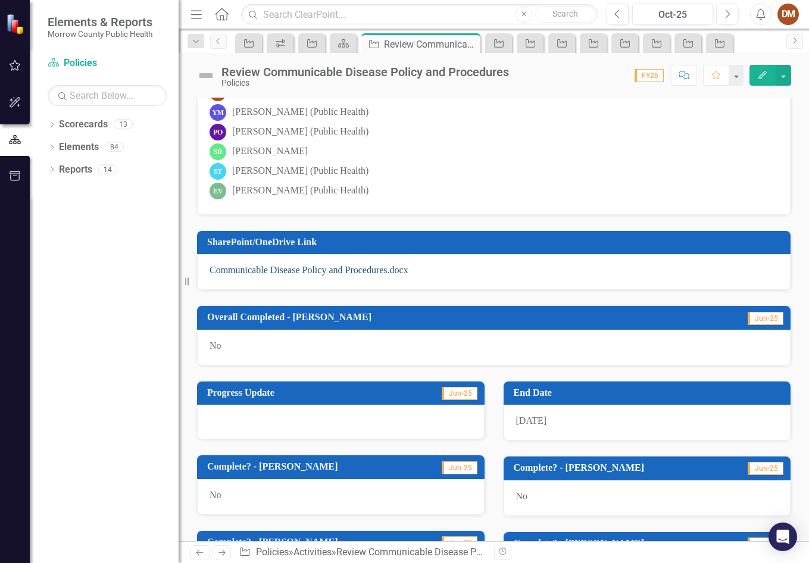
click at [370, 272] on link "Communicable Disease Policy and Procedures.docx" at bounding box center [309, 270] width 199 height 10
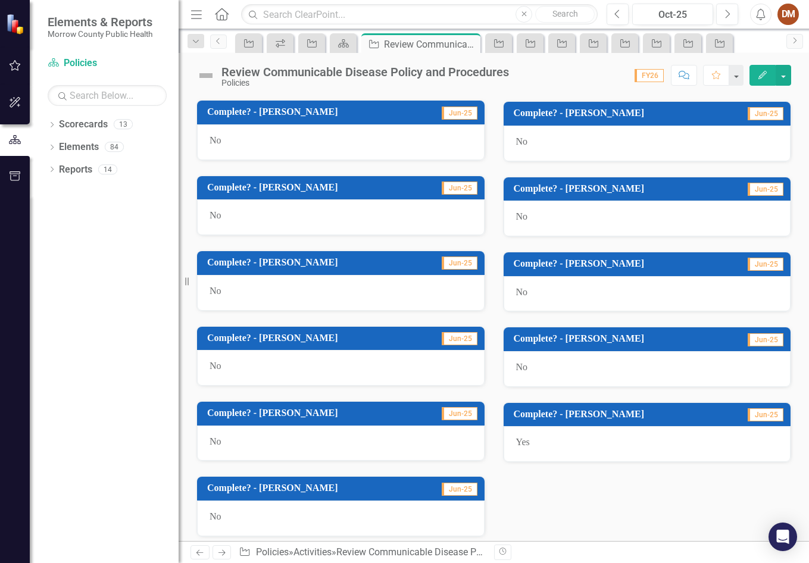
scroll to position [655, 0]
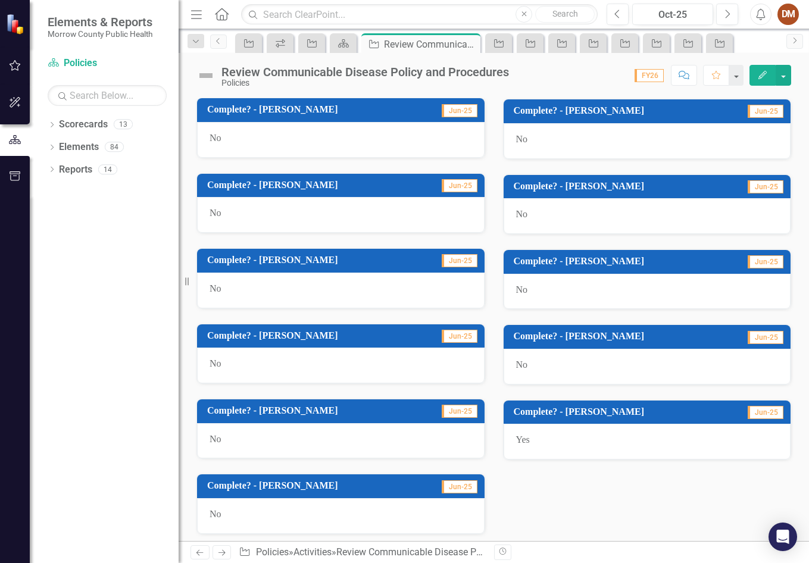
click at [458, 260] on span "Jun-25" at bounding box center [460, 260] width 36 height 13
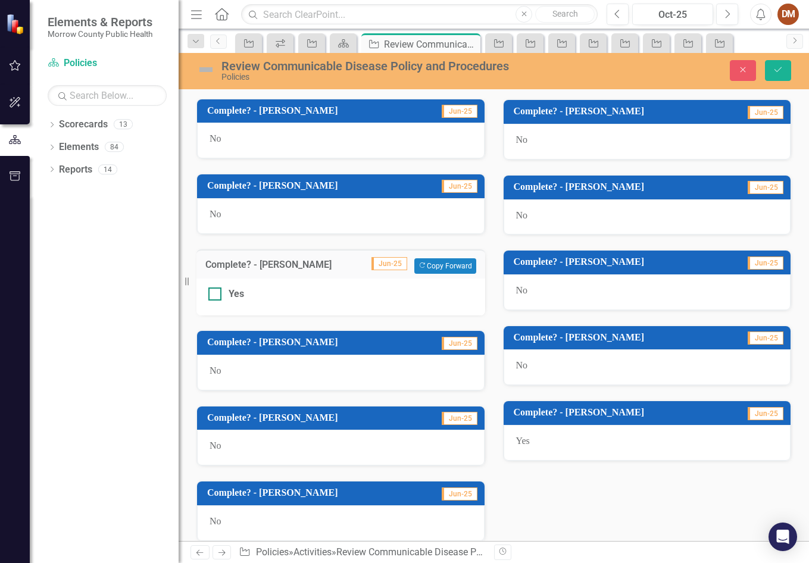
click at [226, 294] on div "Yes" at bounding box center [340, 295] width 265 height 14
click at [216, 294] on input "Yes" at bounding box center [212, 292] width 8 height 8
checkbox input "true"
click at [773, 79] on button "Save" at bounding box center [778, 70] width 26 height 21
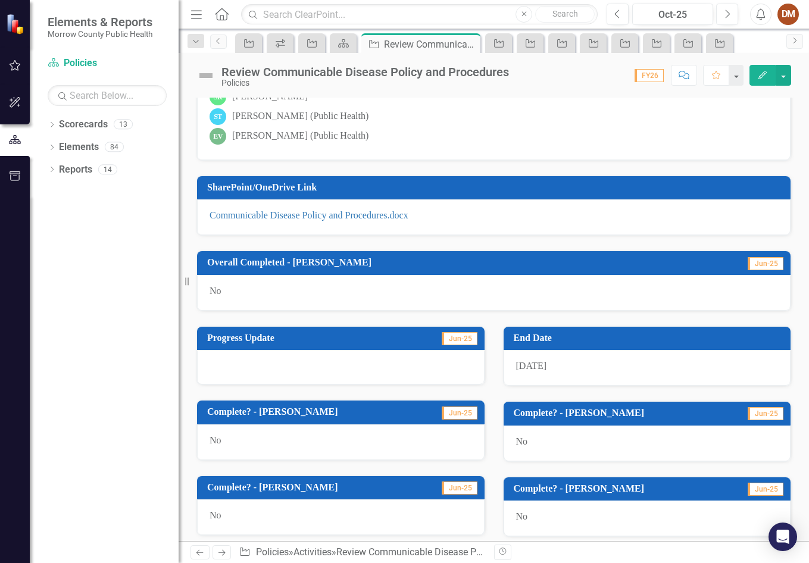
scroll to position [244, 0]
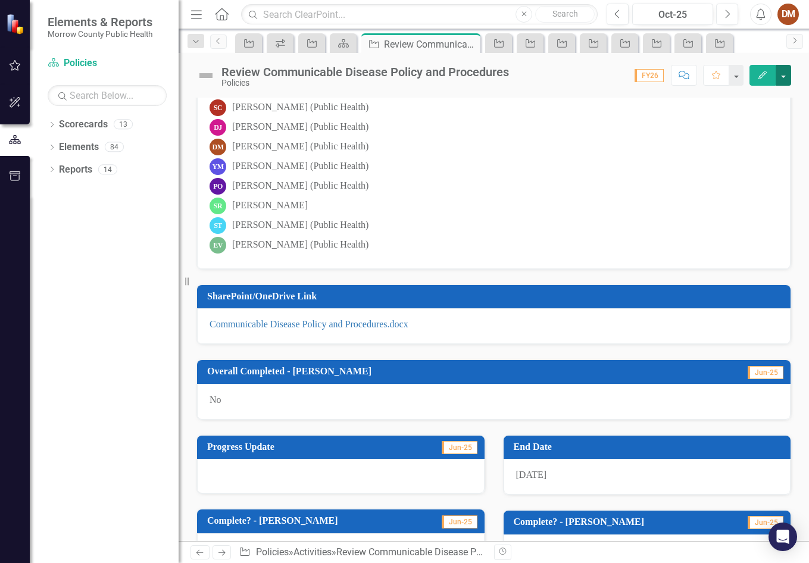
click at [782, 79] on button "button" at bounding box center [783, 75] width 15 height 21
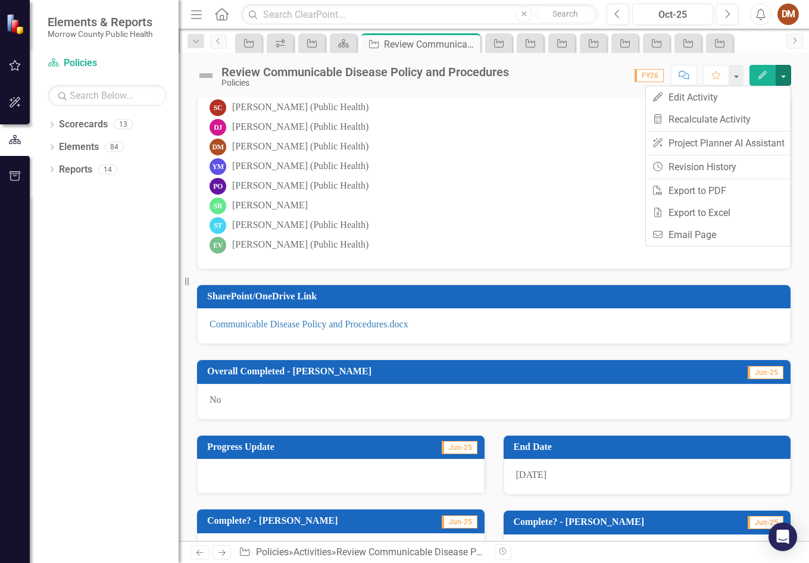
click at [689, 77] on icon "Comment" at bounding box center [684, 75] width 11 height 8
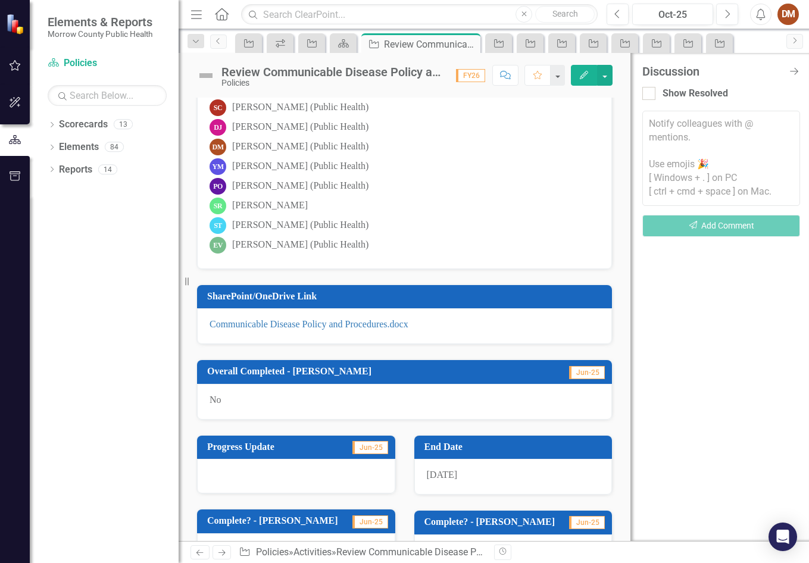
click at [690, 116] on textarea at bounding box center [721, 158] width 158 height 95
click at [598, 167] on div "EA [PERSON_NAME] (Public Health) KB [PERSON_NAME] (Public Health) [PERSON_NAME]…" at bounding box center [404, 150] width 415 height 238
click at [794, 67] on icon "Close Discussion Bar" at bounding box center [793, 70] width 15 height 11
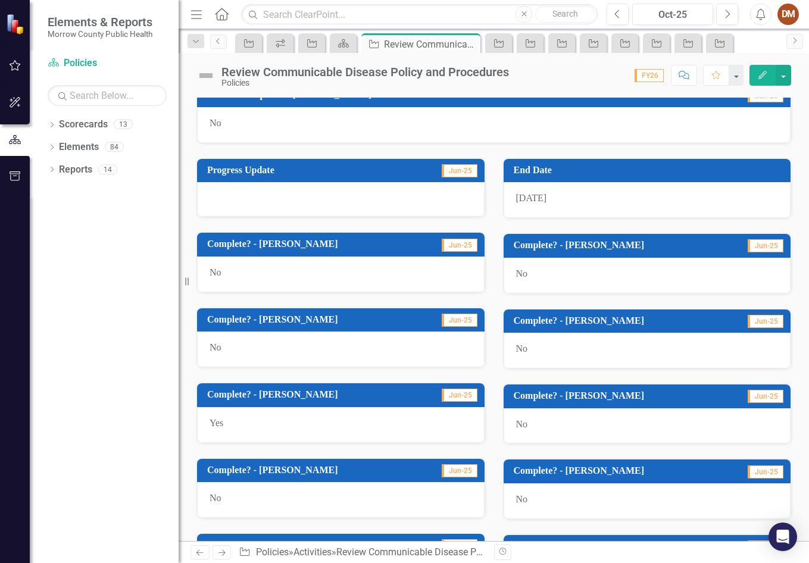
scroll to position [541, 0]
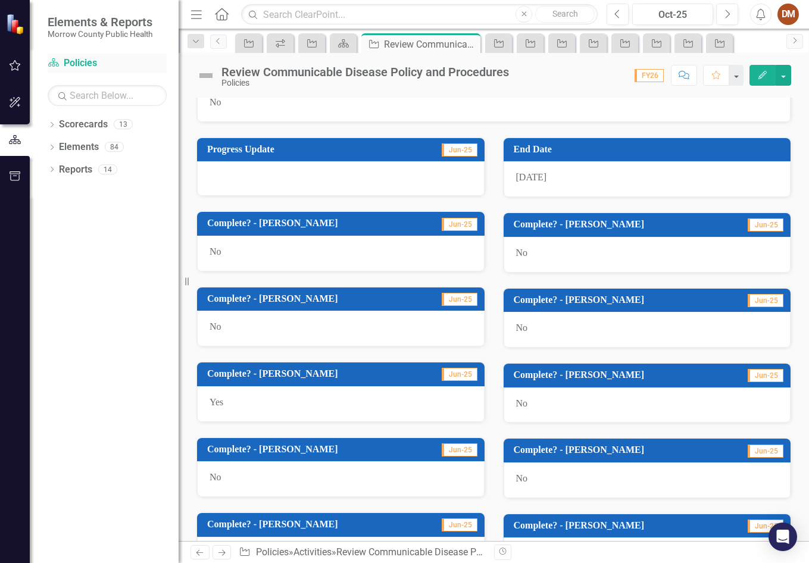
click at [82, 66] on link "Scorecard Policies" at bounding box center [107, 64] width 119 height 14
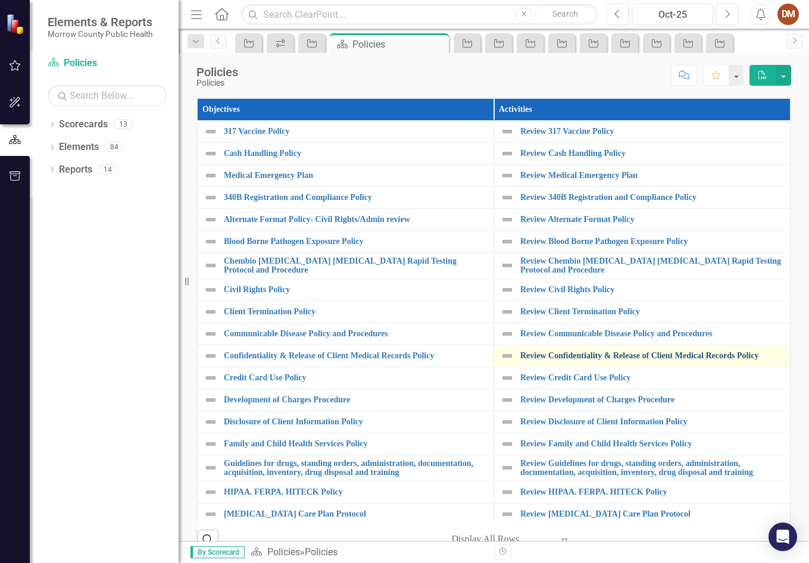
click at [548, 357] on link "Review Confidentiality & Release of Client Medical Records Policy" at bounding box center [652, 355] width 264 height 9
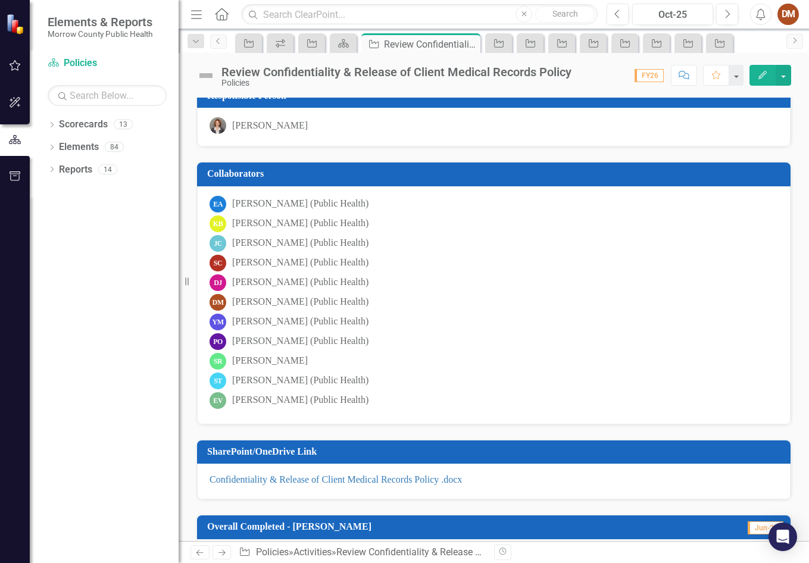
scroll to position [238, 0]
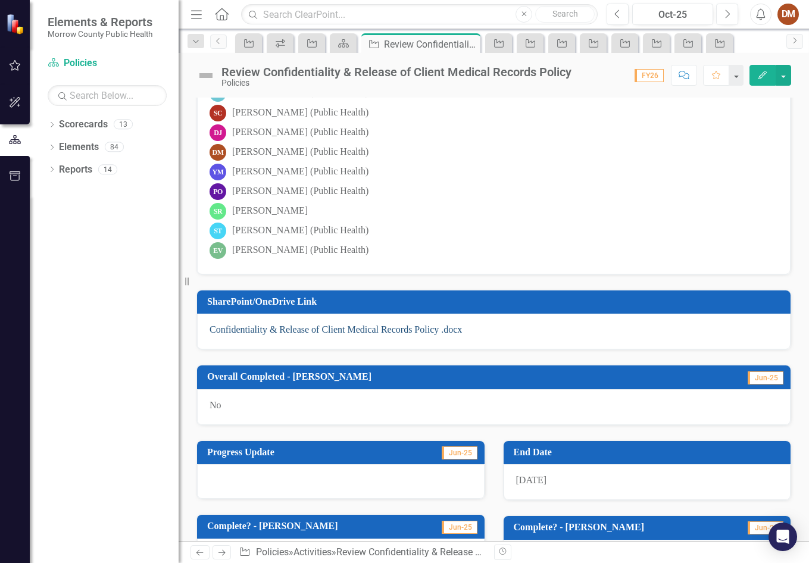
click at [281, 325] on link "Confidentiality & Release of Client Medical Records Policy .docx" at bounding box center [336, 329] width 252 height 10
